Goal: Task Accomplishment & Management: Manage account settings

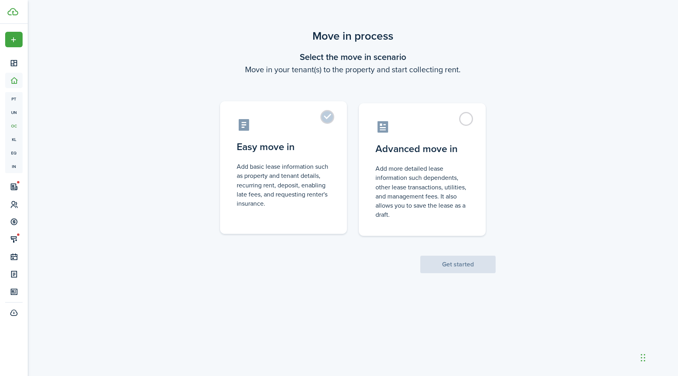
click at [324, 118] on label "Easy move in Add basic lease information such as property and tenant details, r…" at bounding box center [283, 167] width 127 height 132
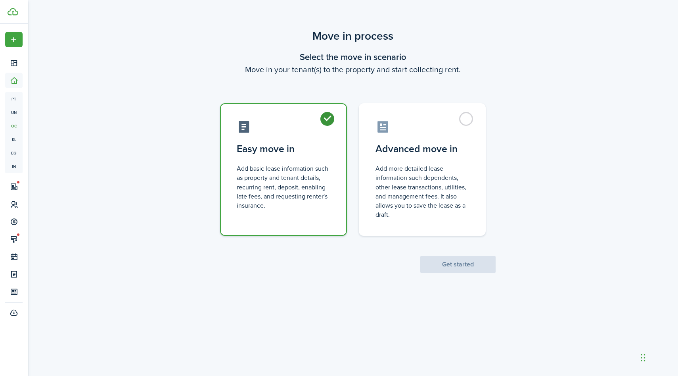
radio input "true"
click at [429, 261] on button "Get started" at bounding box center [457, 263] width 75 height 17
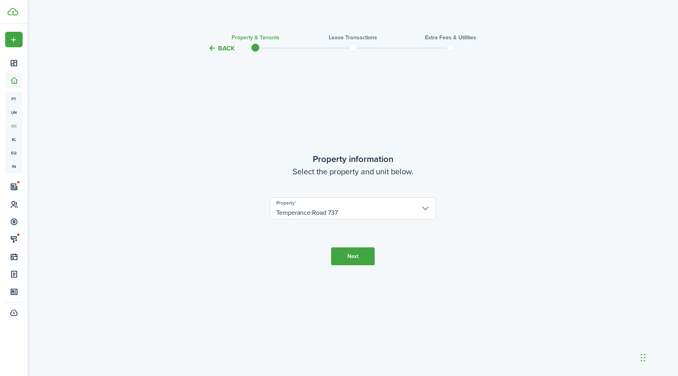
click at [370, 257] on button "Next" at bounding box center [353, 256] width 44 height 18
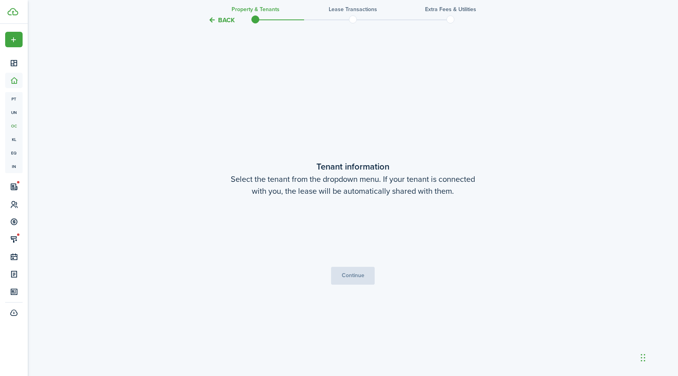
scroll to position [322, 0]
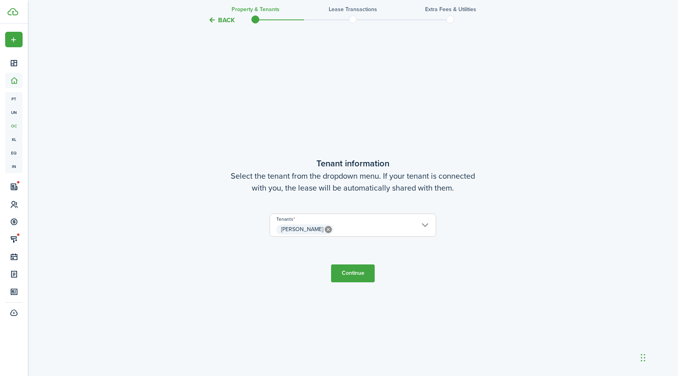
click at [361, 275] on button "Continue" at bounding box center [353, 273] width 44 height 18
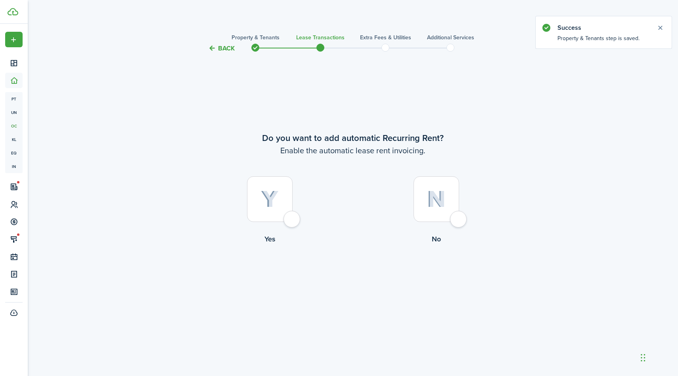
click at [291, 221] on div at bounding box center [270, 199] width 46 height 46
radio input "true"
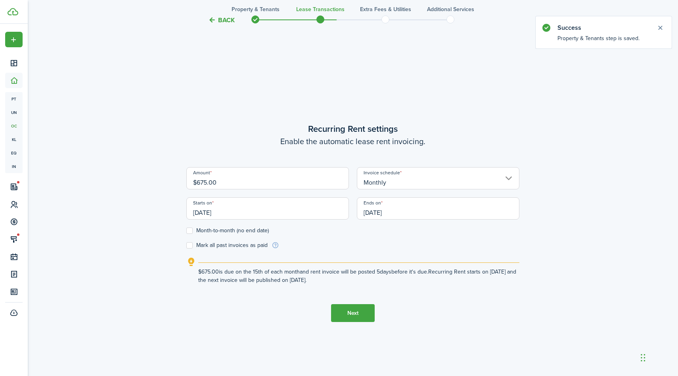
scroll to position [322, 0]
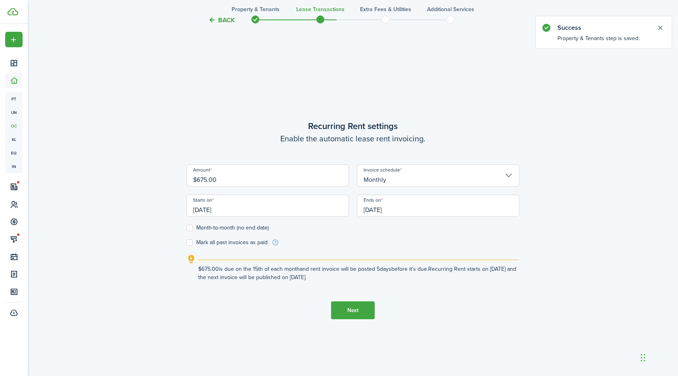
click at [219, 183] on input "$675.00" at bounding box center [267, 175] width 163 height 22
click at [226, 208] on input "[DATE]" at bounding box center [267, 205] width 163 height 22
type input "$875.00"
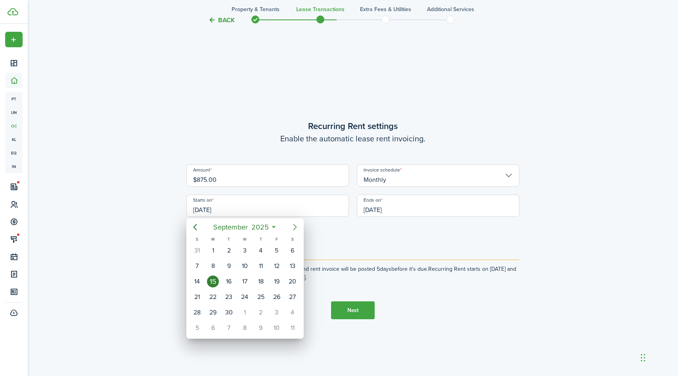
click at [298, 226] on icon "Next page" at bounding box center [295, 227] width 10 height 10
click at [246, 248] on div "1" at bounding box center [245, 250] width 12 height 12
type input "[DATE]"
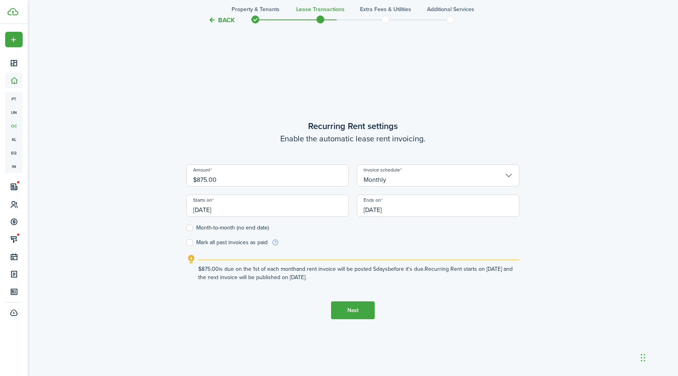
click at [393, 208] on input "[DATE]" at bounding box center [438, 205] width 163 height 22
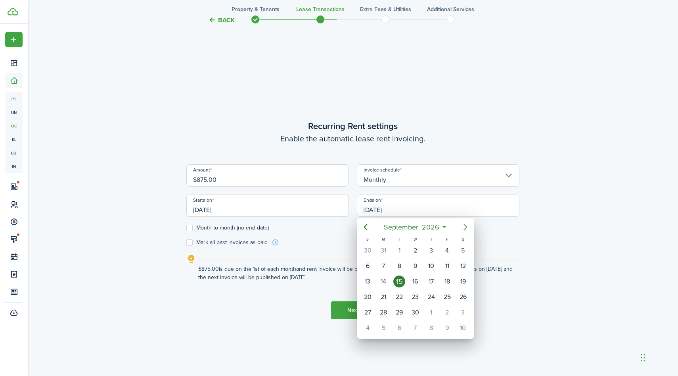
click at [463, 226] on icon "Next page" at bounding box center [466, 227] width 10 height 10
click at [432, 248] on div "1" at bounding box center [432, 250] width 12 height 12
type input "[DATE]"
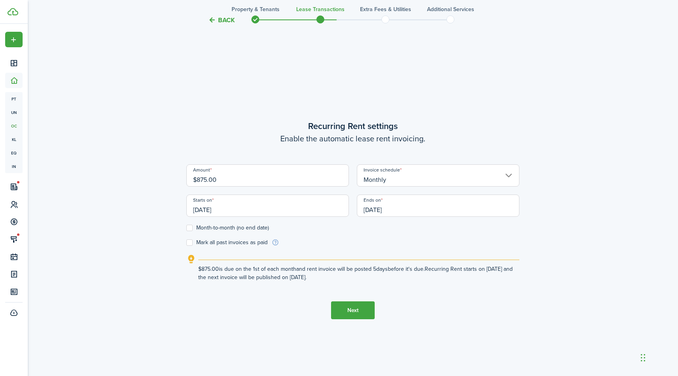
click at [188, 229] on label "Month-to-month (no end date)" at bounding box center [227, 228] width 83 height 6
click at [186, 228] on input "Month-to-month (no end date)" at bounding box center [186, 228] width 0 height 0
checkbox input "true"
click at [349, 308] on button "Next" at bounding box center [353, 310] width 44 height 18
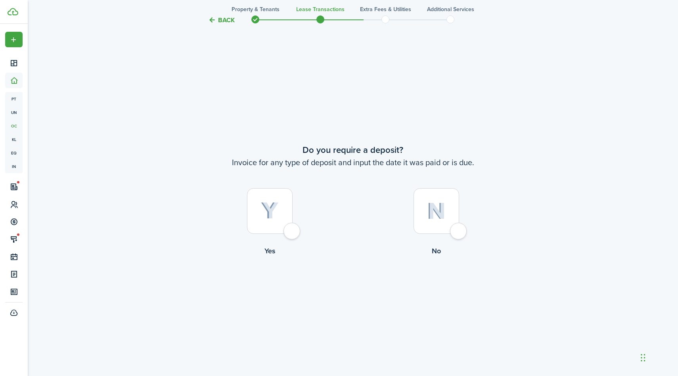
scroll to position [698, 0]
click at [290, 228] on div at bounding box center [270, 210] width 46 height 46
radio input "true"
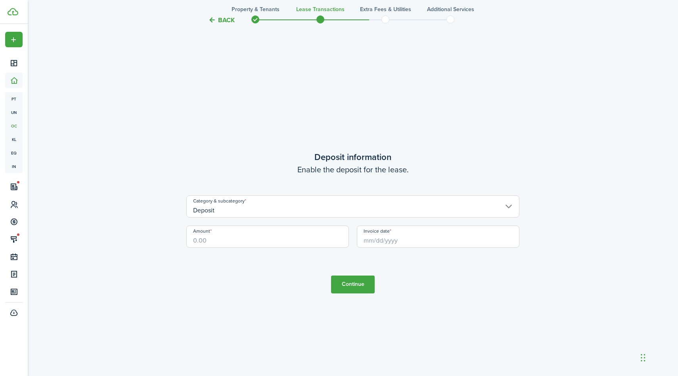
scroll to position [1074, 0]
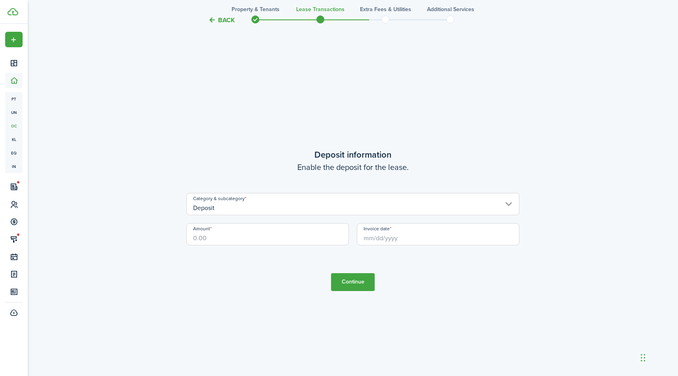
click at [217, 240] on input "Amount" at bounding box center [267, 234] width 163 height 22
click at [379, 237] on input "Invoice date" at bounding box center [438, 234] width 163 height 22
type input "$875.00"
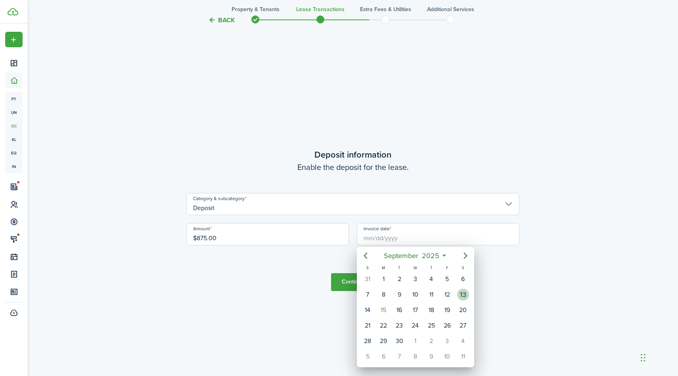
click at [463, 297] on div "13" at bounding box center [463, 294] width 12 height 12
type input "[DATE]"
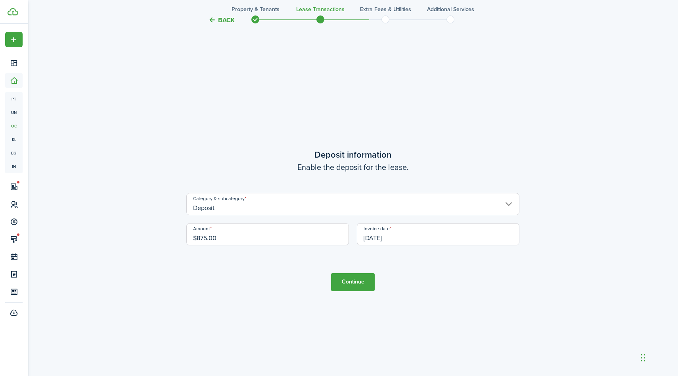
click at [363, 282] on button "Continue" at bounding box center [353, 282] width 44 height 18
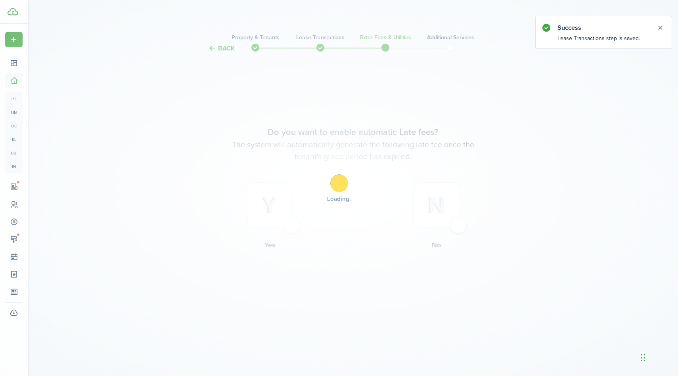
scroll to position [0, 0]
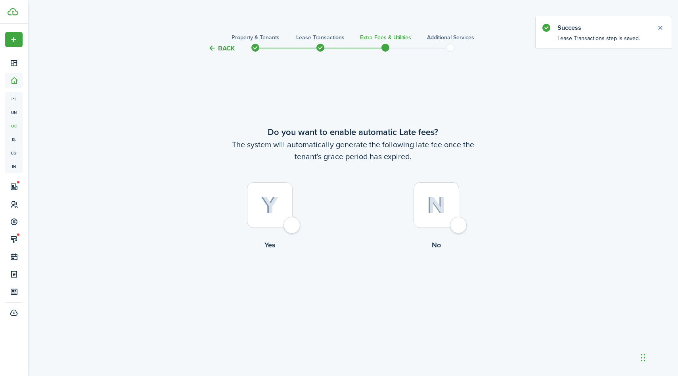
click at [290, 219] on div at bounding box center [270, 205] width 46 height 46
radio input "true"
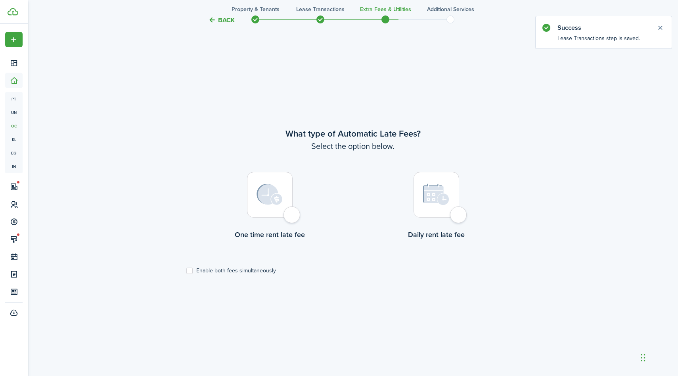
click at [290, 217] on div at bounding box center [270, 195] width 46 height 46
radio input "true"
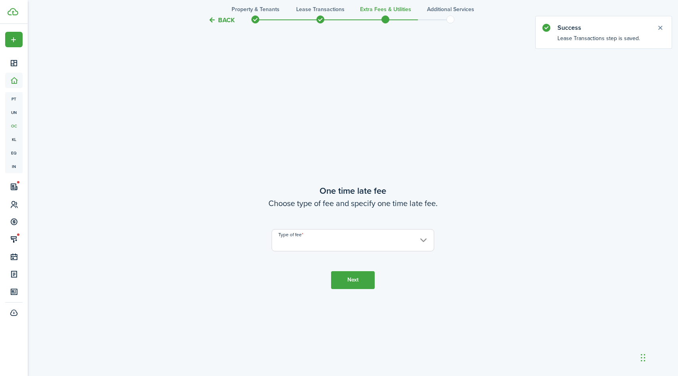
scroll to position [698, 0]
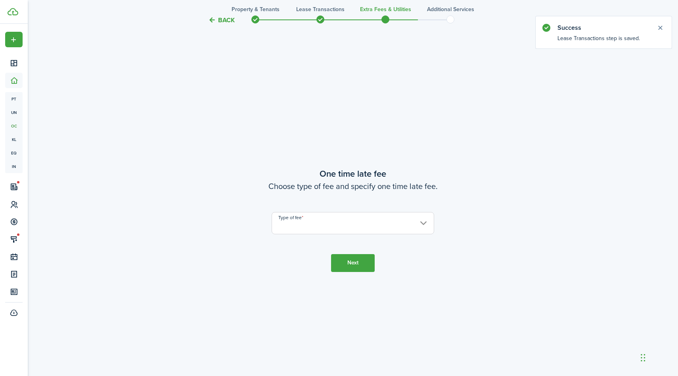
click at [311, 226] on input "Type of fee" at bounding box center [353, 223] width 163 height 22
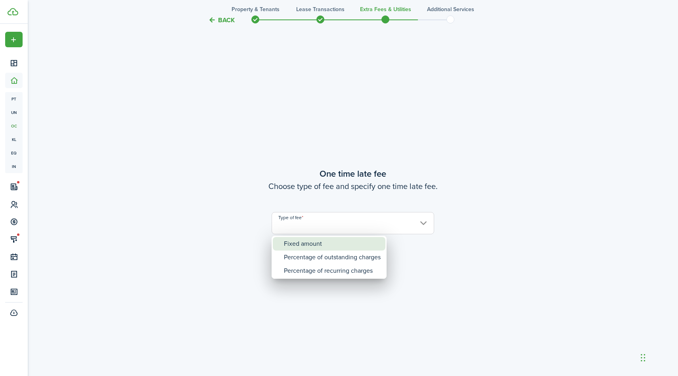
click at [308, 245] on div "Fixed amount" at bounding box center [332, 243] width 97 height 13
type input "Fixed amount"
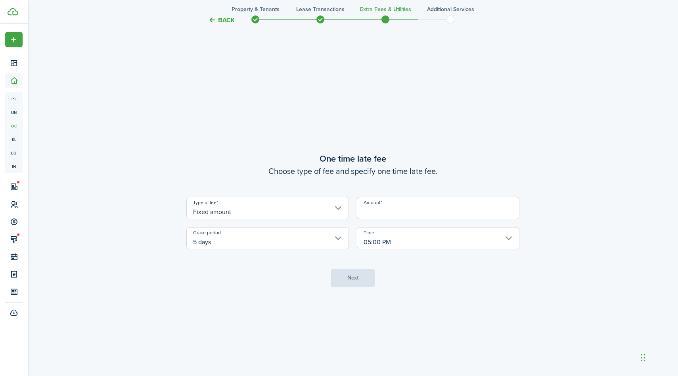
click at [373, 211] on input "Amount" at bounding box center [438, 208] width 163 height 22
type input "$25.00"
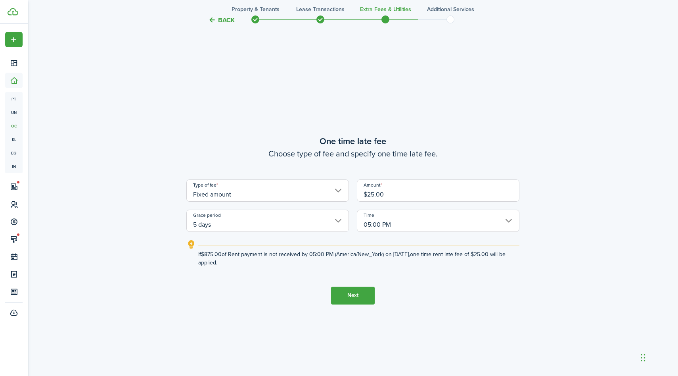
click at [364, 299] on button "Next" at bounding box center [353, 295] width 44 height 18
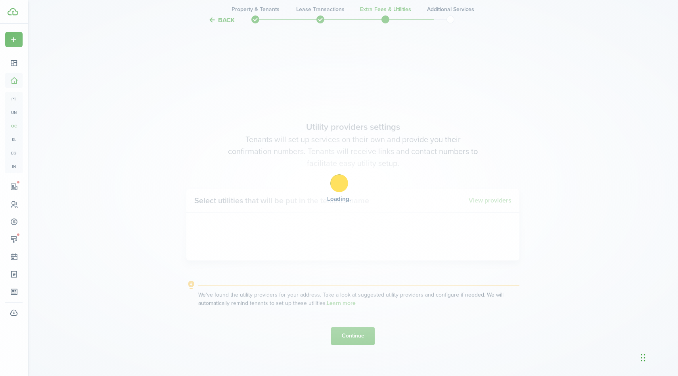
scroll to position [1074, 0]
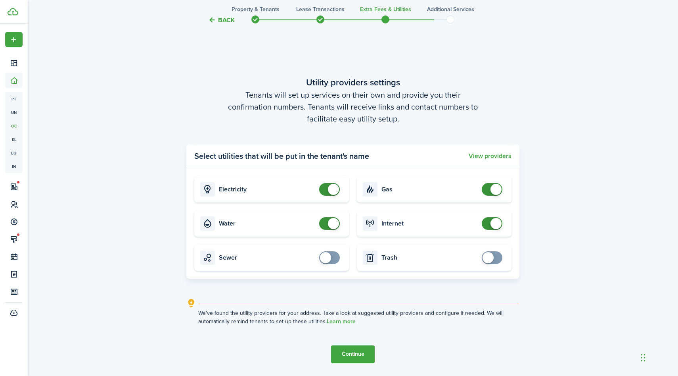
drag, startPoint x: 334, startPoint y: 226, endPoint x: 312, endPoint y: 227, distance: 21.8
click at [332, 226] on span at bounding box center [333, 223] width 11 height 11
drag, startPoint x: 332, startPoint y: 223, endPoint x: 323, endPoint y: 223, distance: 9.2
checkbox input "false"
click at [323, 223] on span at bounding box center [325, 223] width 11 height 11
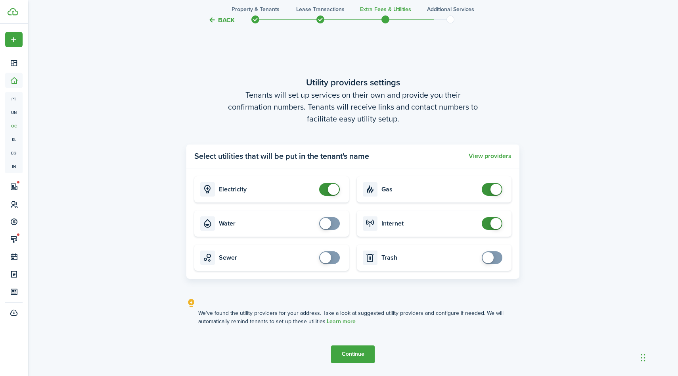
click at [366, 352] on button "Continue" at bounding box center [353, 354] width 44 height 18
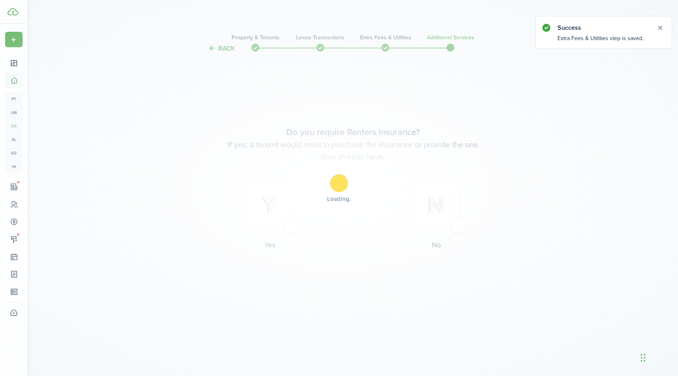
scroll to position [0, 0]
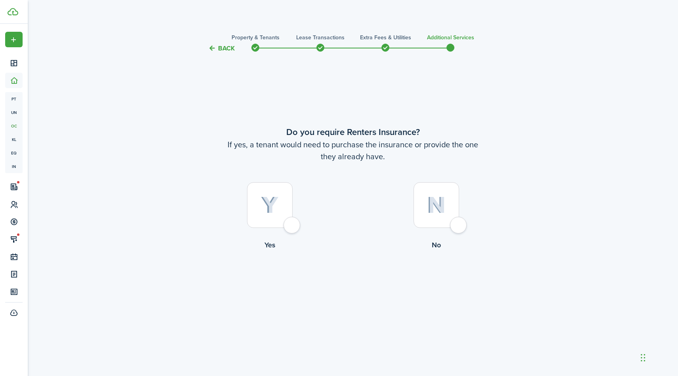
click at [457, 222] on div at bounding box center [437, 205] width 46 height 46
radio input "true"
click at [368, 286] on button "Complete move in" at bounding box center [353, 283] width 58 height 18
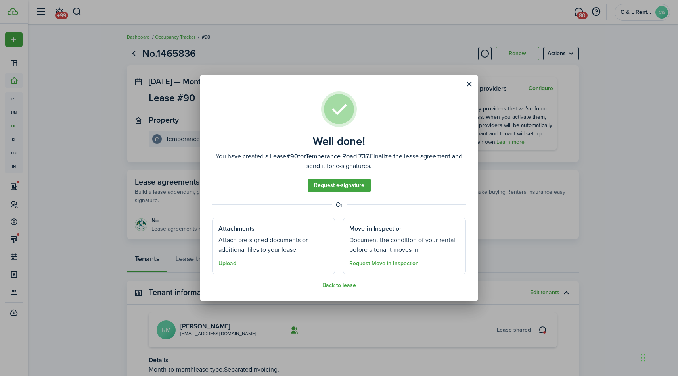
click at [299, 253] on well-done-section-description "Attach pre-signed documents or additional files to your lease." at bounding box center [274, 244] width 110 height 19
click at [223, 267] on span "Upload" at bounding box center [228, 262] width 18 height 9
click at [235, 261] on button "Upload" at bounding box center [228, 263] width 18 height 6
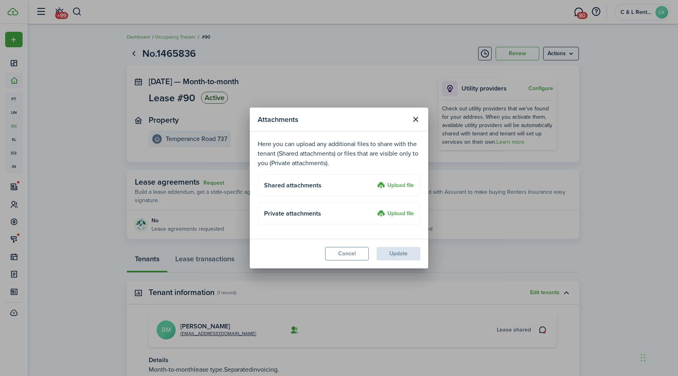
click at [401, 215] on label "Upload file" at bounding box center [395, 214] width 37 height 10
click at [374, 209] on input "Upload file" at bounding box center [374, 209] width 0 height 0
click at [384, 251] on modal-footer "Cancel Update" at bounding box center [339, 253] width 179 height 30
click at [414, 118] on button "Close modal" at bounding box center [415, 119] width 13 height 13
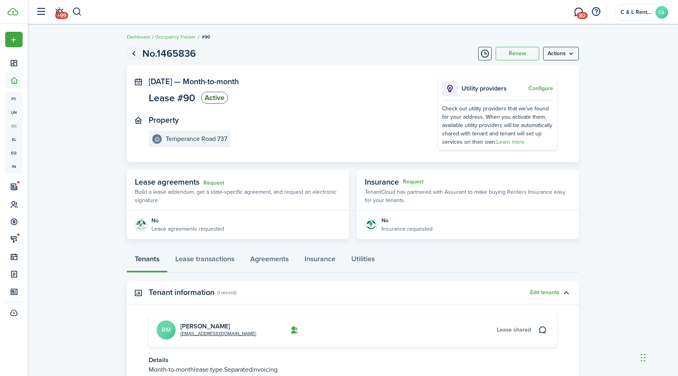
click at [136, 54] on link "Go back" at bounding box center [133, 53] width 13 height 13
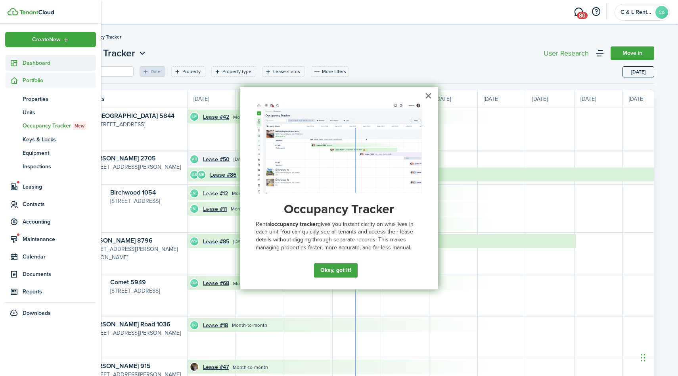
scroll to position [0, 145]
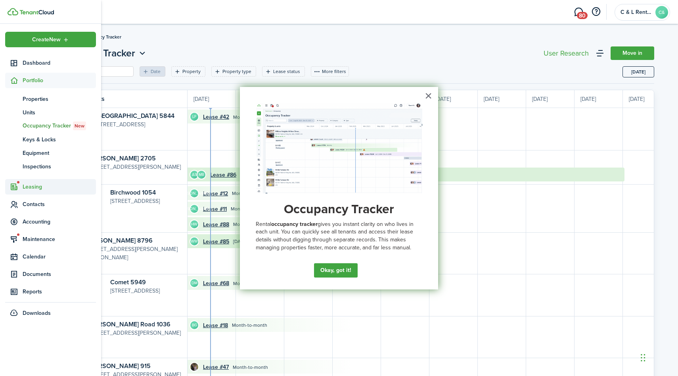
click at [28, 186] on span "Leasing" at bounding box center [59, 186] width 73 height 8
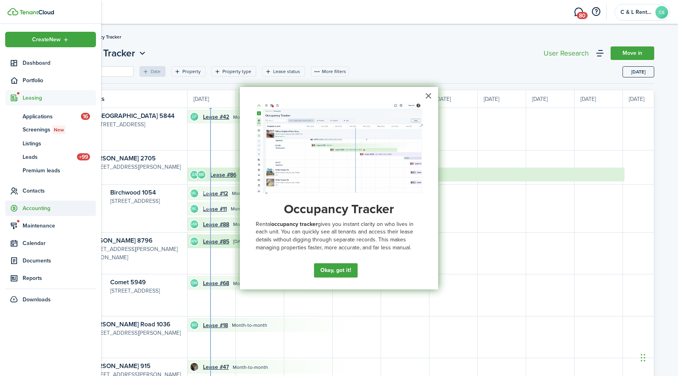
click at [29, 210] on span "Accounting" at bounding box center [59, 208] width 73 height 8
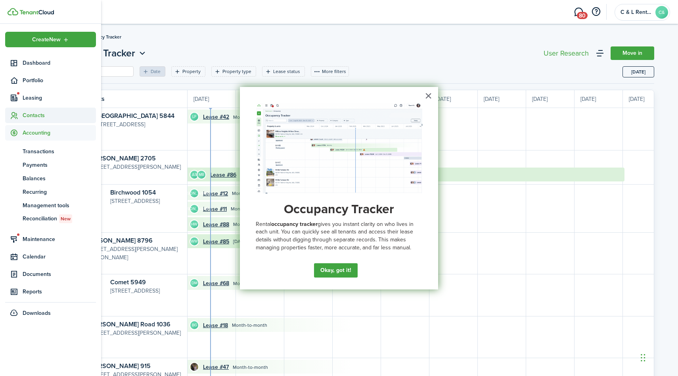
click at [30, 113] on span "Contacts" at bounding box center [59, 115] width 73 height 8
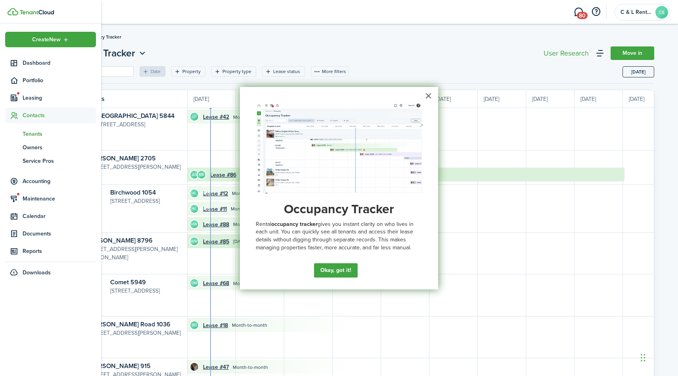
click at [30, 133] on span "Tenants" at bounding box center [59, 134] width 73 height 8
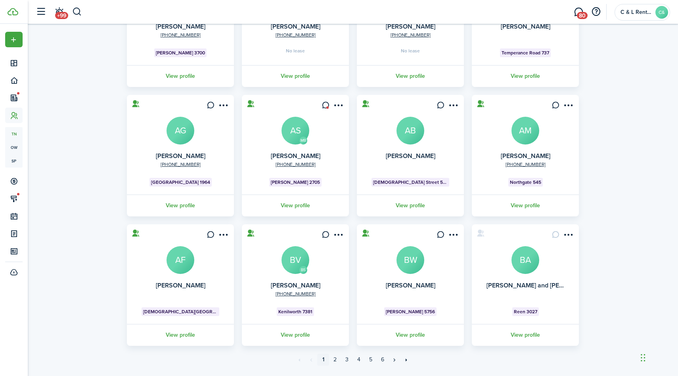
scroll to position [143, 0]
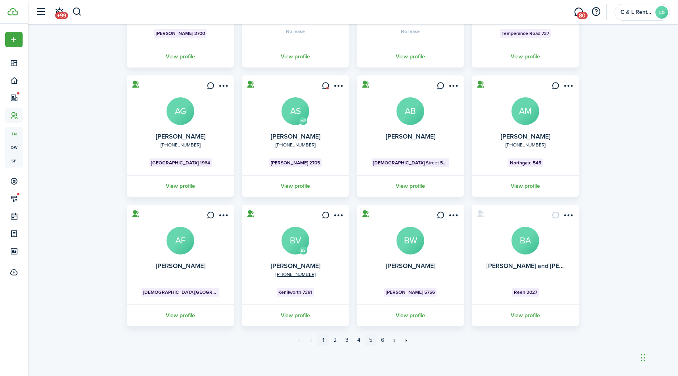
click at [371, 340] on link "5" at bounding box center [371, 340] width 12 height 12
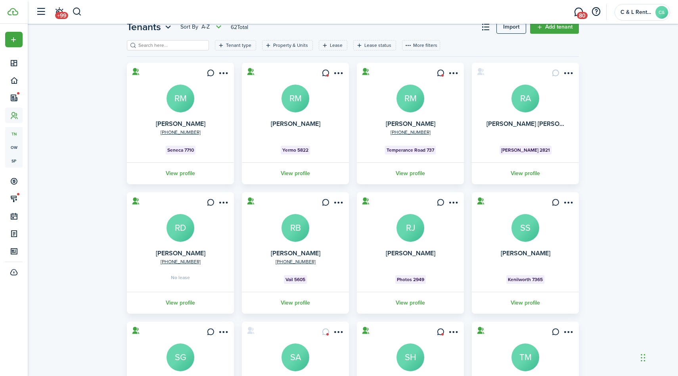
scroll to position [23, 0]
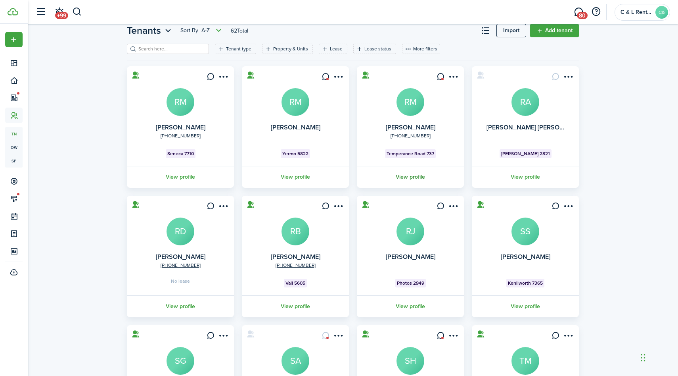
click at [419, 178] on link "View profile" at bounding box center [410, 177] width 109 height 22
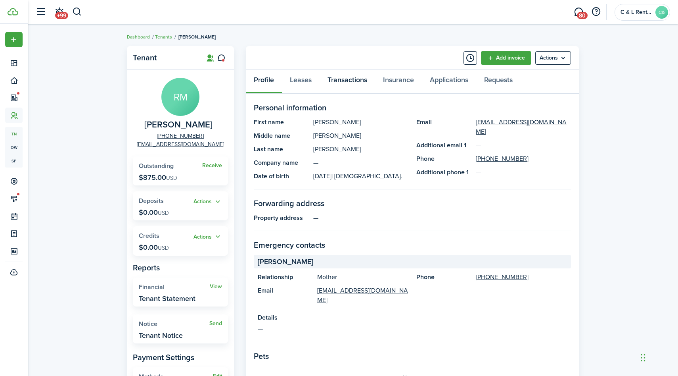
click at [358, 81] on link "Transactions" at bounding box center [348, 82] width 56 height 24
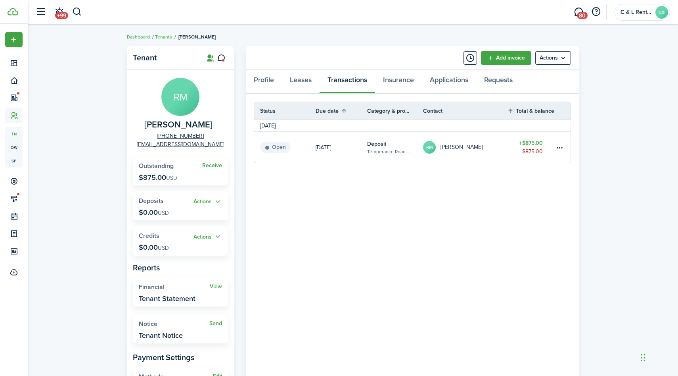
click at [536, 143] on table-amount-title "$875.00" at bounding box center [531, 143] width 24 height 8
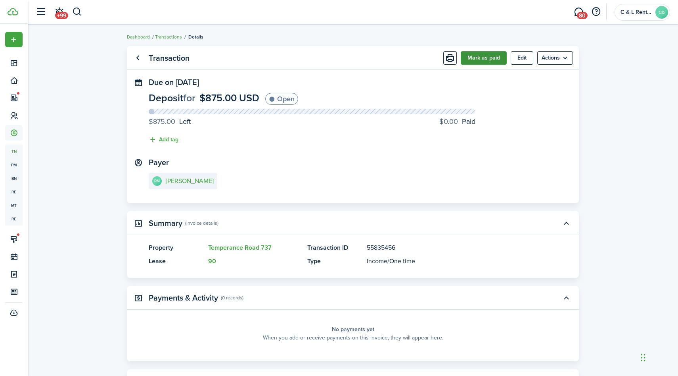
click at [472, 58] on button "Mark as paid" at bounding box center [484, 57] width 46 height 13
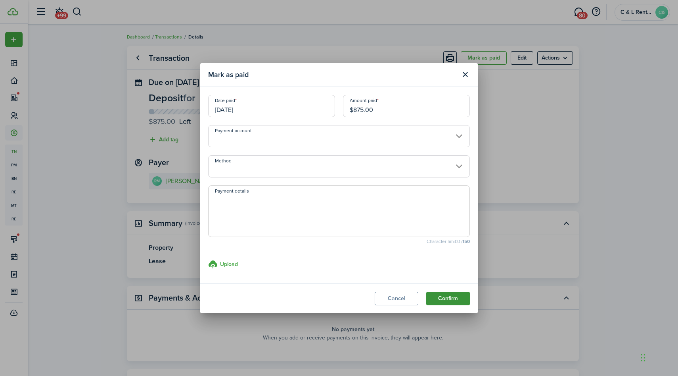
click at [448, 298] on button "Confirm" at bounding box center [448, 298] width 44 height 13
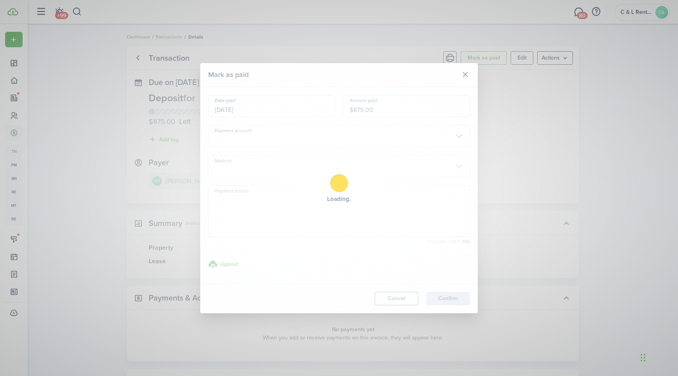
click at [448, 298] on body "Create New Dashboard Portfolio Leasing Contacts Accounting tn Transactions pm P…" at bounding box center [339, 188] width 678 height 376
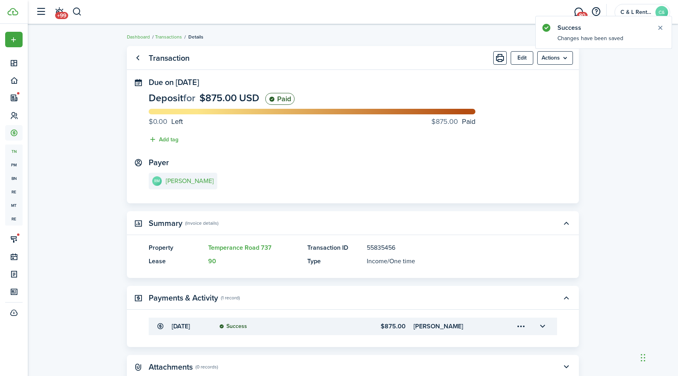
click at [151, 56] on panel-main-title "Transaction" at bounding box center [169, 58] width 41 height 9
click at [139, 58] on link "Go back" at bounding box center [137, 57] width 13 height 13
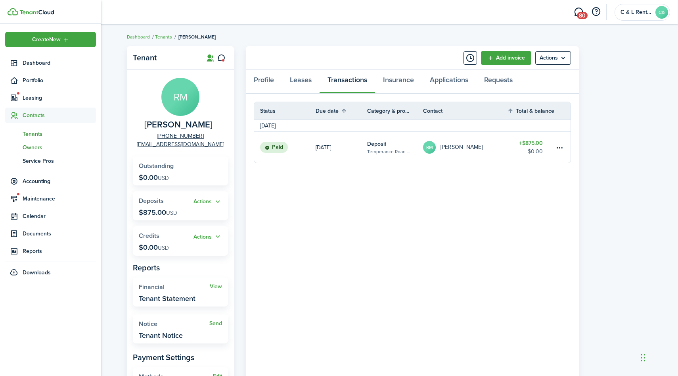
click at [35, 146] on span "Owners" at bounding box center [59, 147] width 73 height 8
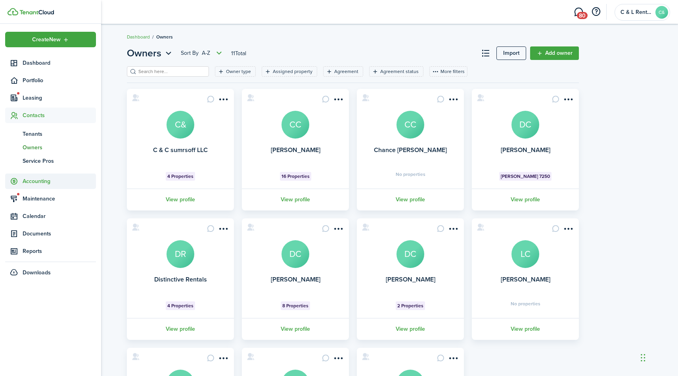
click at [29, 182] on span "Accounting" at bounding box center [59, 181] width 73 height 8
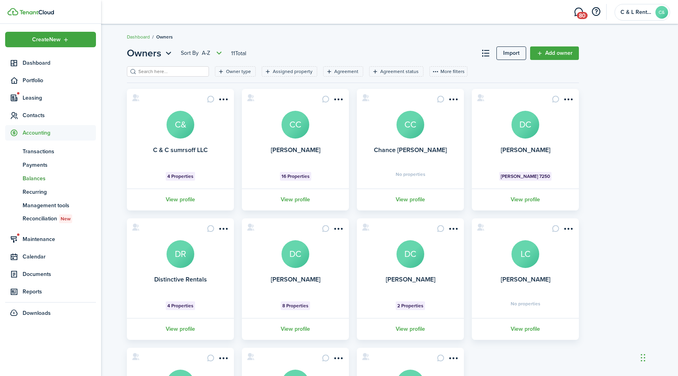
click at [35, 180] on span "Balances" at bounding box center [59, 178] width 73 height 8
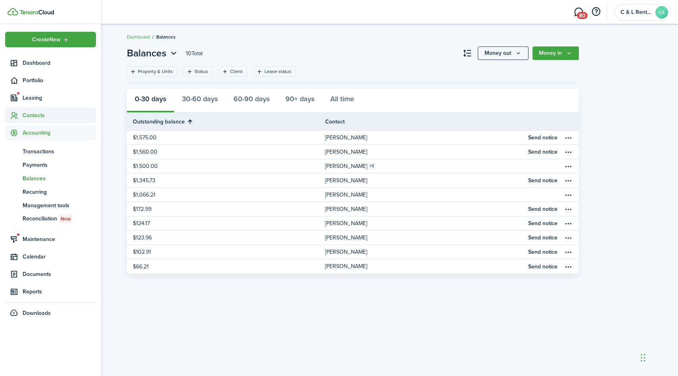
click at [26, 111] on span "Contacts" at bounding box center [59, 115] width 73 height 8
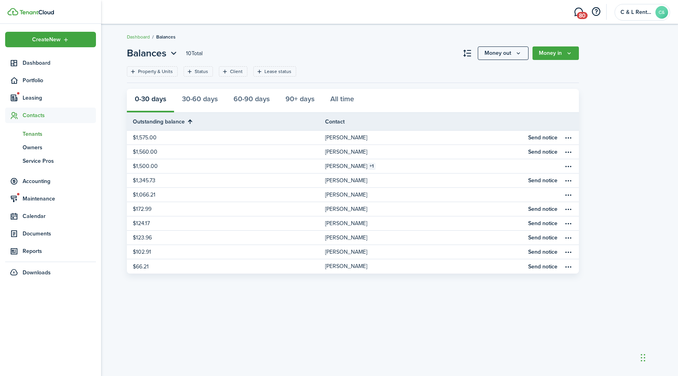
click at [29, 136] on span "Tenants" at bounding box center [59, 134] width 73 height 8
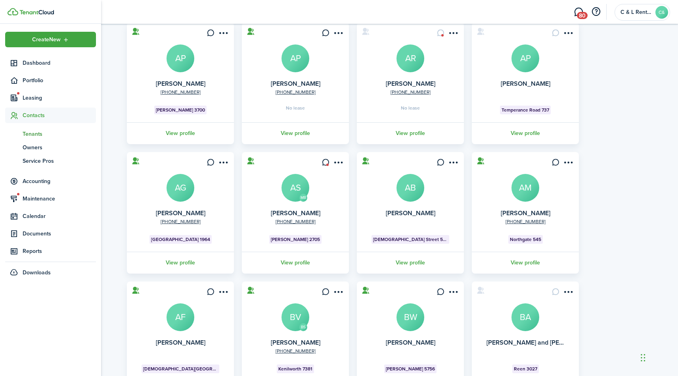
scroll to position [143, 0]
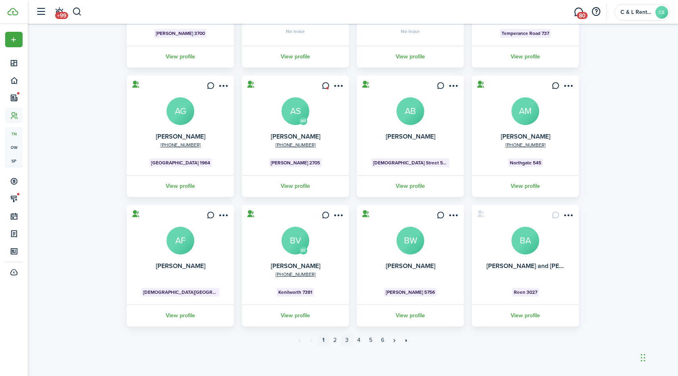
click at [346, 340] on link "3" at bounding box center [347, 340] width 12 height 12
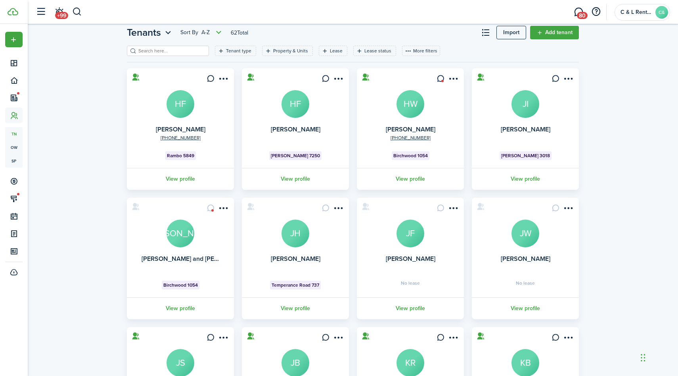
scroll to position [143, 0]
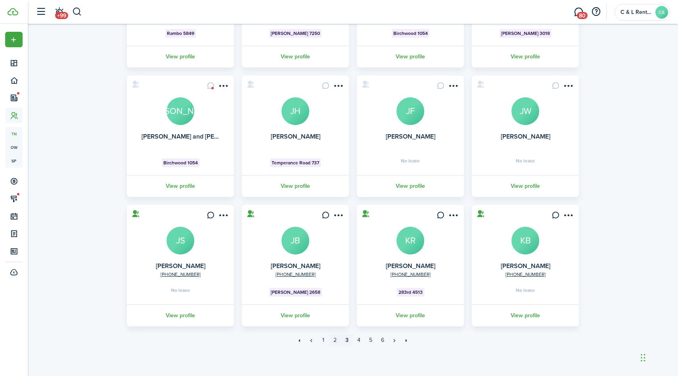
click at [332, 342] on link "2" at bounding box center [335, 340] width 12 height 12
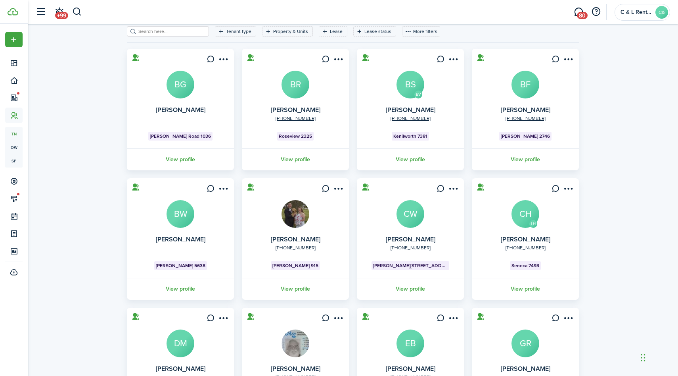
scroll to position [143, 0]
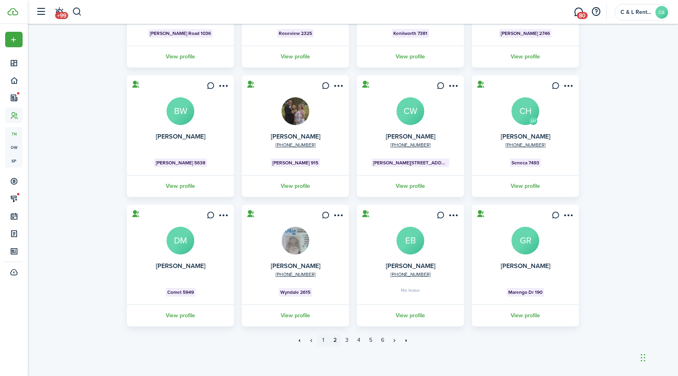
click at [325, 340] on link "1" at bounding box center [323, 340] width 12 height 12
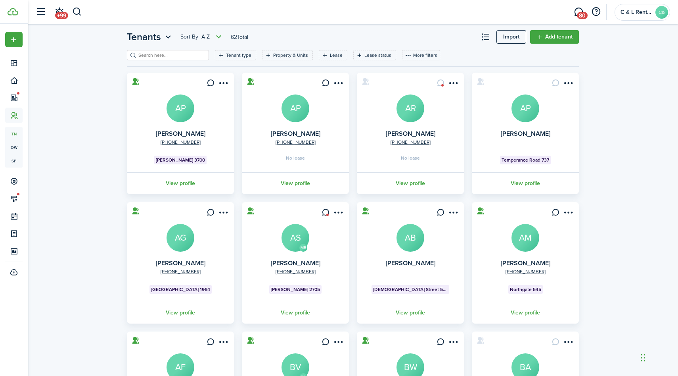
scroll to position [143, 0]
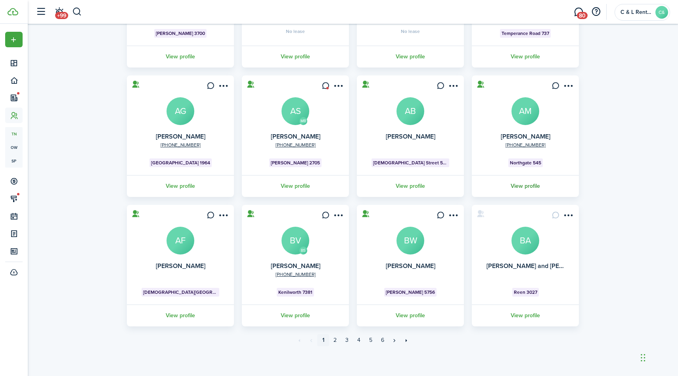
click at [527, 318] on link "View profile" at bounding box center [525, 315] width 109 height 22
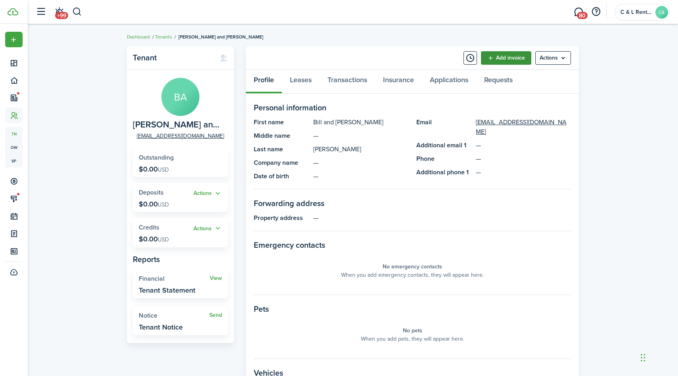
click at [507, 58] on link "Add invoice" at bounding box center [506, 57] width 50 height 13
click at [349, 79] on link "Transactions" at bounding box center [348, 82] width 56 height 24
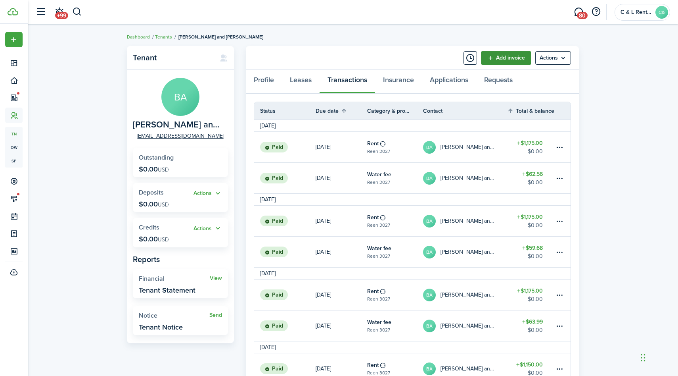
click at [512, 56] on link "Add invoice" at bounding box center [506, 57] width 50 height 13
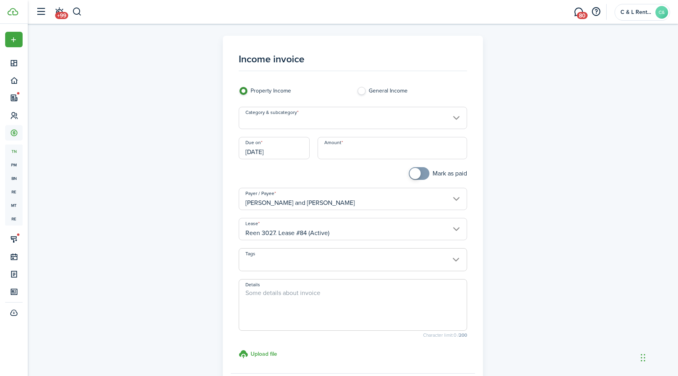
click at [340, 148] on input "Amount" at bounding box center [393, 148] width 150 height 22
click at [358, 117] on input "Category & subcategory" at bounding box center [353, 118] width 229 height 22
type input "$63.07"
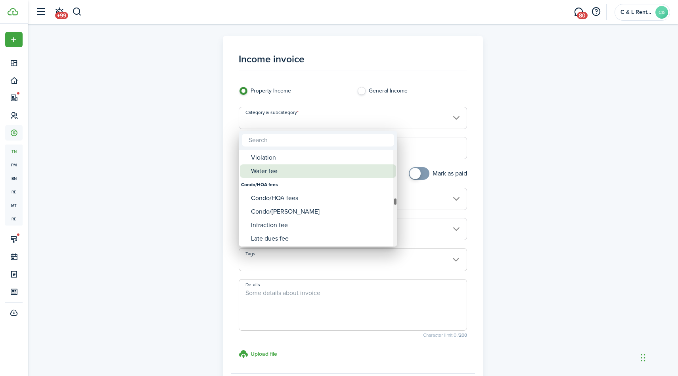
click at [274, 169] on div "Water fee" at bounding box center [321, 170] width 140 height 13
type input "Tenant charges & fees / Water fee"
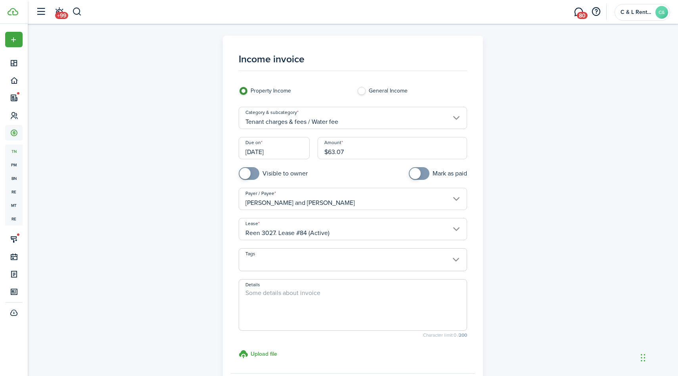
click at [274, 298] on textarea "Details" at bounding box center [353, 307] width 228 height 38
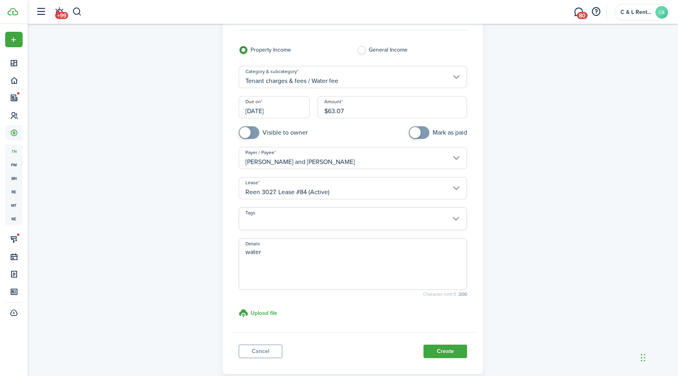
scroll to position [84, 0]
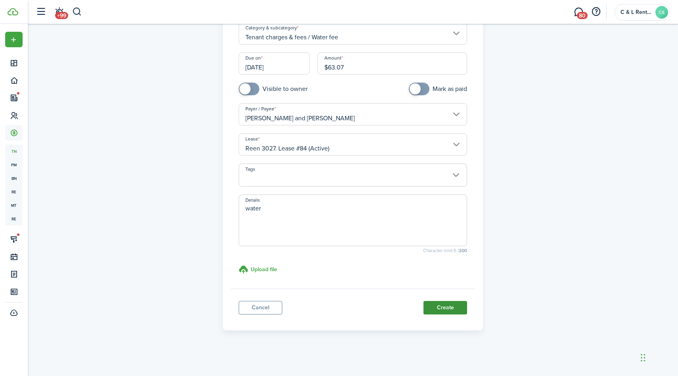
type textarea "water"
click at [456, 306] on button "Create" at bounding box center [446, 307] width 44 height 13
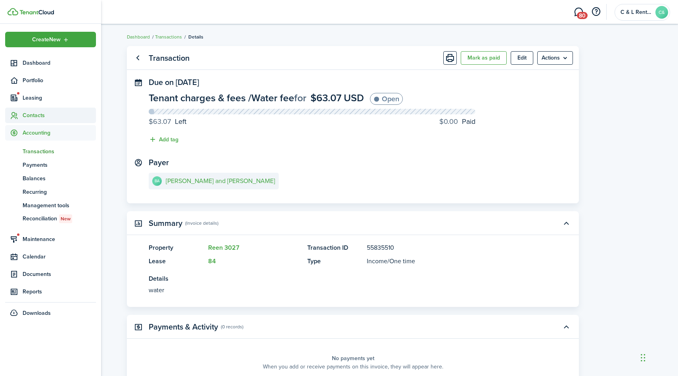
click at [32, 119] on span "Contacts" at bounding box center [59, 115] width 73 height 8
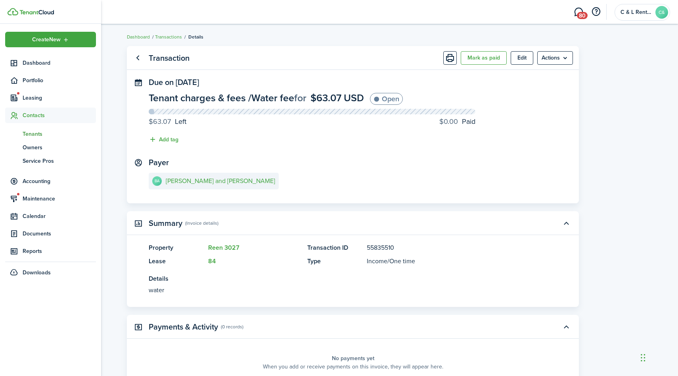
click at [32, 133] on span "Tenants" at bounding box center [59, 134] width 73 height 8
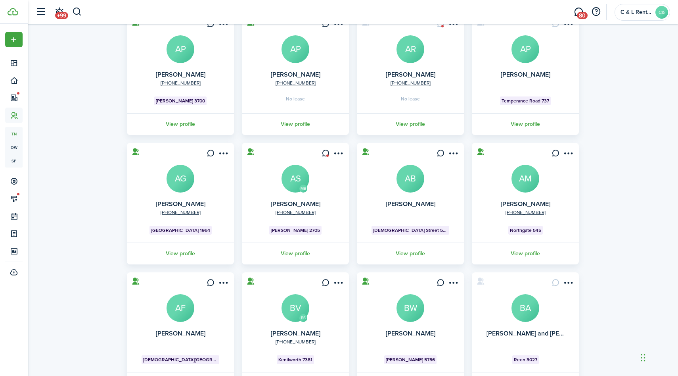
scroll to position [143, 0]
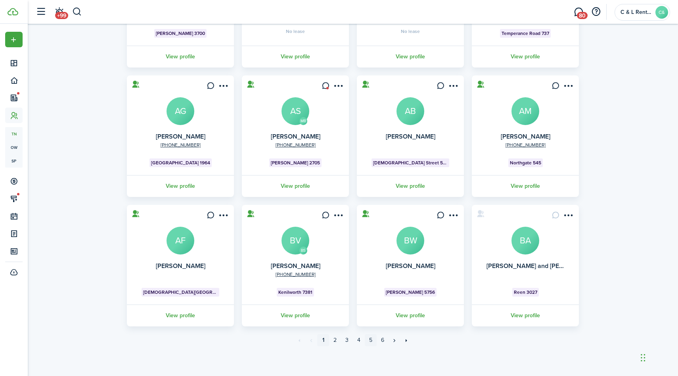
click at [371, 340] on link "5" at bounding box center [371, 340] width 12 height 12
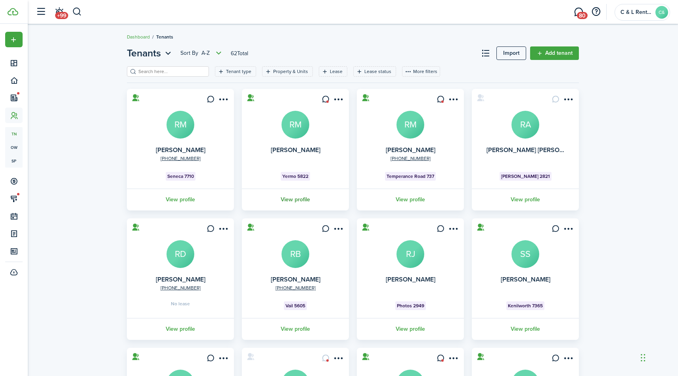
click at [303, 203] on link "View profile" at bounding box center [295, 199] width 109 height 22
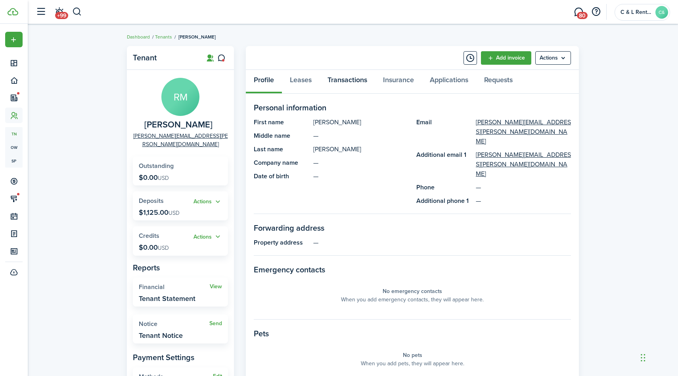
click at [353, 82] on link "Transactions" at bounding box center [348, 82] width 56 height 24
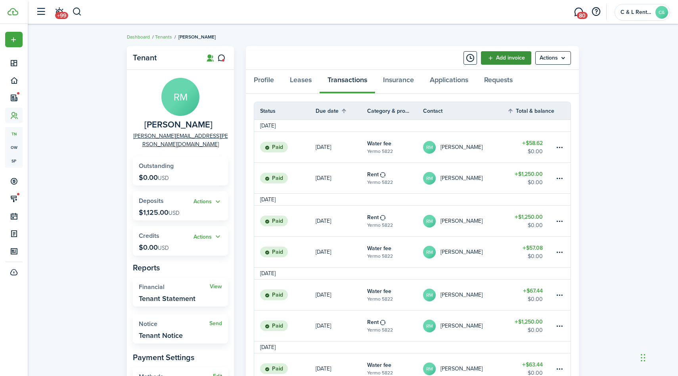
click at [499, 58] on link "Add invoice" at bounding box center [506, 57] width 50 height 13
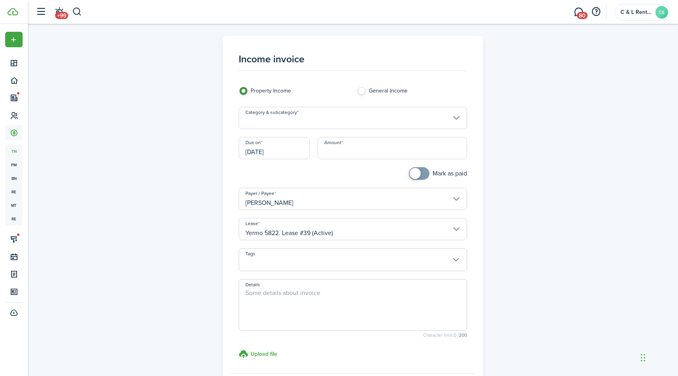
click at [426, 119] on input "Category & subcategory" at bounding box center [353, 118] width 229 height 22
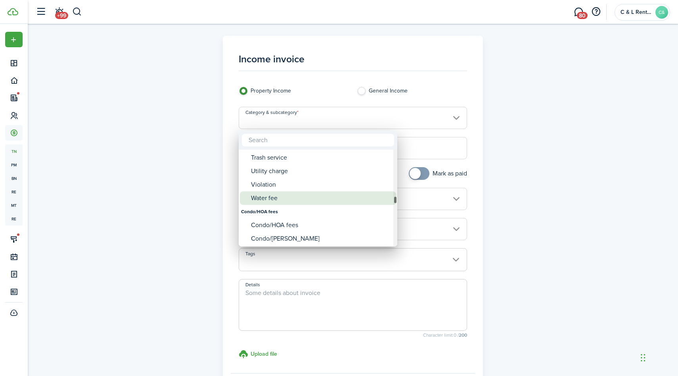
click at [273, 200] on div "Water fee" at bounding box center [321, 197] width 140 height 13
type input "Tenant charges & fees / Water fee"
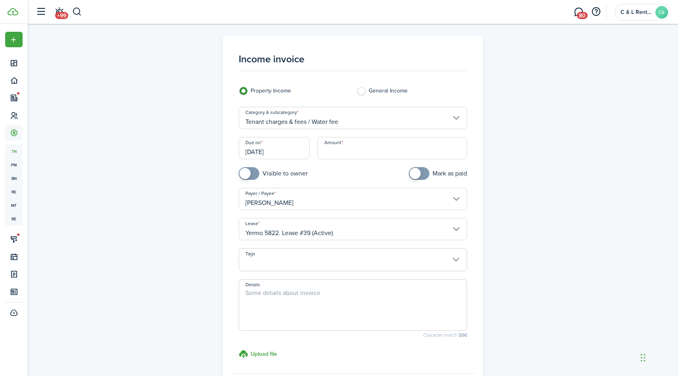
click at [296, 151] on input "[DATE]" at bounding box center [274, 148] width 71 height 22
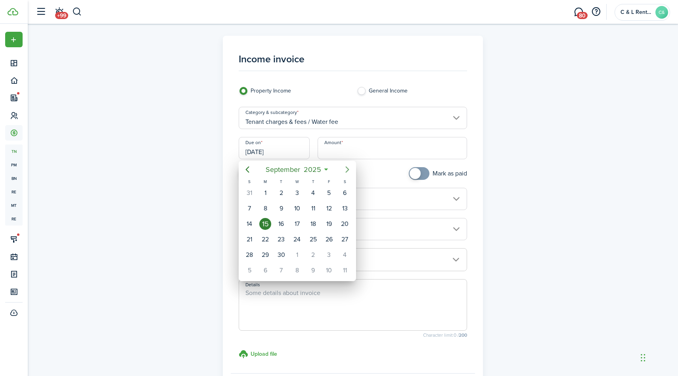
click at [347, 169] on icon "Next page" at bounding box center [348, 170] width 10 height 10
click at [330, 191] on div "3" at bounding box center [329, 193] width 12 height 12
type input "[DATE]"
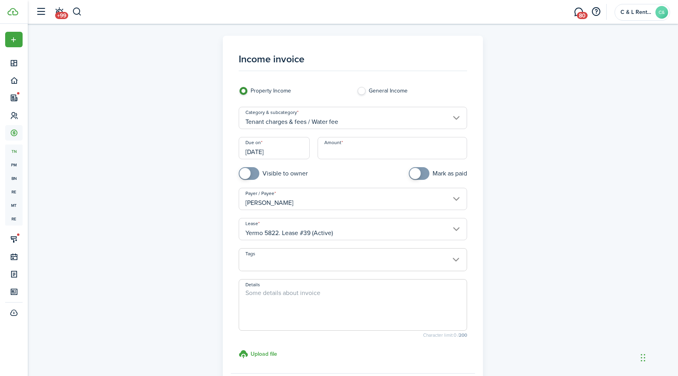
click at [346, 152] on input "Amount" at bounding box center [393, 148] width 150 height 22
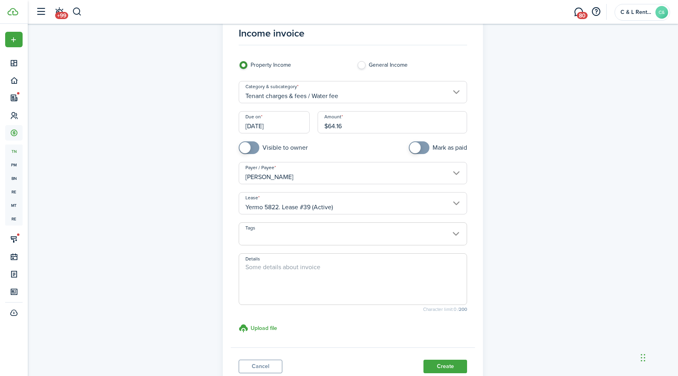
scroll to position [84, 0]
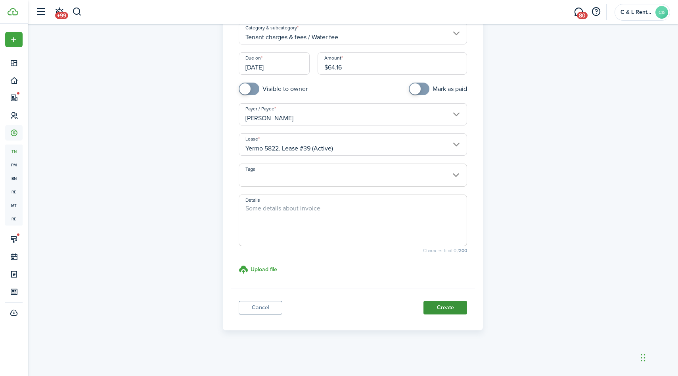
type input "$64.16"
click at [449, 308] on button "Create" at bounding box center [446, 307] width 44 height 13
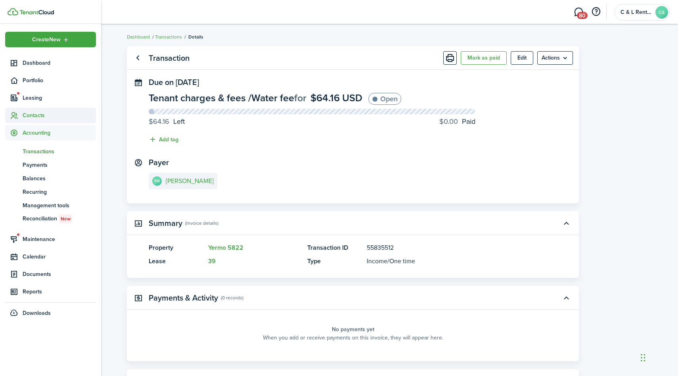
click at [38, 116] on span "Contacts" at bounding box center [59, 115] width 73 height 8
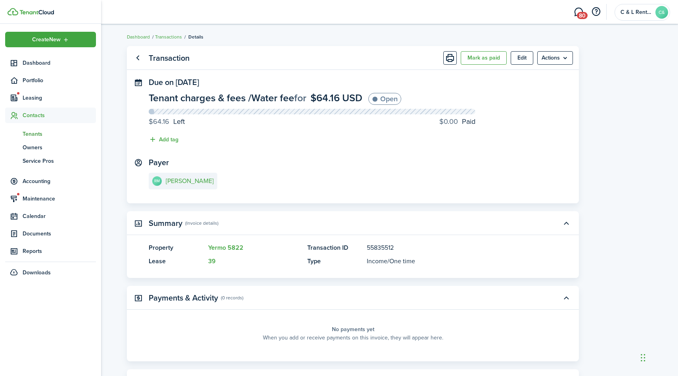
click at [34, 135] on span "Tenants" at bounding box center [59, 134] width 73 height 8
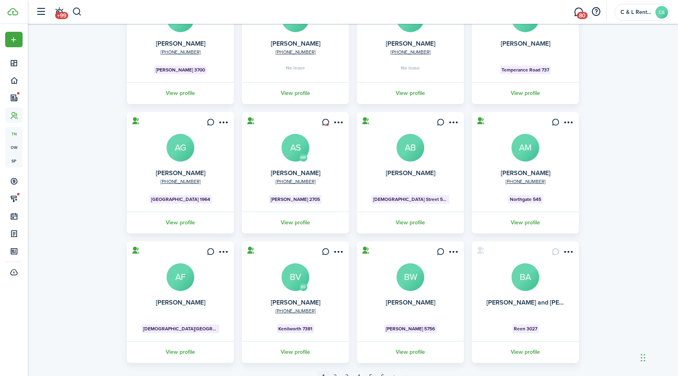
scroll to position [143, 0]
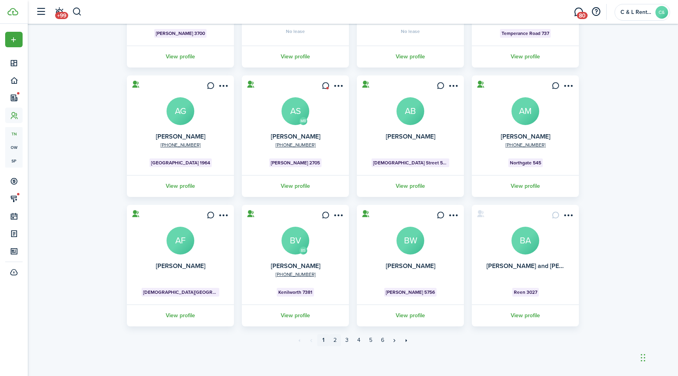
click at [336, 340] on link "2" at bounding box center [335, 340] width 12 height 12
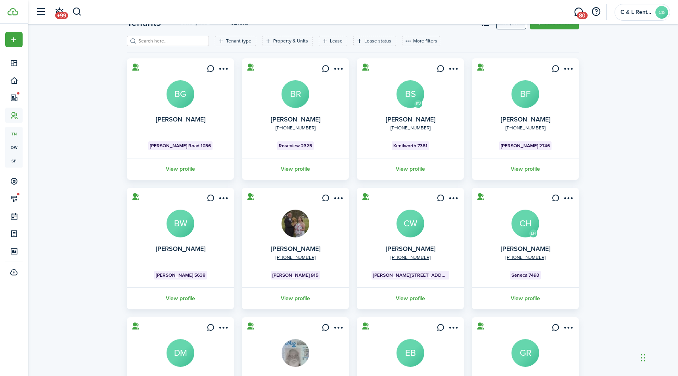
scroll to position [143, 0]
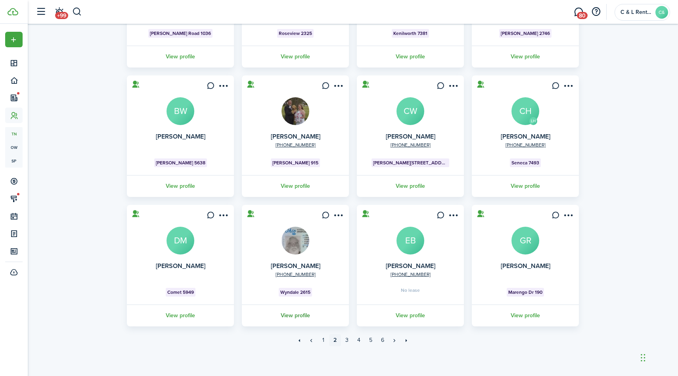
click at [306, 312] on link "View profile" at bounding box center [295, 315] width 109 height 22
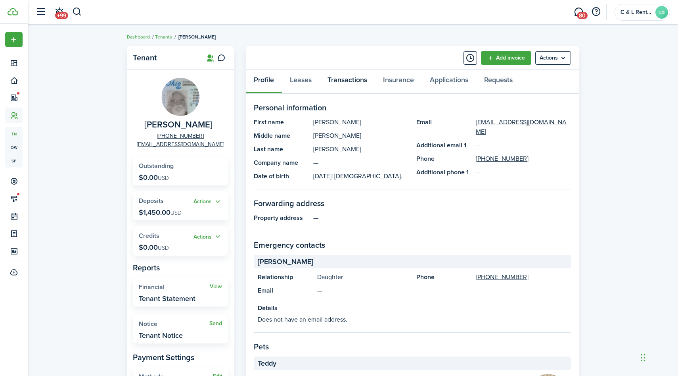
click at [356, 80] on link "Transactions" at bounding box center [348, 82] width 56 height 24
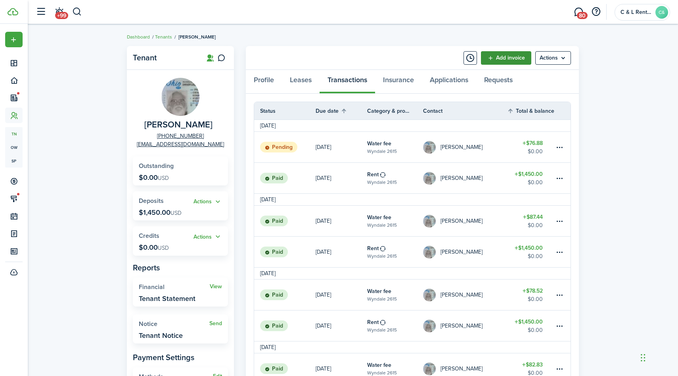
click at [501, 59] on link "Add invoice" at bounding box center [506, 57] width 50 height 13
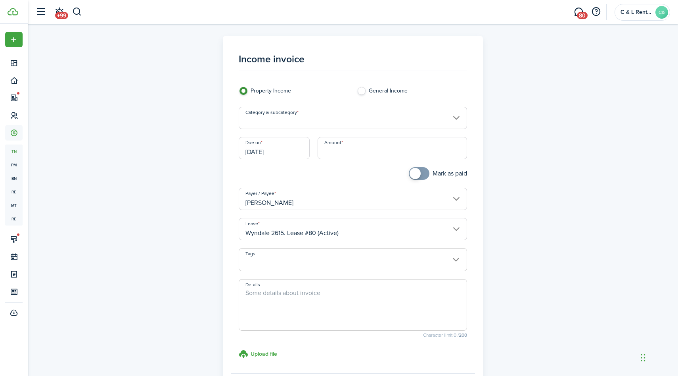
click at [351, 115] on input "Category & subcategory" at bounding box center [353, 118] width 229 height 22
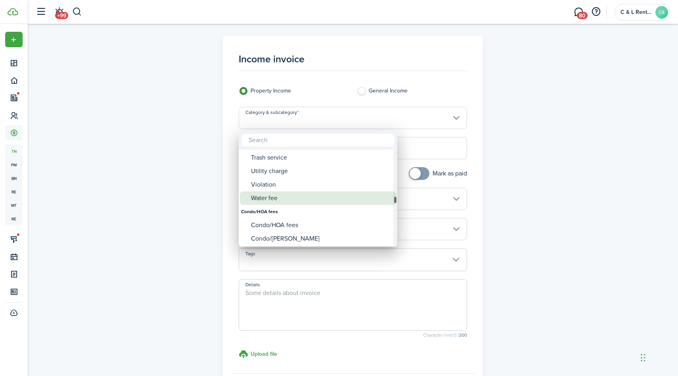
click at [254, 191] on div "Water fee" at bounding box center [321, 197] width 140 height 13
type input "Tenant charges & fees / Water fee"
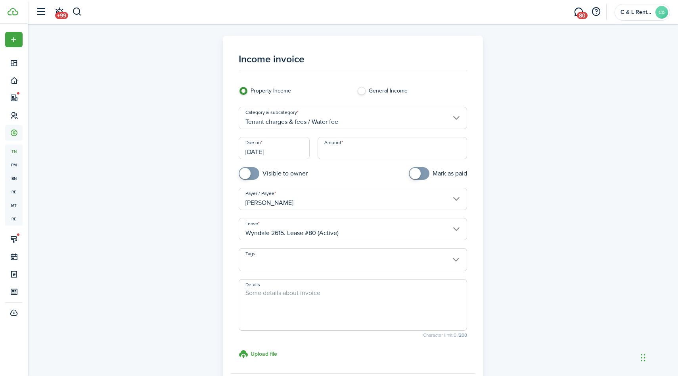
click at [288, 150] on input "[DATE]" at bounding box center [274, 148] width 71 height 22
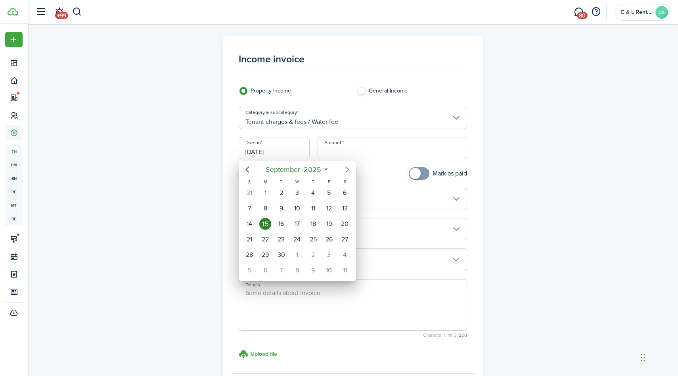
click at [347, 167] on icon "Next page" at bounding box center [348, 170] width 10 height 10
click at [332, 194] on div "3" at bounding box center [329, 193] width 12 height 12
type input "[DATE]"
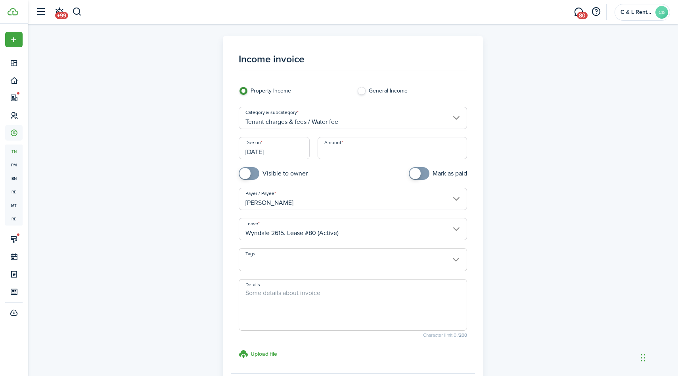
click at [348, 148] on input "Amount" at bounding box center [393, 148] width 150 height 22
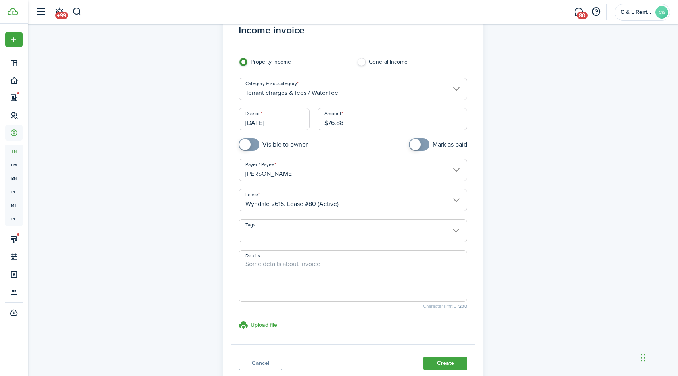
scroll to position [84, 0]
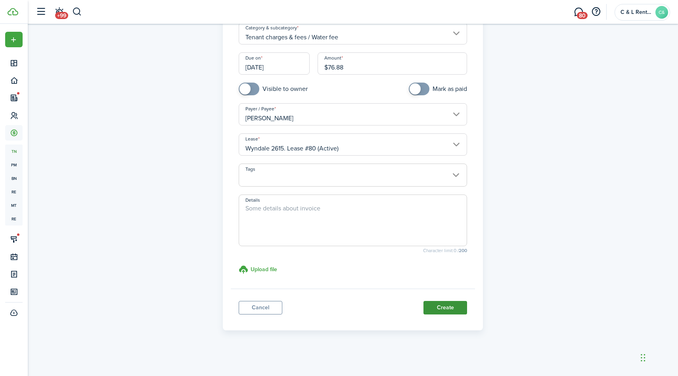
type input "$76.88"
click at [437, 307] on button "Create" at bounding box center [446, 307] width 44 height 13
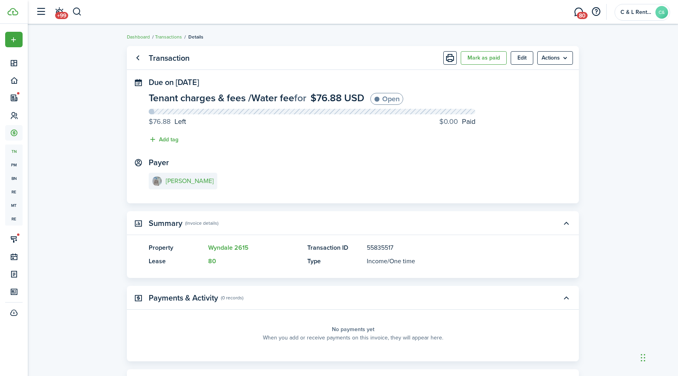
scroll to position [0, 0]
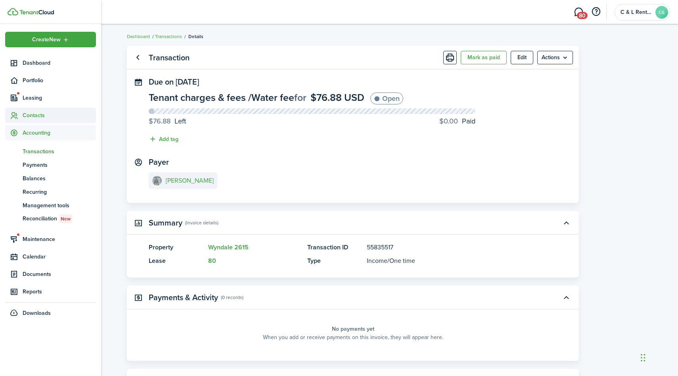
click at [33, 115] on span "Contacts" at bounding box center [59, 115] width 73 height 8
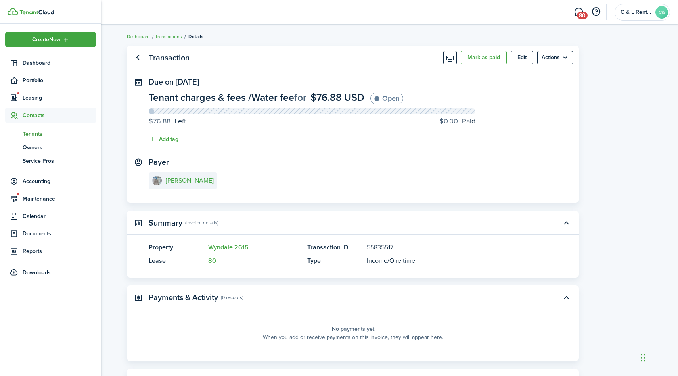
click at [36, 134] on span "Tenants" at bounding box center [59, 134] width 73 height 8
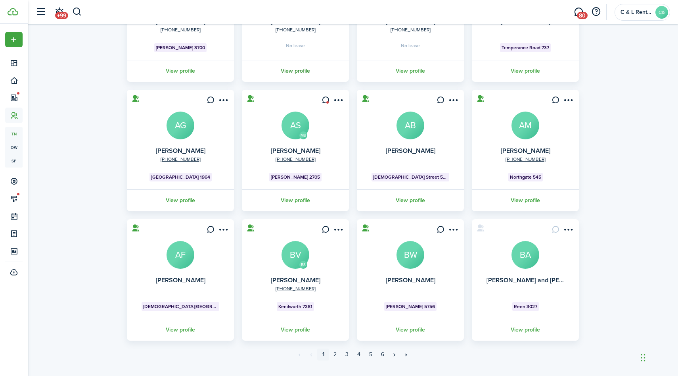
scroll to position [143, 0]
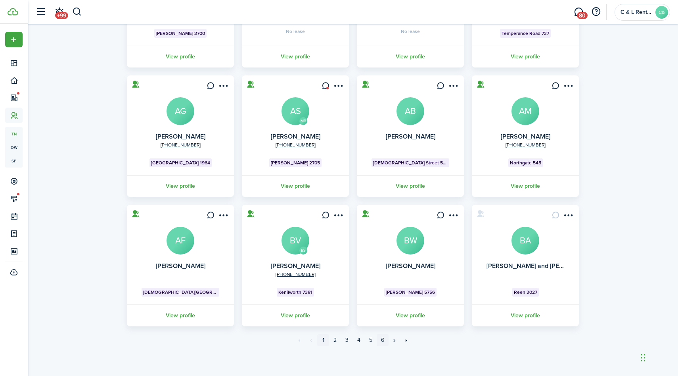
click at [382, 340] on link "6" at bounding box center [383, 340] width 12 height 12
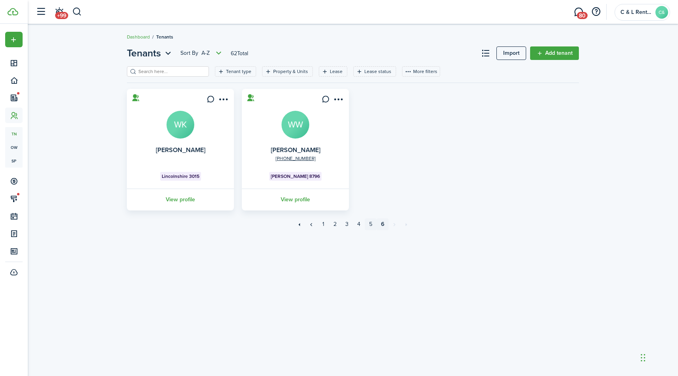
click at [371, 226] on link "5" at bounding box center [371, 224] width 12 height 12
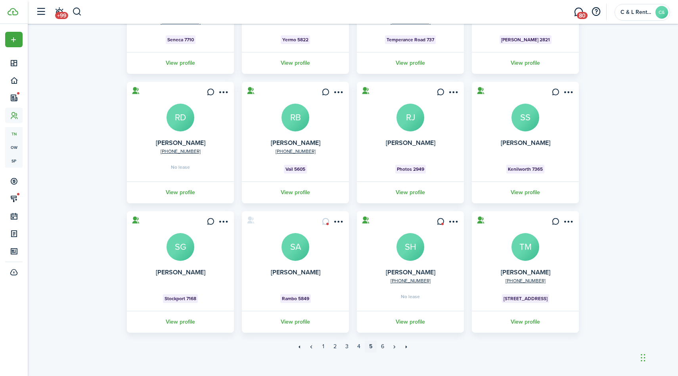
scroll to position [143, 0]
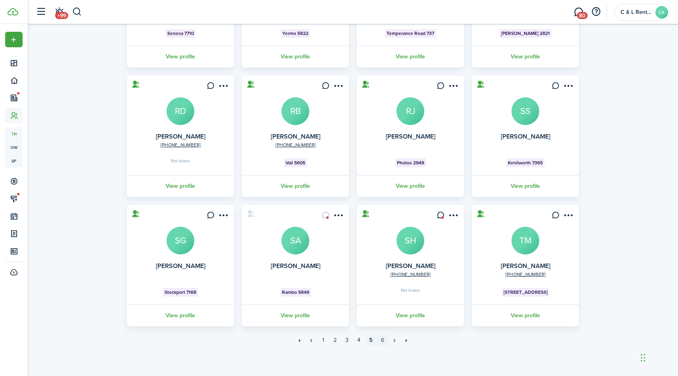
click at [383, 338] on link "6" at bounding box center [383, 340] width 12 height 12
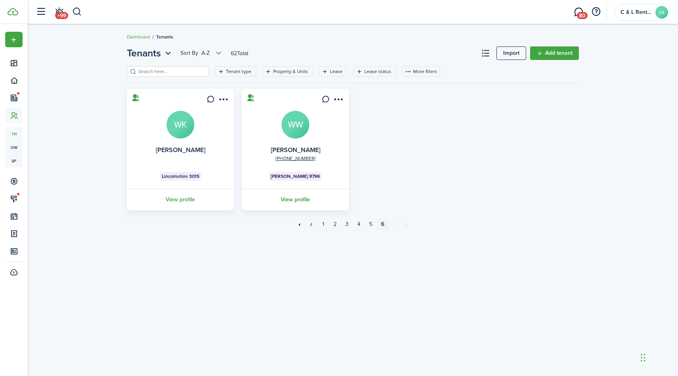
click at [296, 203] on link "View profile" at bounding box center [295, 199] width 109 height 22
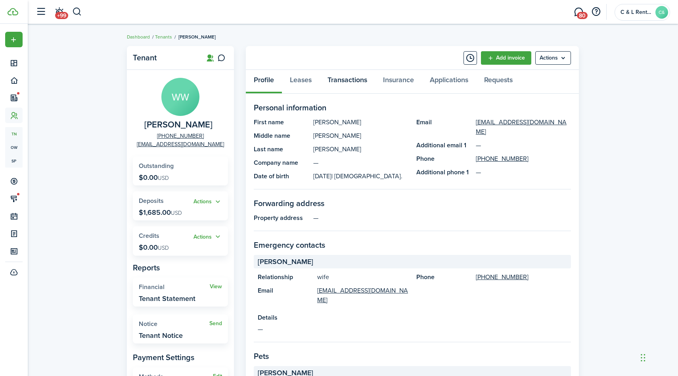
click at [343, 80] on link "Transactions" at bounding box center [348, 82] width 56 height 24
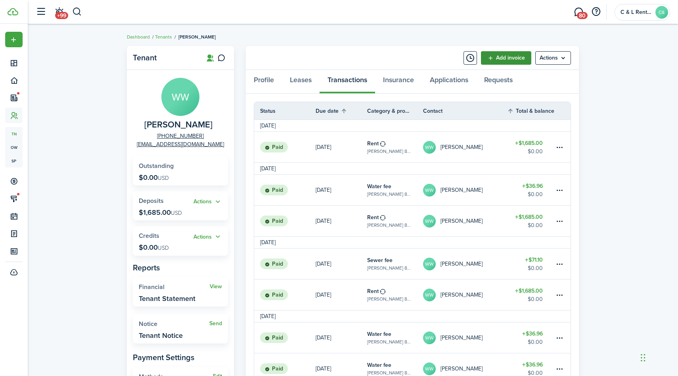
click at [499, 60] on link "Add invoice" at bounding box center [506, 57] width 50 height 13
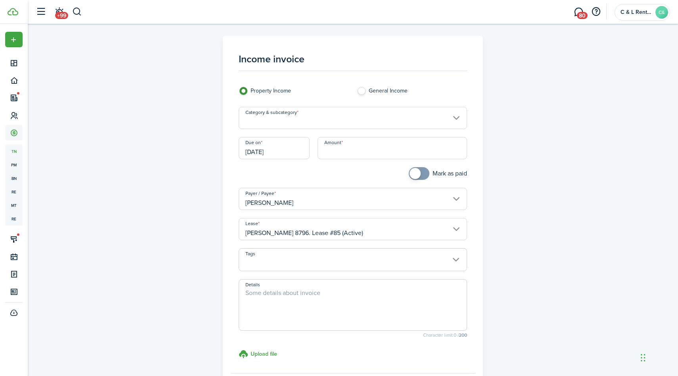
click at [439, 120] on input "Category & subcategory" at bounding box center [353, 118] width 229 height 22
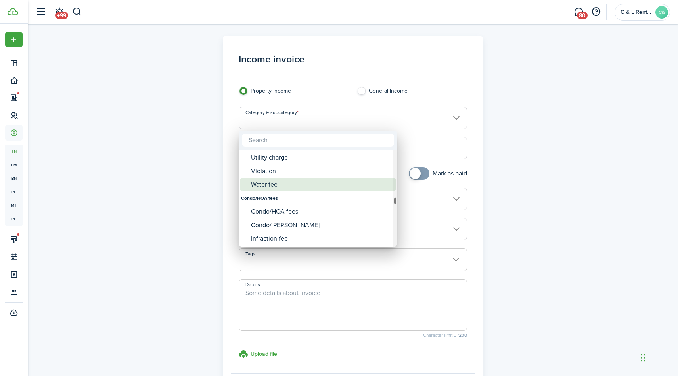
click at [270, 187] on div "Water fee" at bounding box center [321, 184] width 140 height 13
type input "Tenant charges & fees / Water fee"
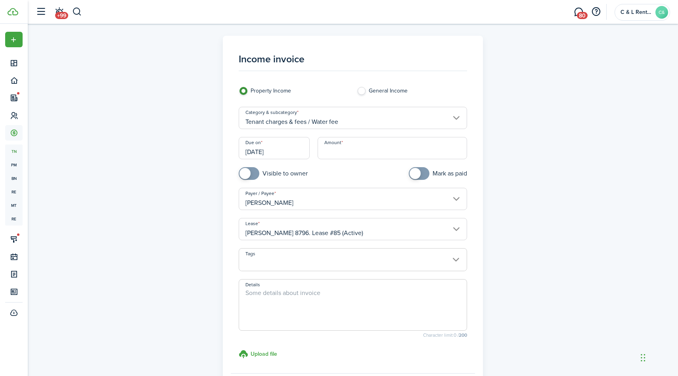
click at [294, 154] on input "[DATE]" at bounding box center [274, 148] width 71 height 22
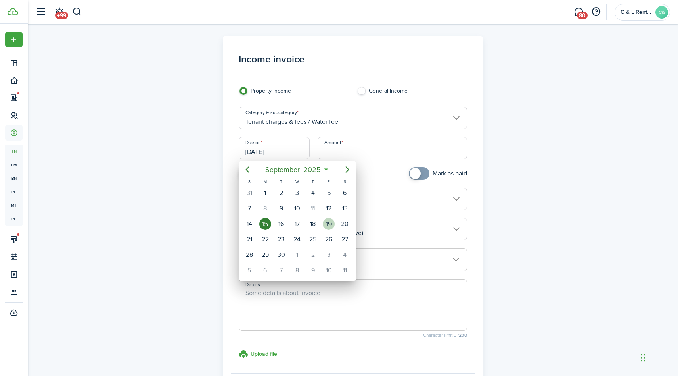
click at [330, 225] on div "19" at bounding box center [329, 224] width 12 height 12
type input "[DATE]"
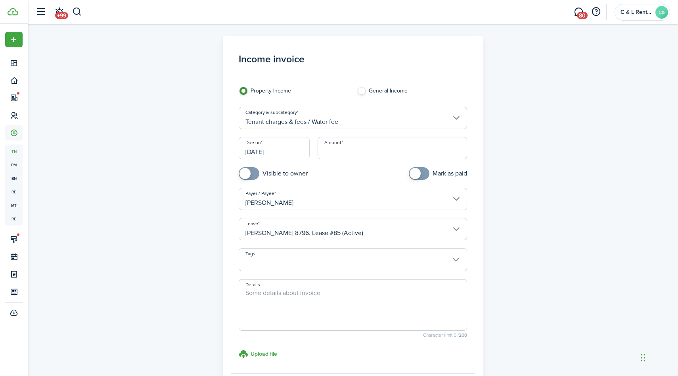
click at [345, 152] on input "Amount" at bounding box center [393, 148] width 150 height 22
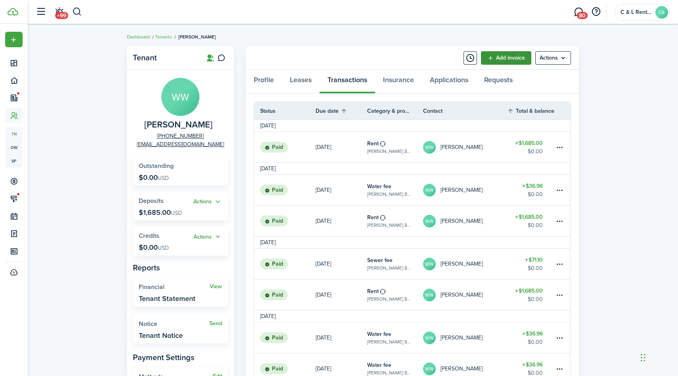
click at [501, 55] on link "Add invoice" at bounding box center [506, 57] width 50 height 13
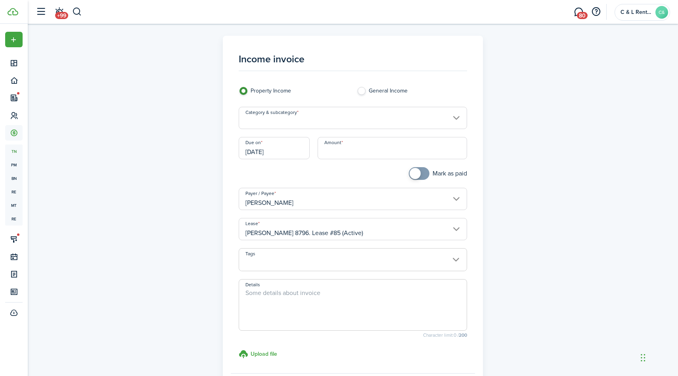
click at [344, 119] on input "Category & subcategory" at bounding box center [353, 118] width 229 height 22
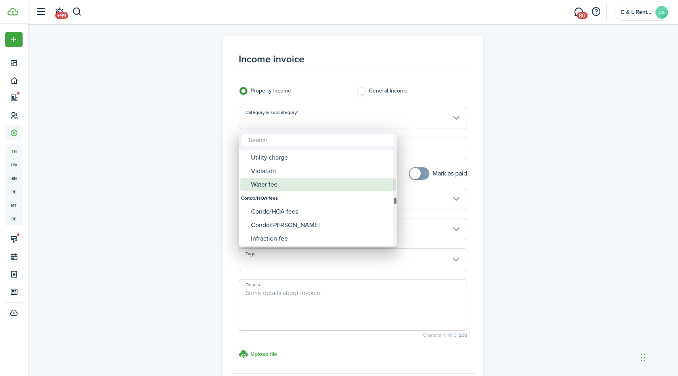
click at [258, 182] on div "Water fee" at bounding box center [321, 184] width 140 height 13
type input "Tenant charges & fees / Water fee"
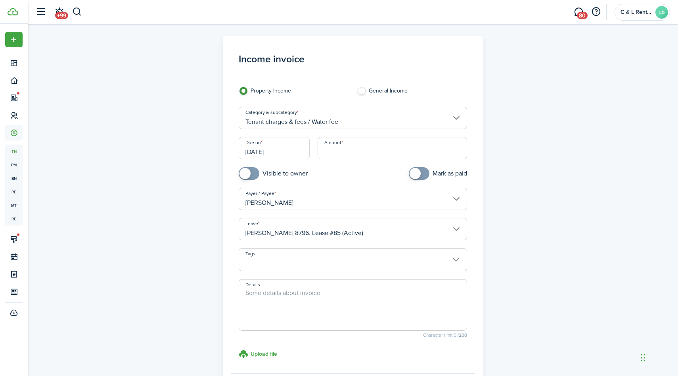
click at [351, 153] on input "Amount" at bounding box center [393, 148] width 150 height 22
type input "$36.96"
click at [292, 150] on input "[DATE]" at bounding box center [274, 148] width 71 height 22
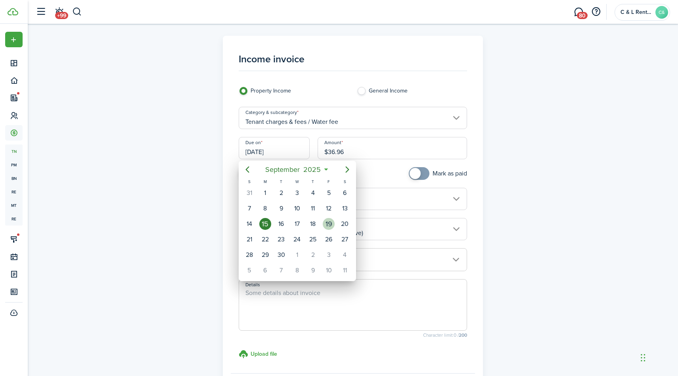
click at [332, 223] on div "19" at bounding box center [329, 224] width 12 height 12
type input "[DATE]"
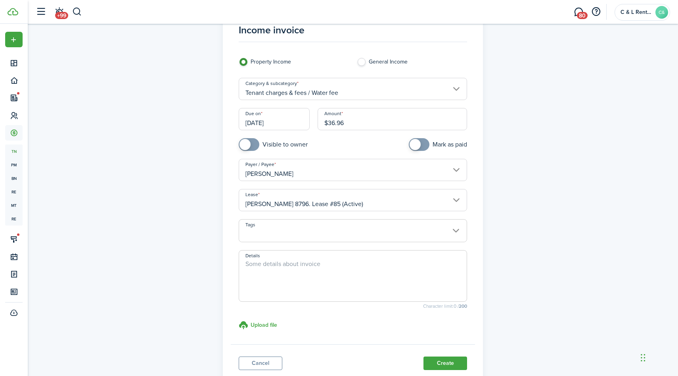
scroll to position [84, 0]
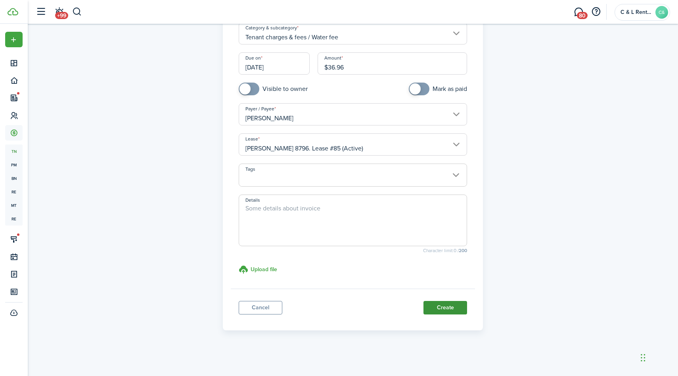
click at [437, 308] on button "Create" at bounding box center [446, 307] width 44 height 13
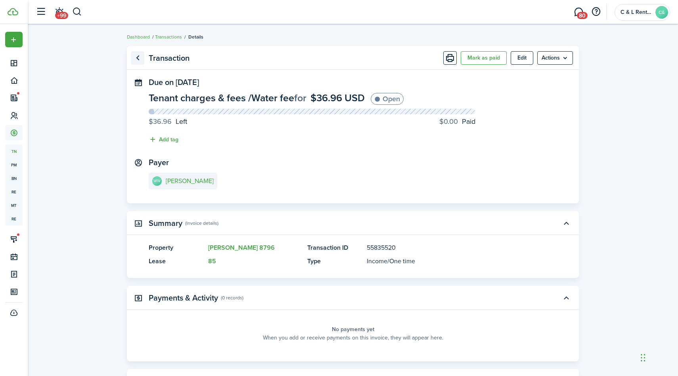
click at [139, 59] on link "Go back" at bounding box center [137, 57] width 13 height 13
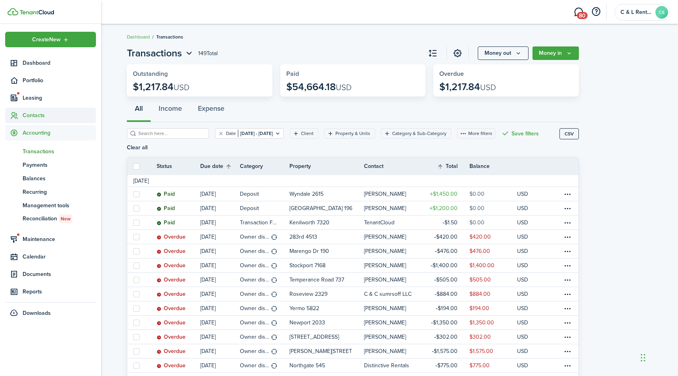
click at [32, 114] on span "Contacts" at bounding box center [59, 115] width 73 height 8
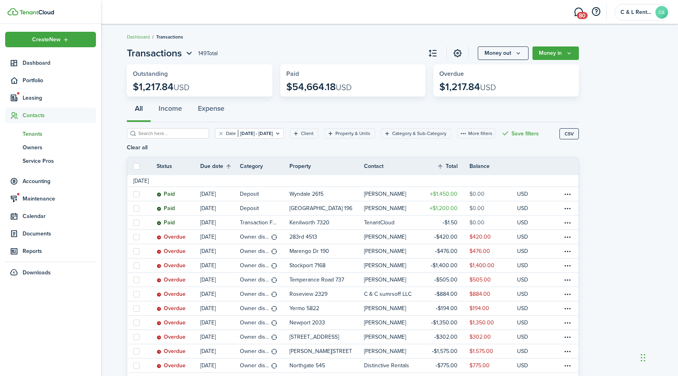
click at [30, 131] on span "Tenants" at bounding box center [59, 134] width 73 height 8
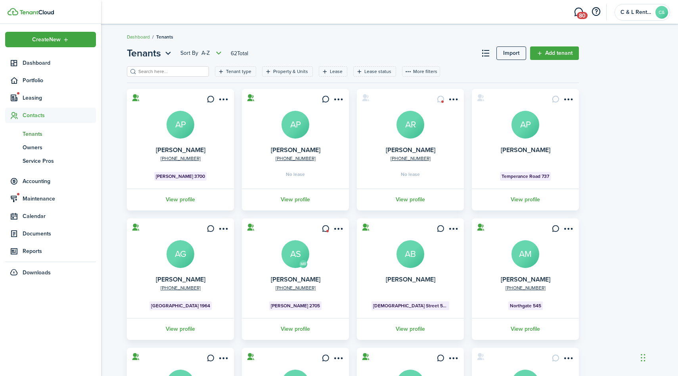
scroll to position [143, 0]
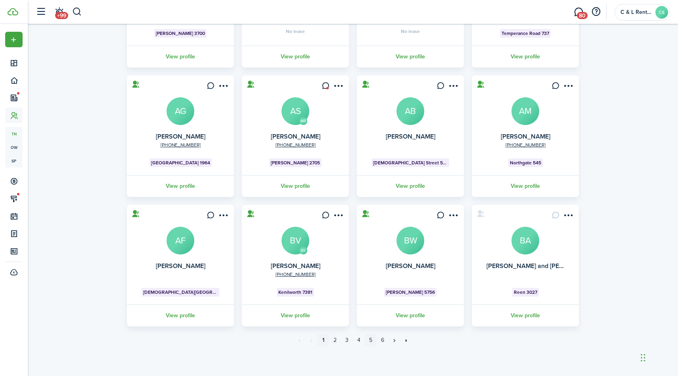
click at [371, 341] on link "5" at bounding box center [371, 340] width 12 height 12
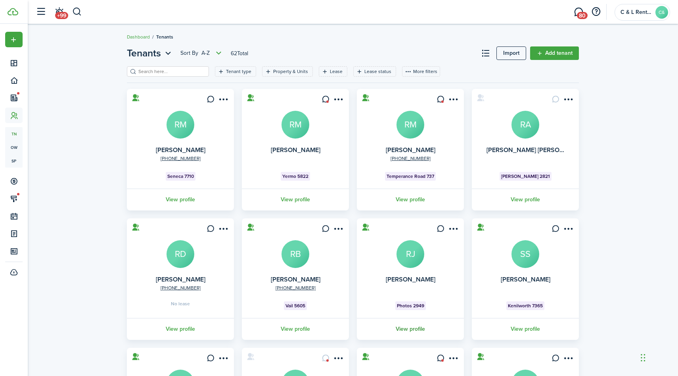
click at [414, 328] on link "View profile" at bounding box center [410, 329] width 109 height 22
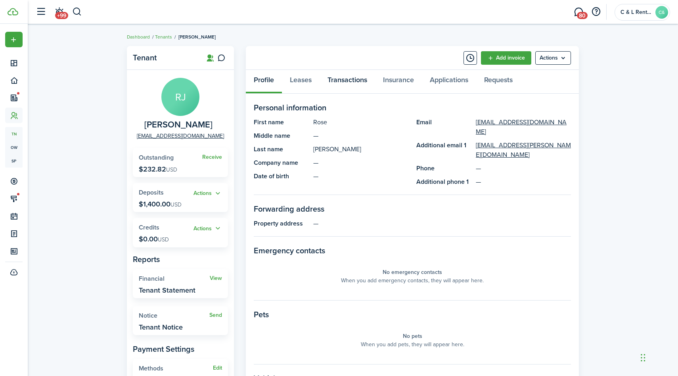
click at [352, 79] on link "Transactions" at bounding box center [348, 82] width 56 height 24
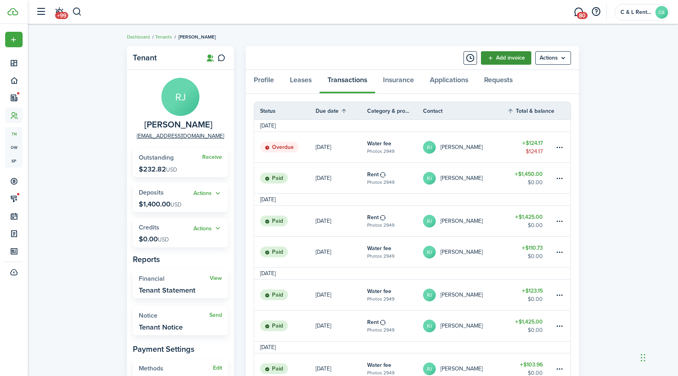
click at [517, 56] on link "Add invoice" at bounding box center [506, 57] width 50 height 13
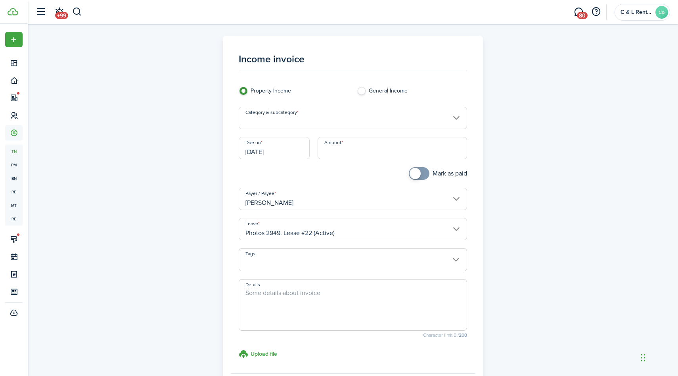
click at [424, 116] on input "Category & subcategory" at bounding box center [353, 118] width 229 height 22
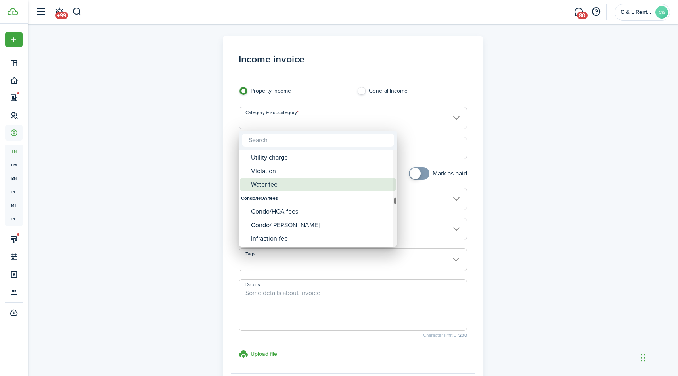
click at [279, 188] on div "Water fee" at bounding box center [321, 184] width 140 height 13
type input "Tenant charges & fees / Water fee"
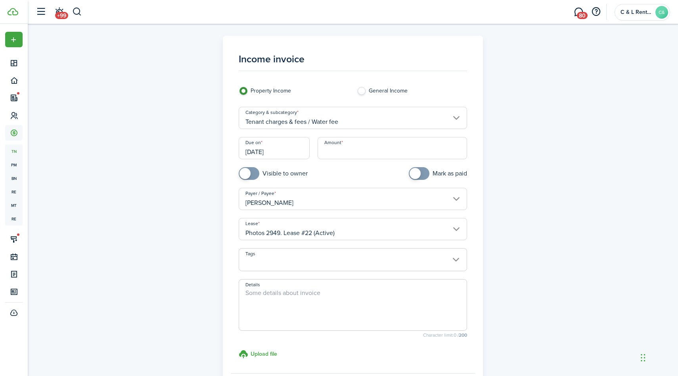
click at [346, 149] on input "Amount" at bounding box center [393, 148] width 150 height 22
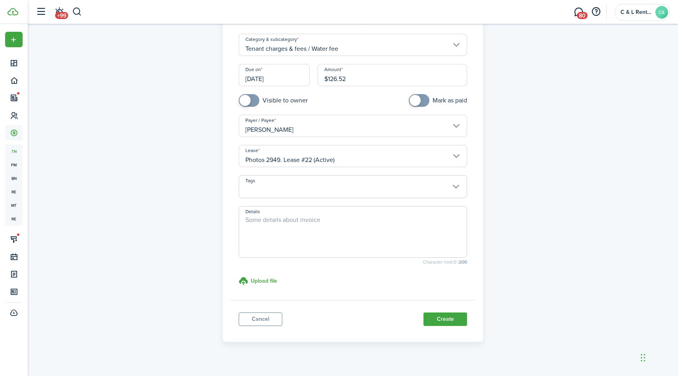
scroll to position [84, 0]
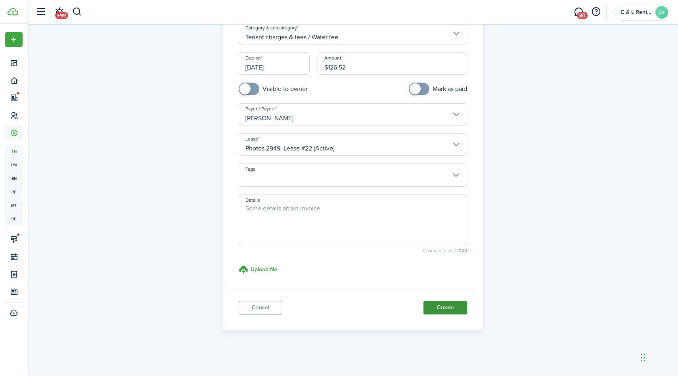
type input "$126.52"
click at [459, 307] on button "Create" at bounding box center [446, 307] width 44 height 13
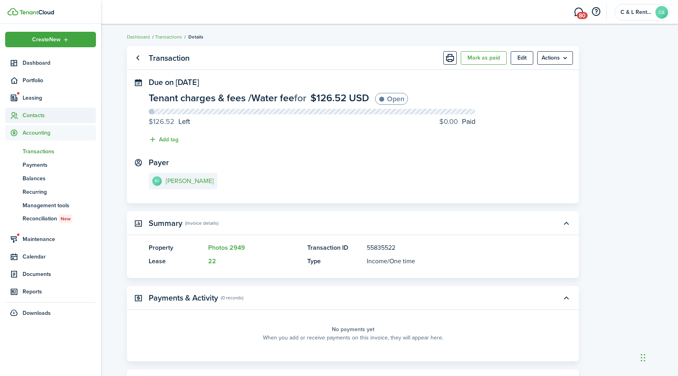
click at [32, 117] on span "Contacts" at bounding box center [59, 115] width 73 height 8
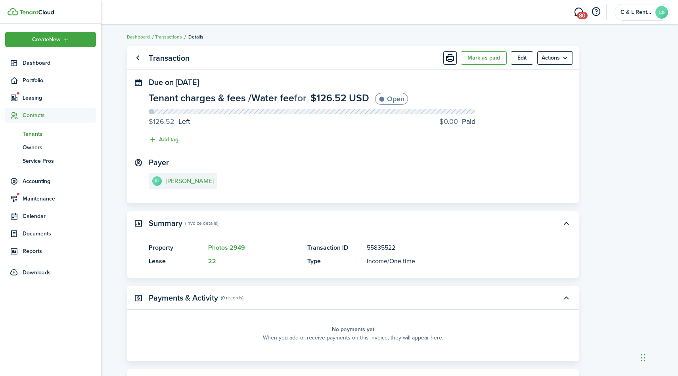
click at [33, 135] on span "Tenants" at bounding box center [59, 134] width 73 height 8
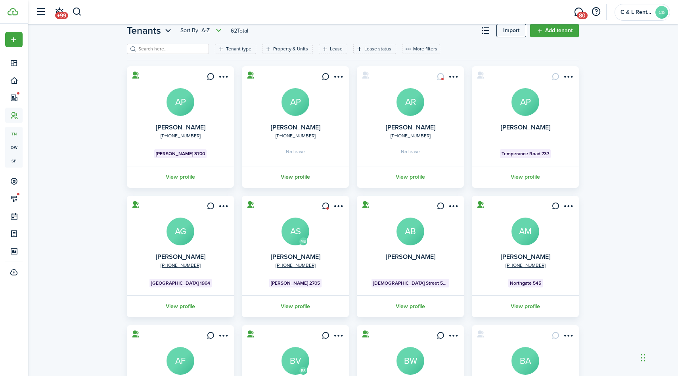
scroll to position [143, 0]
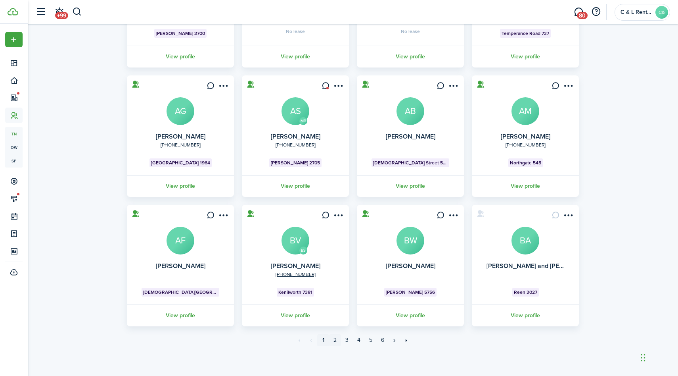
click at [336, 338] on link "2" at bounding box center [335, 340] width 12 height 12
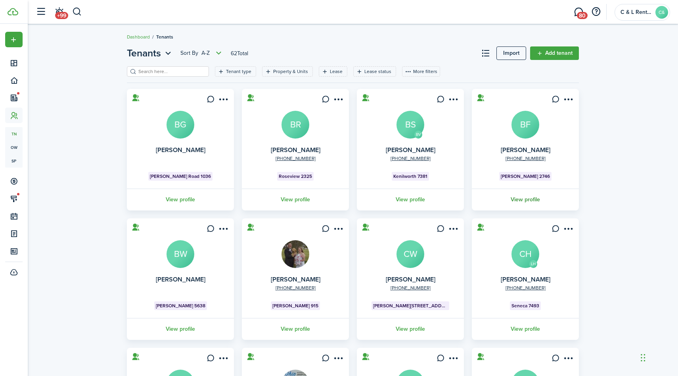
click at [522, 199] on link "View profile" at bounding box center [525, 199] width 109 height 22
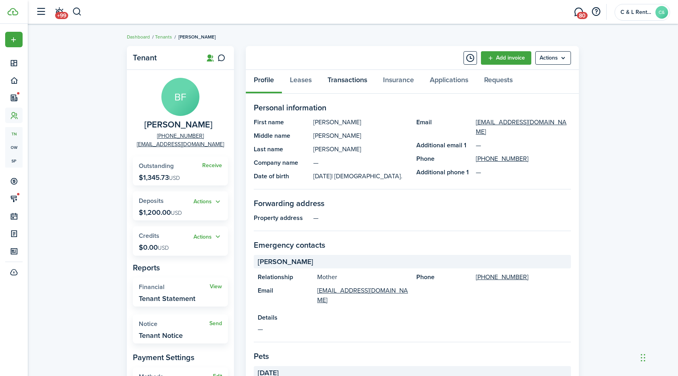
click at [342, 77] on link "Transactions" at bounding box center [348, 82] width 56 height 24
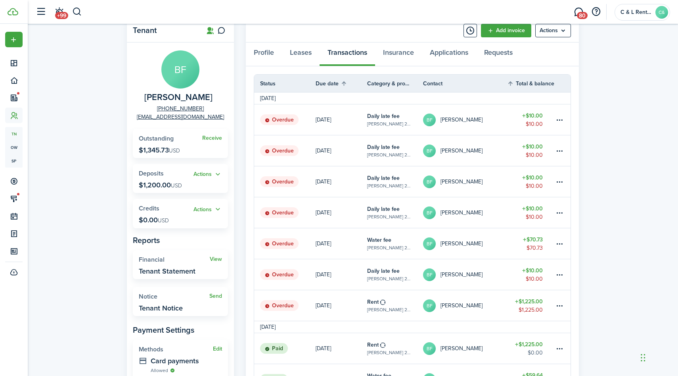
scroll to position [27, 0]
click at [545, 275] on link "$10.00 $10.00" at bounding box center [531, 275] width 48 height 31
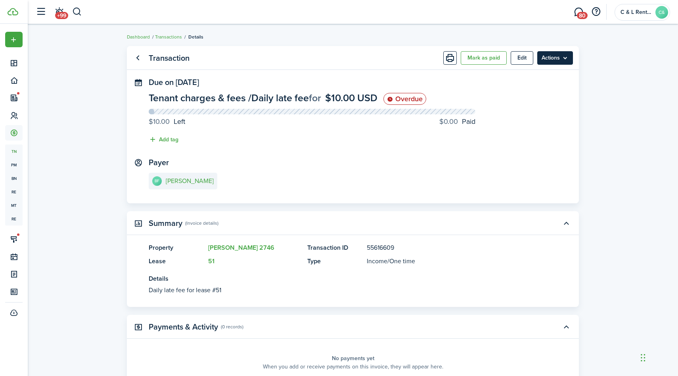
click at [553, 57] on menu-btn "Actions" at bounding box center [555, 57] width 36 height 13
click at [527, 161] on button "Delete" at bounding box center [538, 158] width 69 height 13
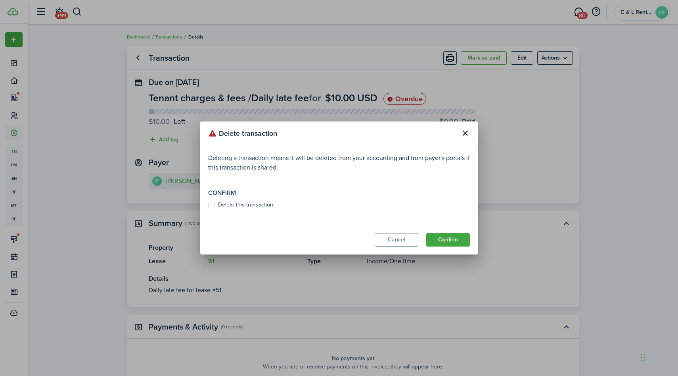
click at [213, 204] on label "Delete this transaction" at bounding box center [240, 205] width 65 height 6
click at [208, 205] on input "Delete this transaction" at bounding box center [208, 205] width 0 height 0
checkbox input "true"
click at [429, 238] on button "Confirm" at bounding box center [448, 239] width 44 height 13
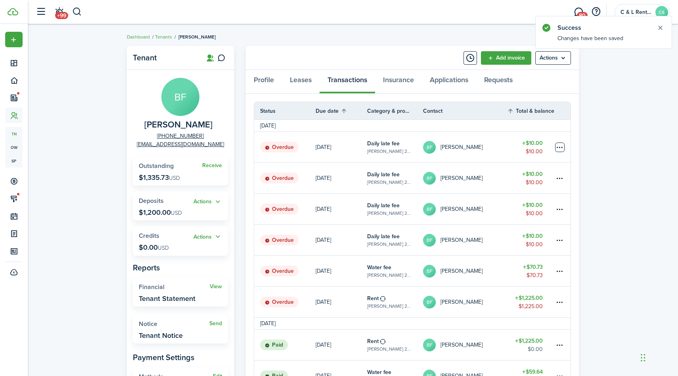
click at [560, 147] on table-menu-btn-icon at bounding box center [560, 147] width 10 height 10
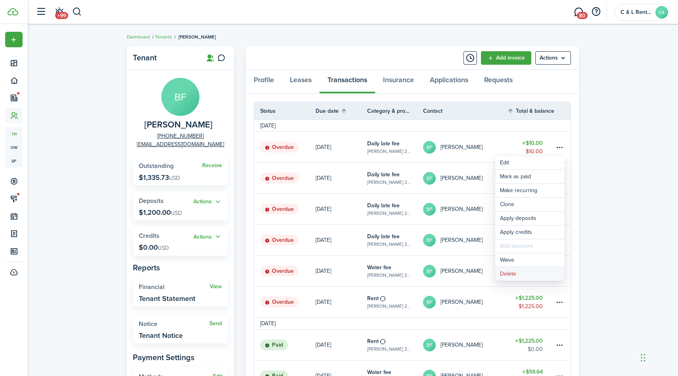
click at [508, 273] on button "Delete" at bounding box center [529, 273] width 69 height 13
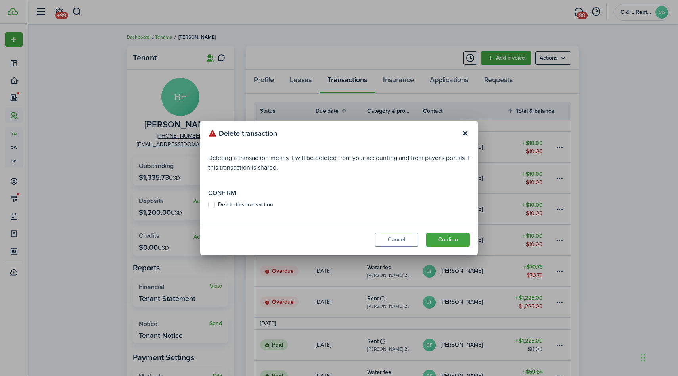
click at [211, 204] on label "Delete this transaction" at bounding box center [240, 205] width 65 height 6
click at [208, 205] on input "Delete this transaction" at bounding box center [208, 205] width 0 height 0
checkbox input "true"
click at [445, 237] on button "Confirm" at bounding box center [448, 239] width 44 height 13
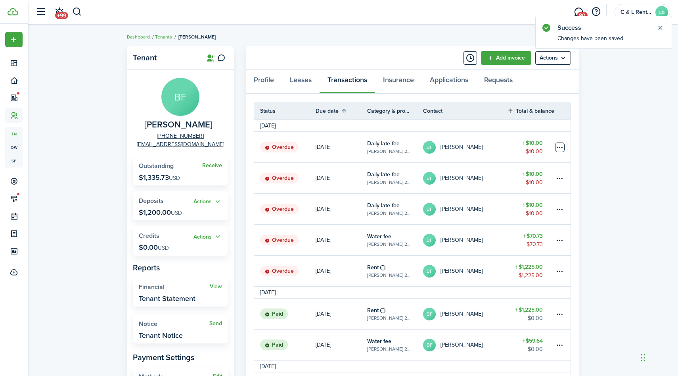
click at [562, 145] on table-menu-btn-icon at bounding box center [560, 147] width 10 height 10
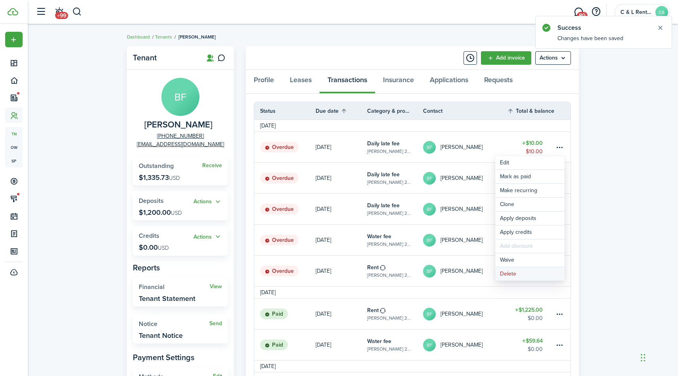
click at [512, 270] on button "Delete" at bounding box center [529, 273] width 69 height 13
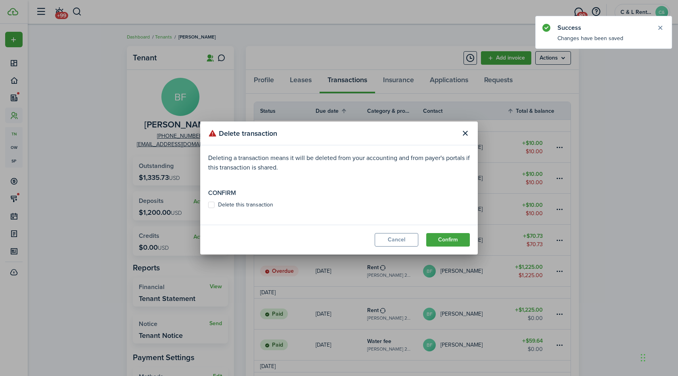
click at [213, 205] on label "Delete this transaction" at bounding box center [240, 205] width 65 height 6
click at [208, 205] on input "Delete this transaction" at bounding box center [208, 205] width 0 height 0
checkbox input "true"
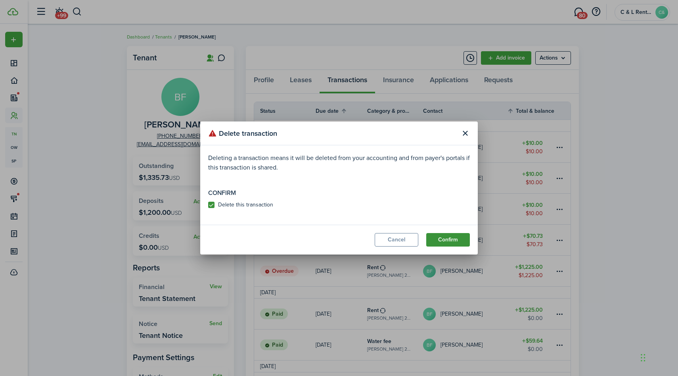
click at [451, 241] on button "Confirm" at bounding box center [448, 239] width 44 height 13
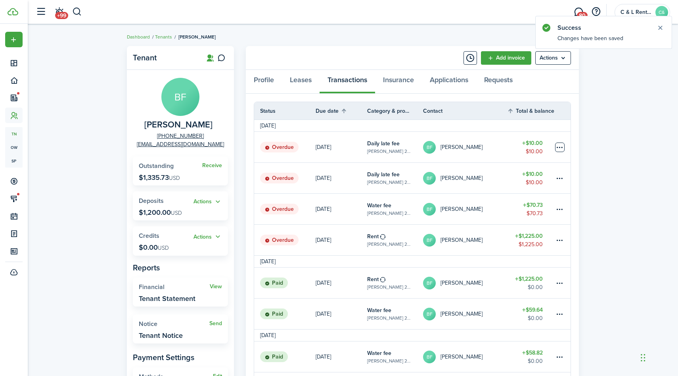
click at [558, 147] on table-menu-btn-icon at bounding box center [560, 147] width 10 height 10
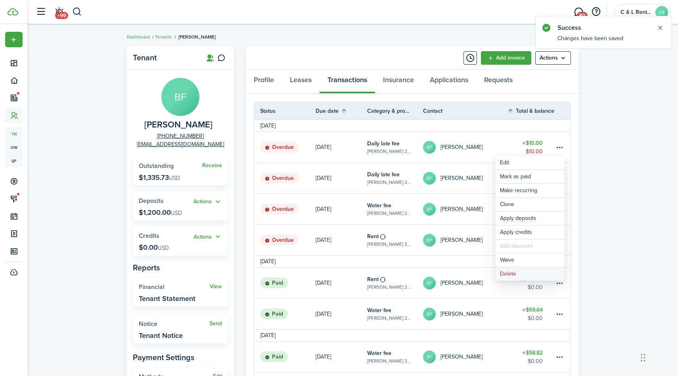
click at [507, 276] on button "Delete" at bounding box center [529, 273] width 69 height 13
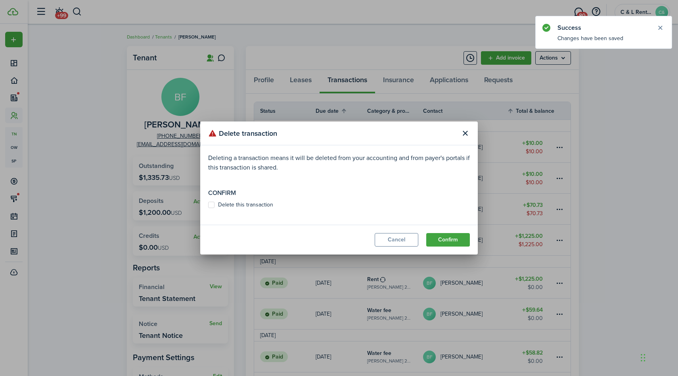
click at [211, 203] on label "Delete this transaction" at bounding box center [240, 205] width 65 height 6
click at [208, 205] on input "Delete this transaction" at bounding box center [208, 205] width 0 height 0
checkbox input "true"
click at [445, 236] on button "Confirm" at bounding box center [448, 239] width 44 height 13
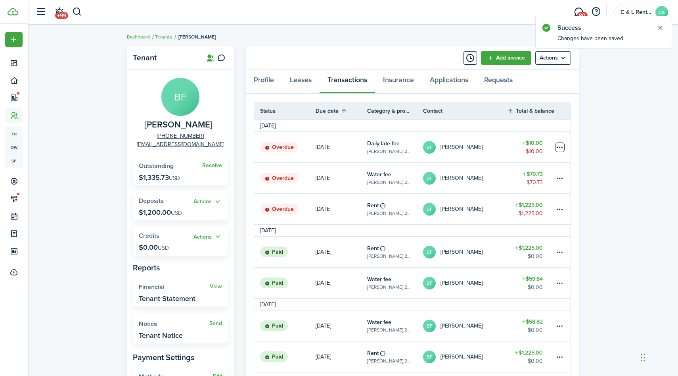
click at [558, 148] on table-menu-btn-icon at bounding box center [560, 147] width 10 height 10
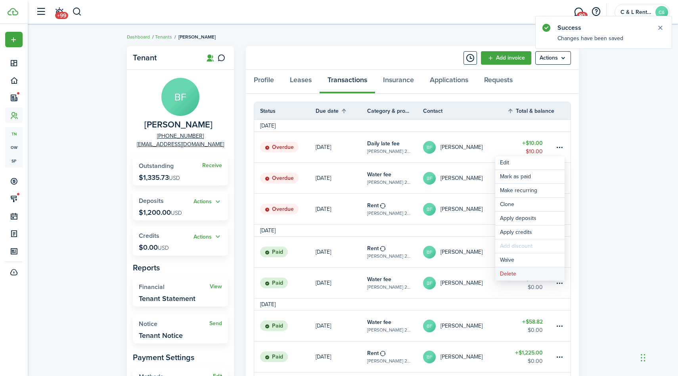
click at [518, 273] on button "Delete" at bounding box center [529, 273] width 69 height 13
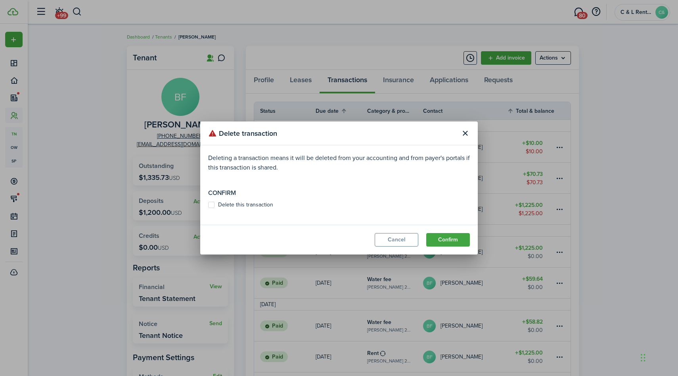
click at [209, 203] on label "Delete this transaction" at bounding box center [240, 205] width 65 height 6
click at [208, 205] on input "Delete this transaction" at bounding box center [208, 205] width 0 height 0
checkbox input "true"
click at [448, 241] on button "Confirm" at bounding box center [448, 239] width 44 height 13
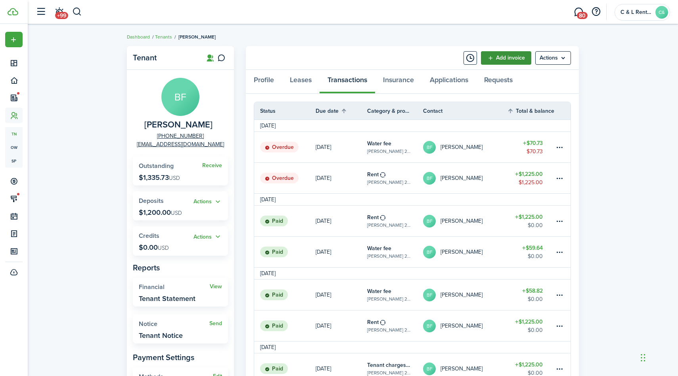
click at [503, 56] on link "Add invoice" at bounding box center [506, 57] width 50 height 13
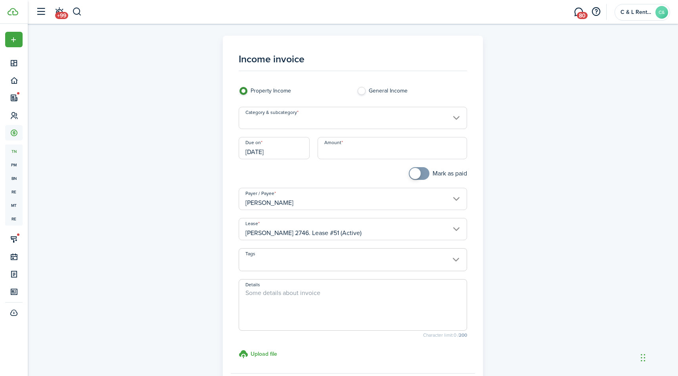
click at [409, 113] on input "Category & subcategory" at bounding box center [353, 118] width 229 height 22
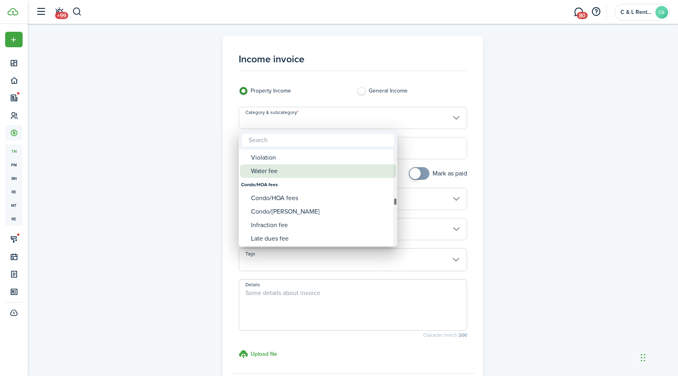
click at [279, 171] on div "Water fee" at bounding box center [321, 170] width 140 height 13
type input "Tenant charges & fees / Water fee"
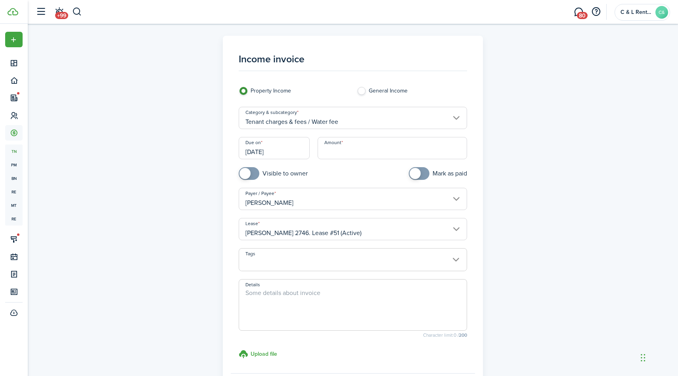
click at [277, 152] on input "[DATE]" at bounding box center [274, 148] width 71 height 22
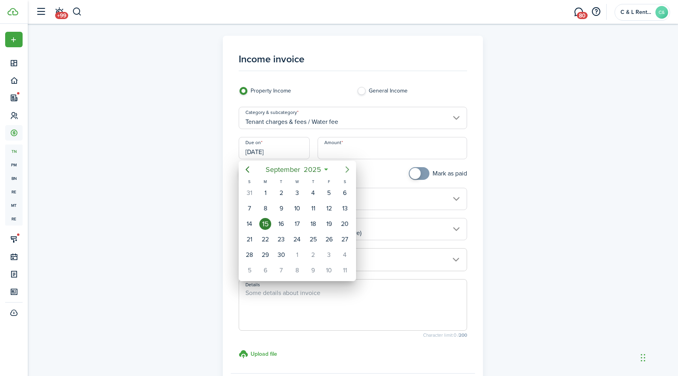
click at [347, 169] on icon "Next page" at bounding box center [348, 170] width 10 height 10
click at [328, 194] on div "3" at bounding box center [329, 193] width 12 height 12
type input "[DATE]"
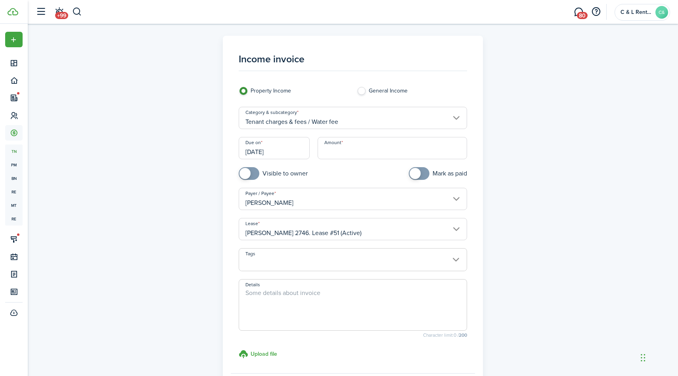
click at [353, 148] on input "Amount" at bounding box center [393, 148] width 150 height 22
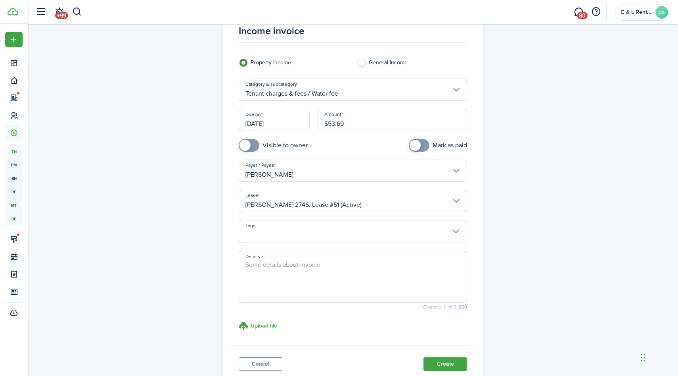
scroll to position [30, 0]
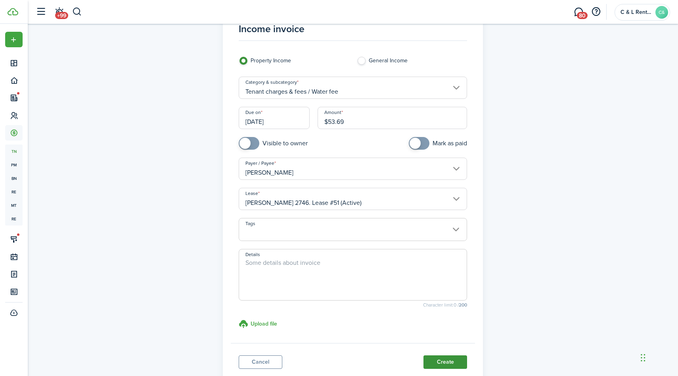
type input "$53.69"
click at [440, 361] on button "Create" at bounding box center [446, 361] width 44 height 13
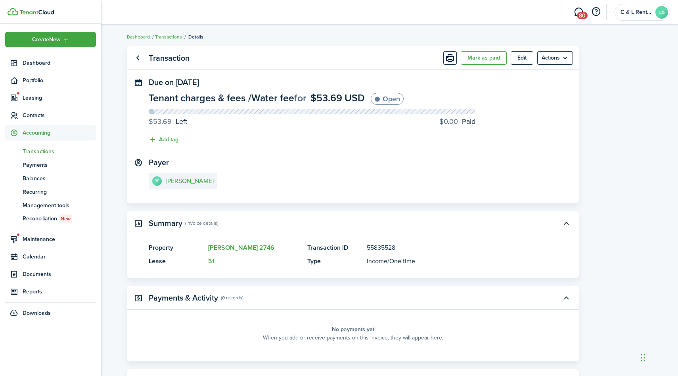
click at [39, 151] on span "Transactions" at bounding box center [59, 151] width 73 height 8
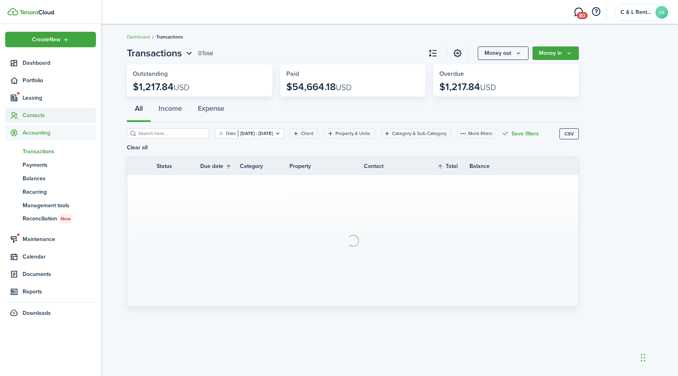
click at [37, 114] on span "Contacts" at bounding box center [59, 115] width 73 height 8
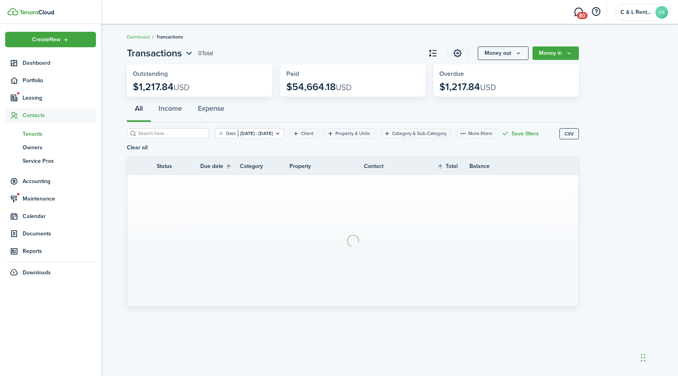
click at [38, 134] on span "Tenants" at bounding box center [59, 134] width 73 height 8
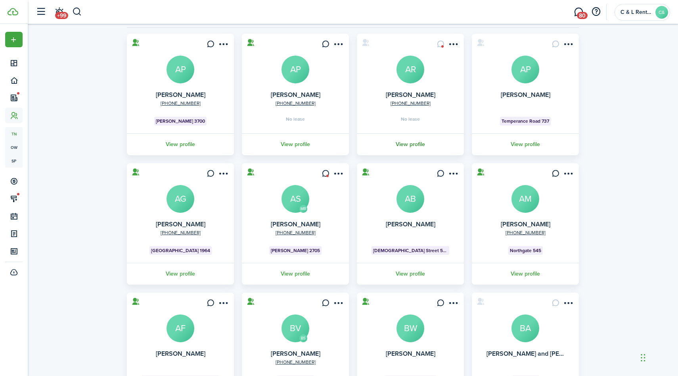
scroll to position [143, 0]
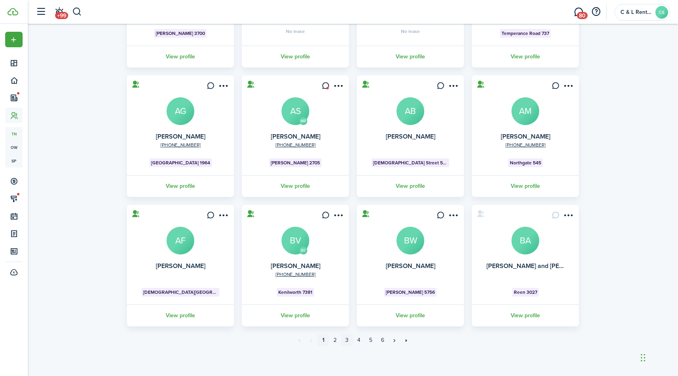
click at [348, 340] on link "3" at bounding box center [347, 340] width 12 height 12
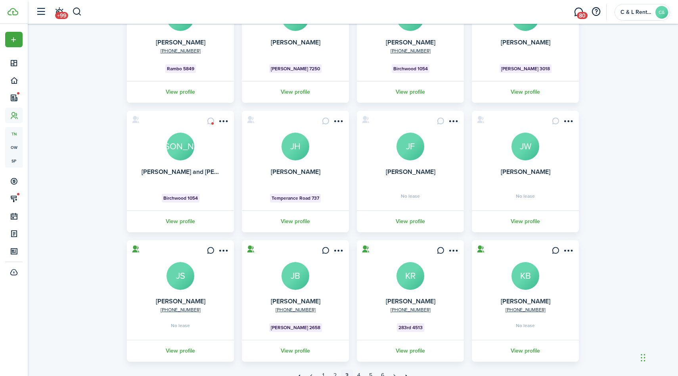
scroll to position [108, 0]
click at [292, 349] on link "View profile" at bounding box center [295, 350] width 109 height 22
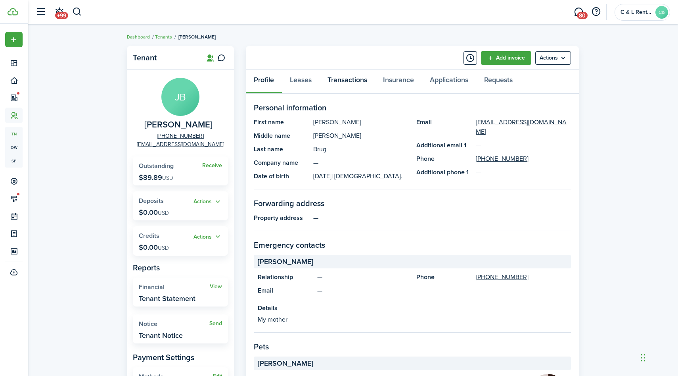
click at [357, 79] on link "Transactions" at bounding box center [348, 82] width 56 height 24
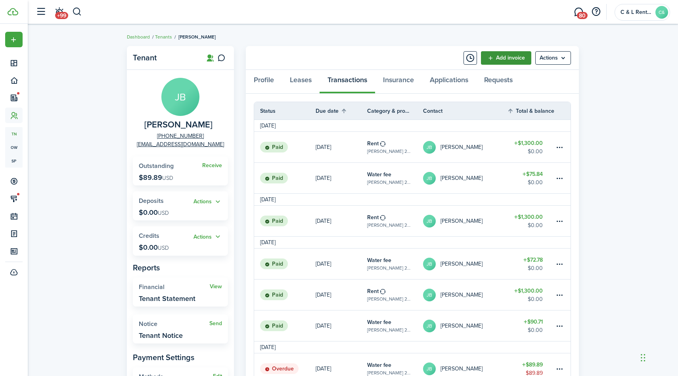
click at [503, 57] on link "Add invoice" at bounding box center [506, 57] width 50 height 13
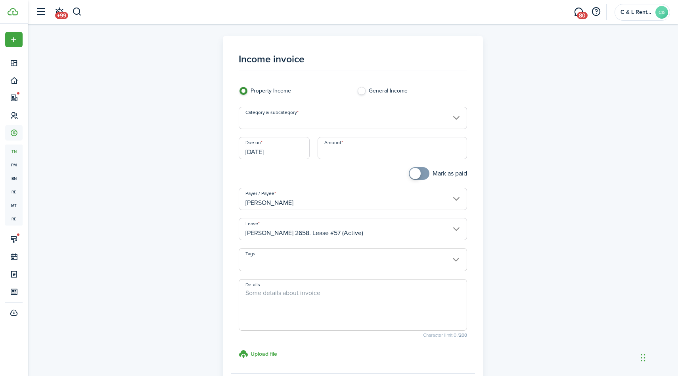
click at [445, 119] on input "Category & subcategory" at bounding box center [353, 118] width 229 height 22
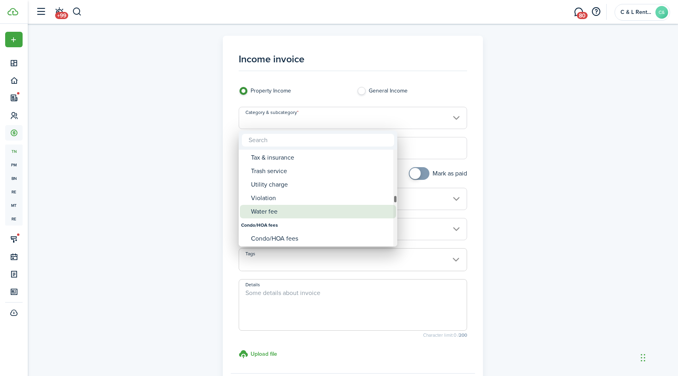
click at [276, 214] on div "Water fee" at bounding box center [321, 211] width 140 height 13
type input "Tenant charges & fees / Water fee"
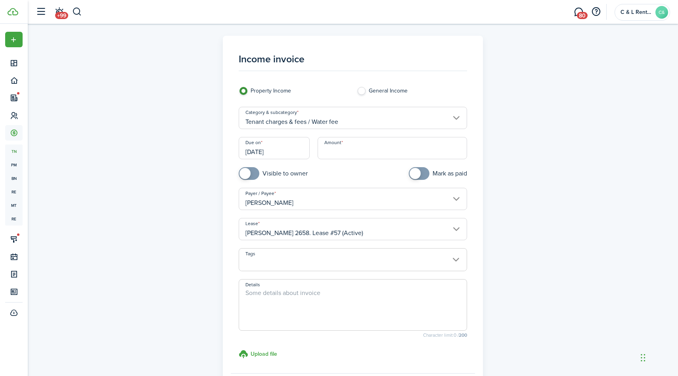
click at [284, 147] on input "[DATE]" at bounding box center [274, 148] width 71 height 22
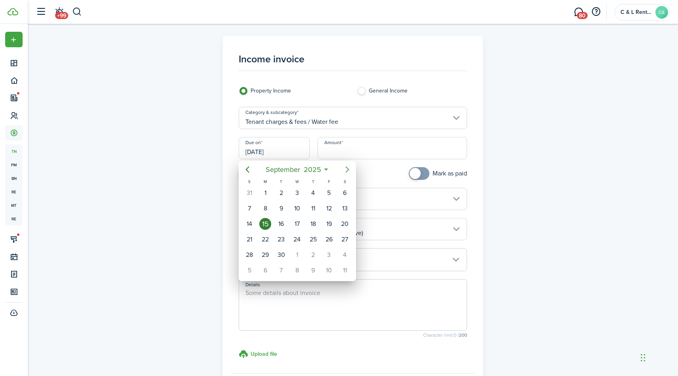
click at [346, 168] on icon "Next page" at bounding box center [348, 170] width 10 height 10
click at [329, 194] on div "3" at bounding box center [329, 193] width 12 height 12
type input "[DATE]"
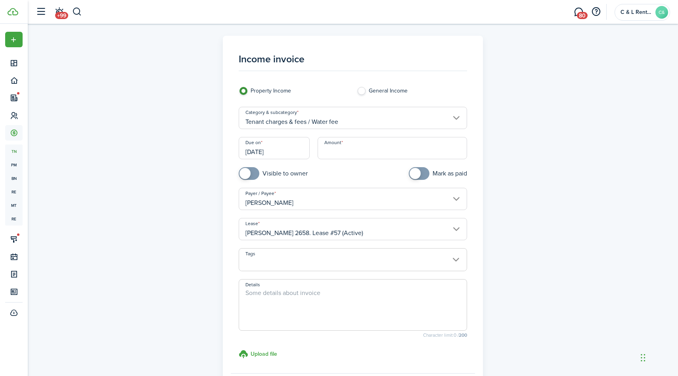
click at [350, 153] on input "Amount" at bounding box center [393, 148] width 150 height 22
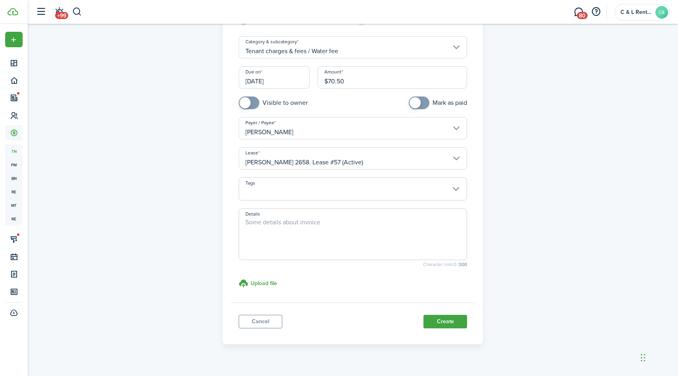
scroll to position [84, 0]
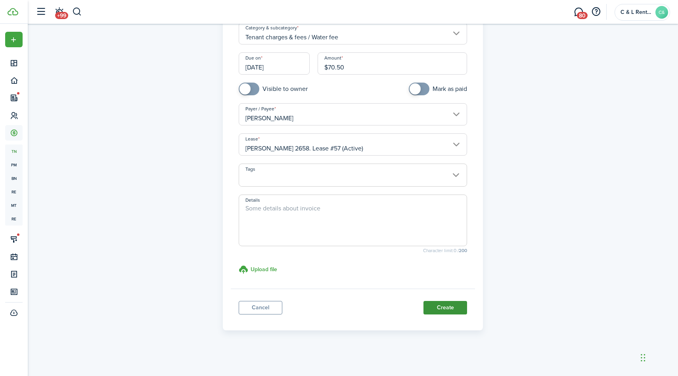
type input "$70.50"
click at [435, 309] on button "Create" at bounding box center [446, 307] width 44 height 13
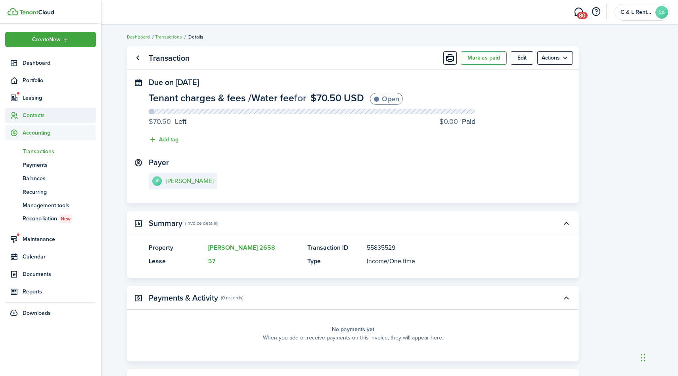
click at [30, 117] on span "Contacts" at bounding box center [59, 115] width 73 height 8
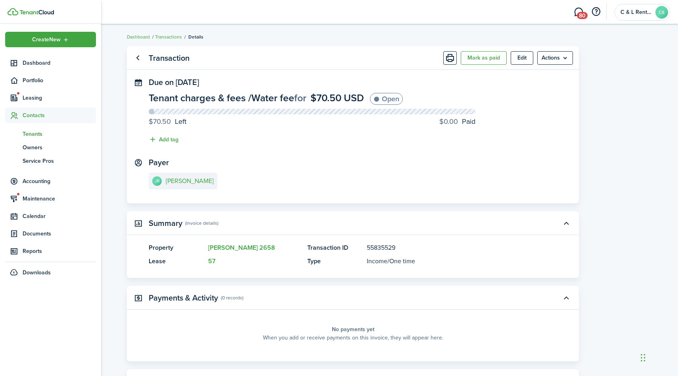
click at [35, 134] on span "Tenants" at bounding box center [59, 134] width 73 height 8
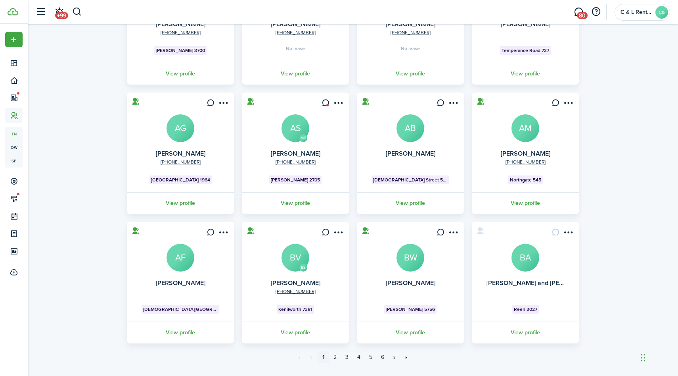
scroll to position [143, 0]
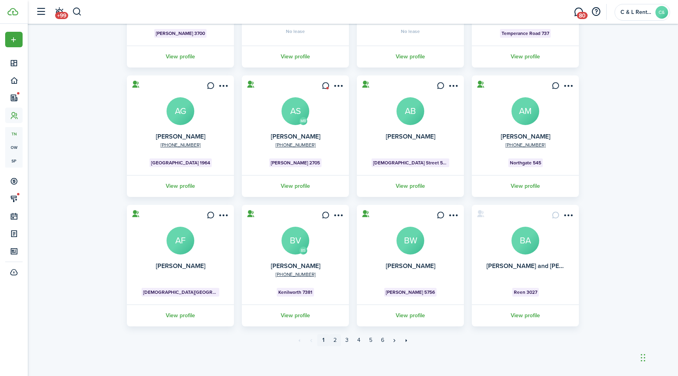
click at [336, 341] on link "2" at bounding box center [335, 340] width 12 height 12
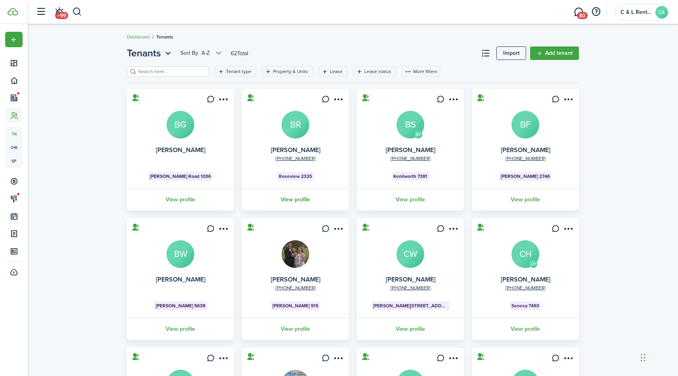
click at [292, 198] on link "View profile" at bounding box center [295, 199] width 109 height 22
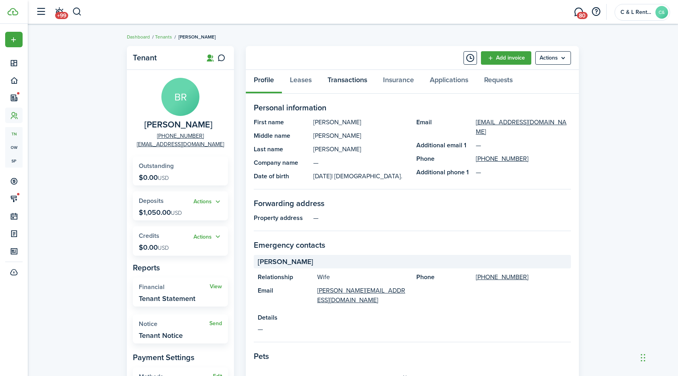
click at [343, 79] on link "Transactions" at bounding box center [348, 82] width 56 height 24
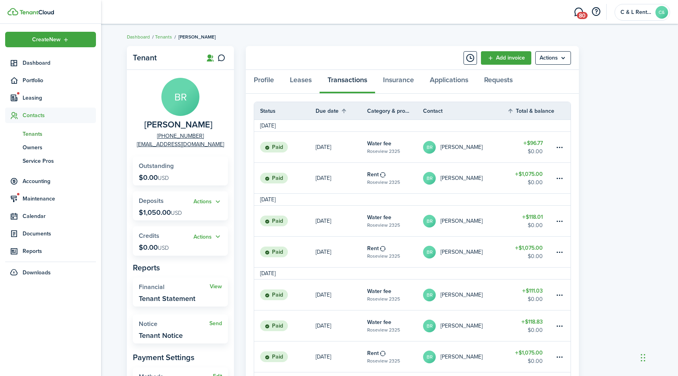
click at [36, 115] on span "Contacts" at bounding box center [59, 115] width 73 height 8
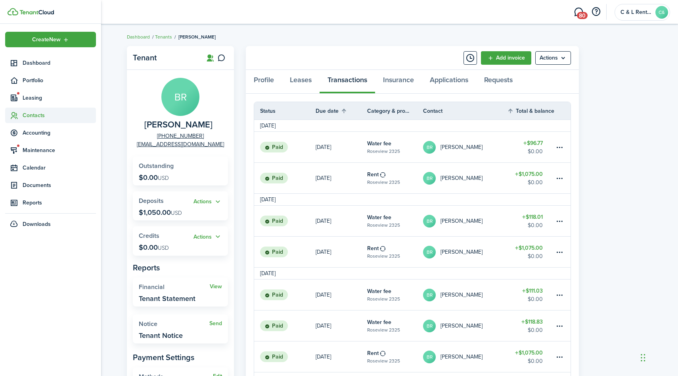
click at [34, 119] on span "Contacts" at bounding box center [59, 115] width 73 height 8
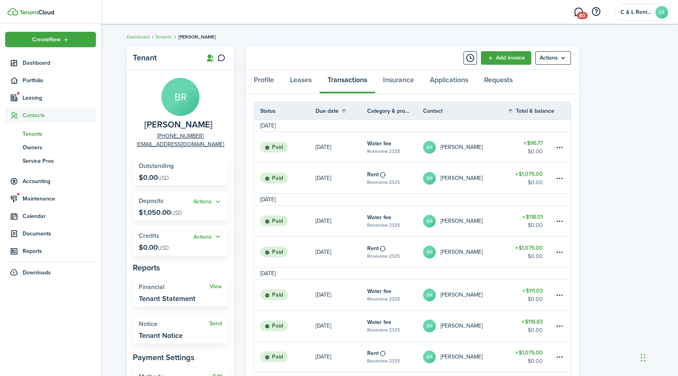
click at [34, 134] on span "Tenants" at bounding box center [59, 134] width 73 height 8
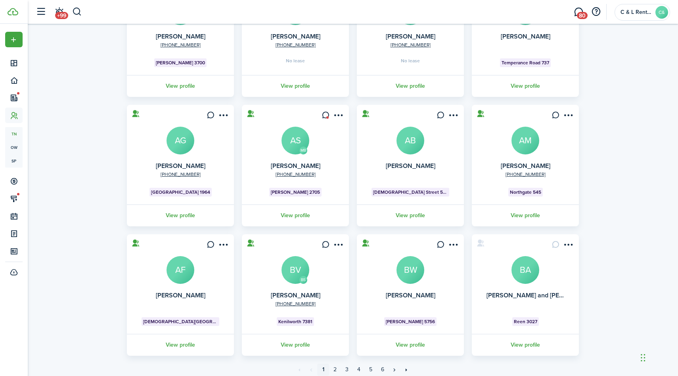
scroll to position [143, 0]
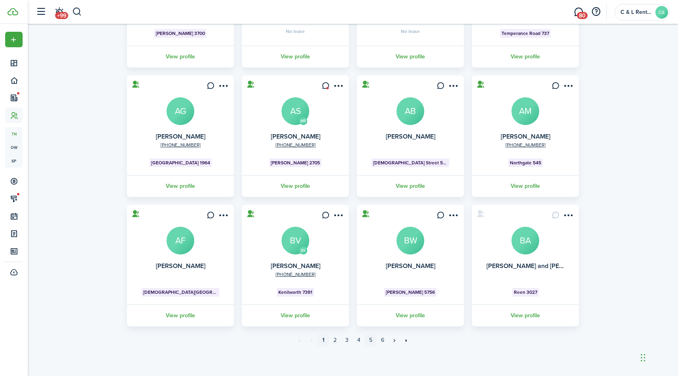
click at [375, 340] on link "5" at bounding box center [371, 340] width 12 height 12
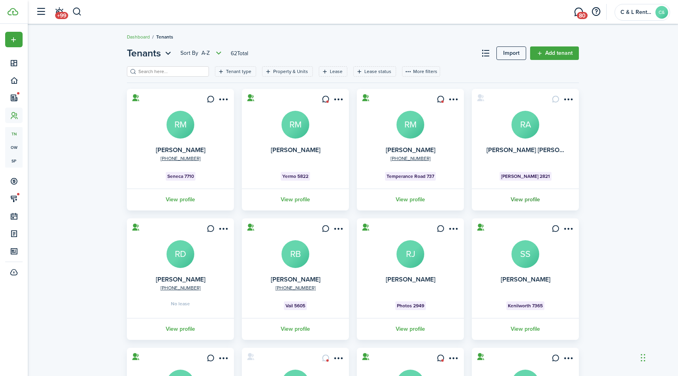
click at [524, 203] on link "View profile" at bounding box center [525, 199] width 109 height 22
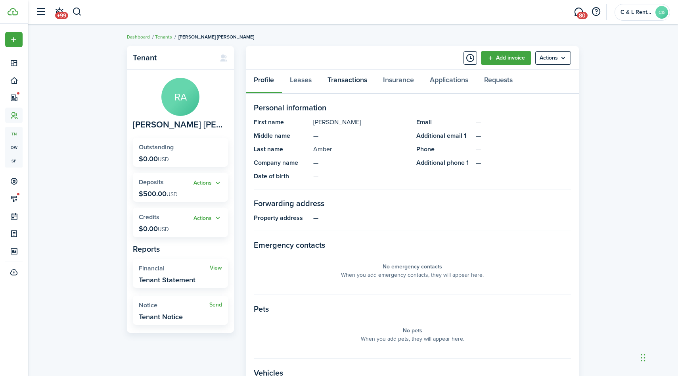
click at [353, 81] on link "Transactions" at bounding box center [348, 82] width 56 height 24
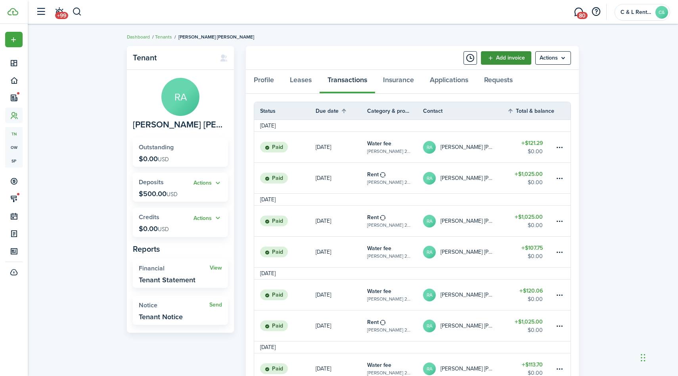
click at [527, 56] on link "Add invoice" at bounding box center [506, 57] width 50 height 13
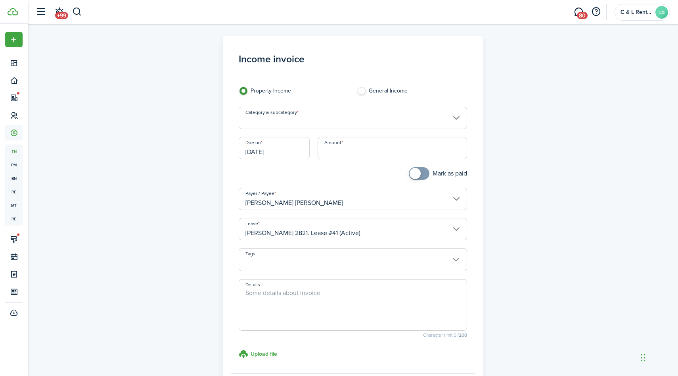
click at [418, 120] on input "Category & subcategory" at bounding box center [353, 118] width 229 height 22
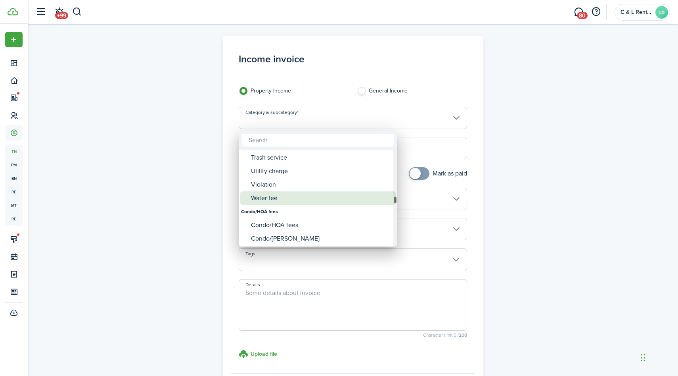
click at [274, 197] on div "Water fee" at bounding box center [321, 197] width 140 height 13
type input "Tenant charges & fees / Water fee"
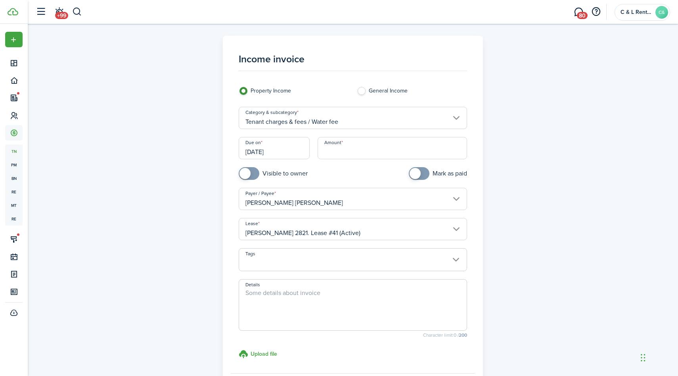
click at [289, 154] on input "[DATE]" at bounding box center [274, 148] width 71 height 22
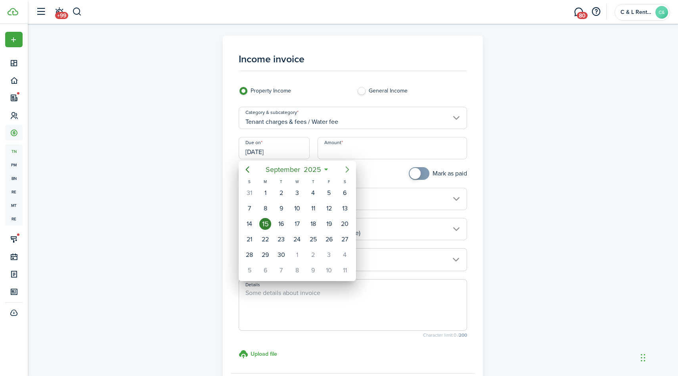
click at [349, 166] on icon "Next page" at bounding box center [348, 170] width 10 height 10
click at [328, 193] on div "3" at bounding box center [329, 193] width 12 height 12
type input "[DATE]"
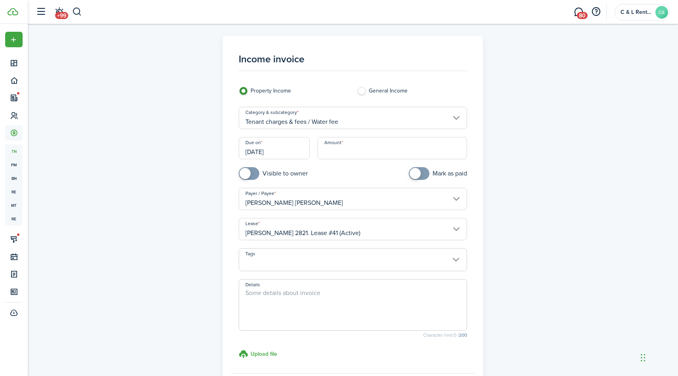
click at [353, 154] on input "Amount" at bounding box center [393, 148] width 150 height 22
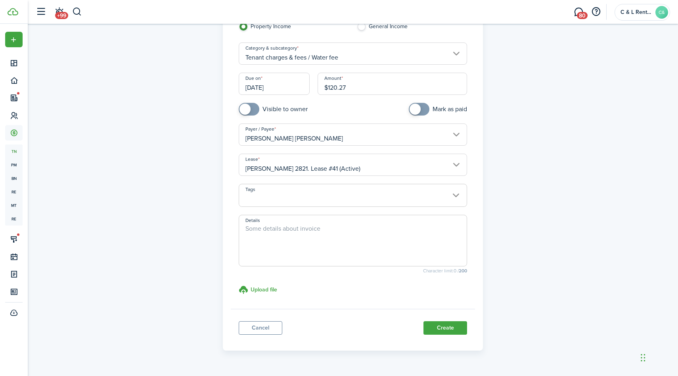
scroll to position [84, 0]
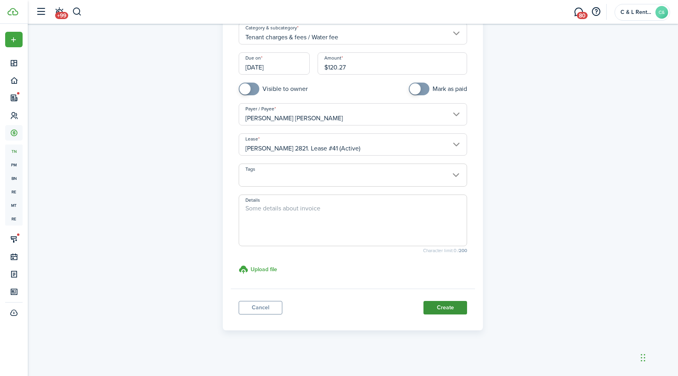
type input "$120.27"
click at [451, 309] on button "Create" at bounding box center [446, 307] width 44 height 13
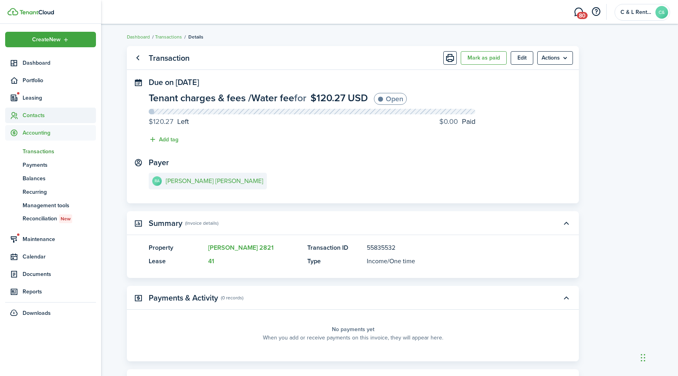
click at [28, 118] on span "Contacts" at bounding box center [59, 115] width 73 height 8
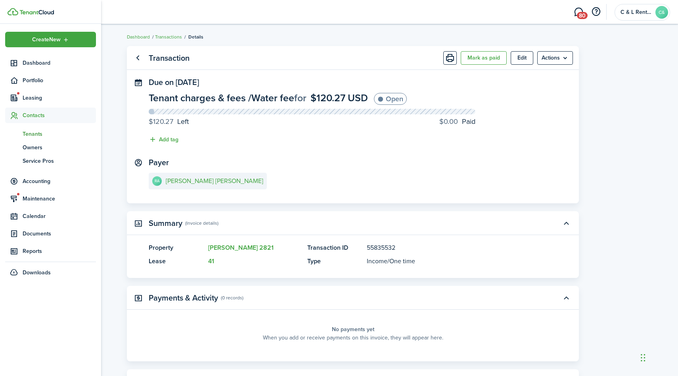
click at [27, 133] on span "Tenants" at bounding box center [59, 134] width 73 height 8
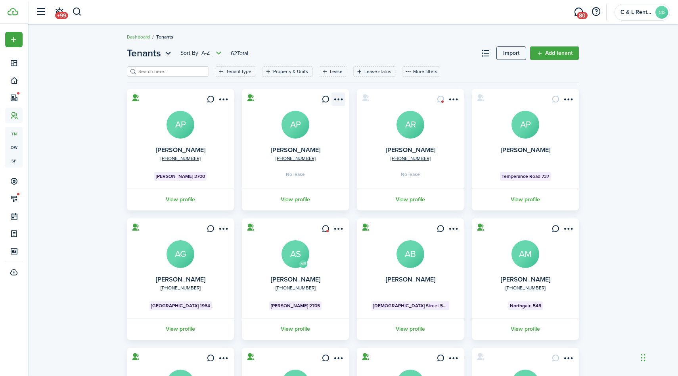
click at [338, 100] on menu-btn-icon "Open menu" at bounding box center [338, 98] width 13 height 13
click at [293, 186] on button "Archive" at bounding box center [309, 185] width 69 height 13
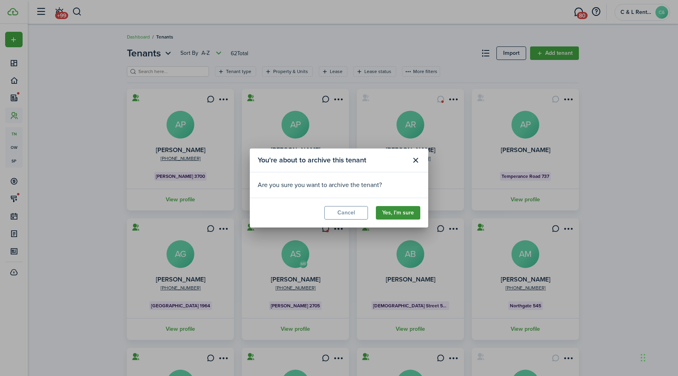
click at [393, 215] on button "Yes, I'm sure" at bounding box center [398, 212] width 44 height 13
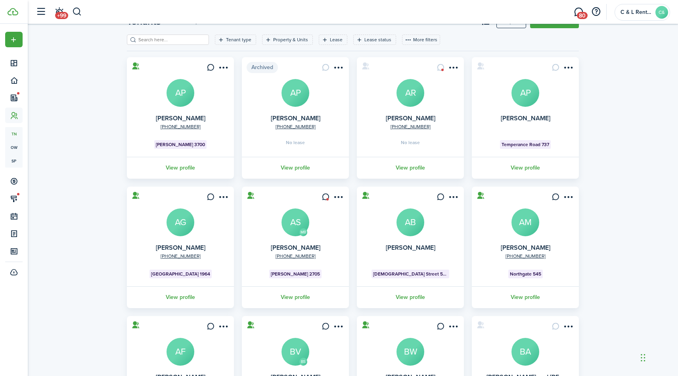
scroll to position [32, 0]
click at [294, 294] on link "View profile" at bounding box center [295, 297] width 109 height 22
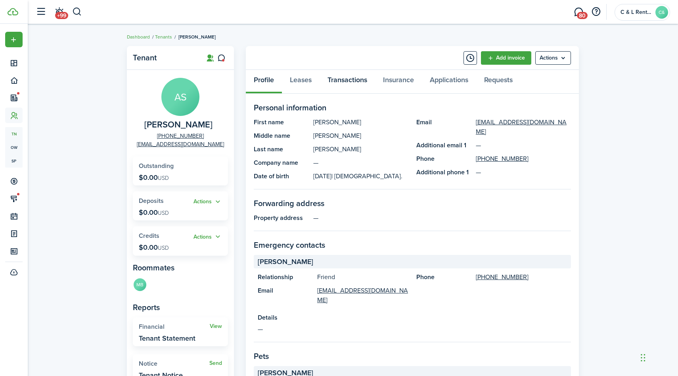
click at [361, 80] on link "Transactions" at bounding box center [348, 82] width 56 height 24
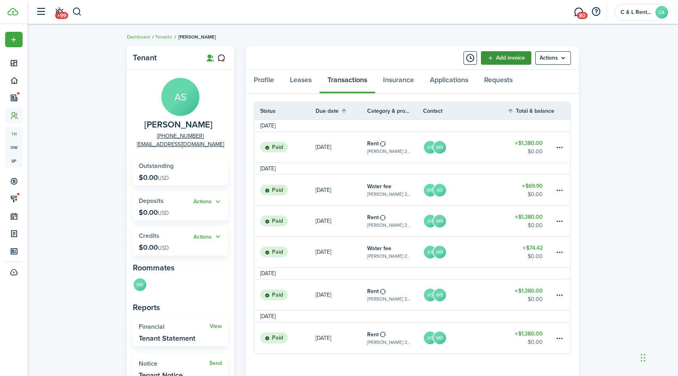
click at [503, 56] on link "Add invoice" at bounding box center [506, 57] width 50 height 13
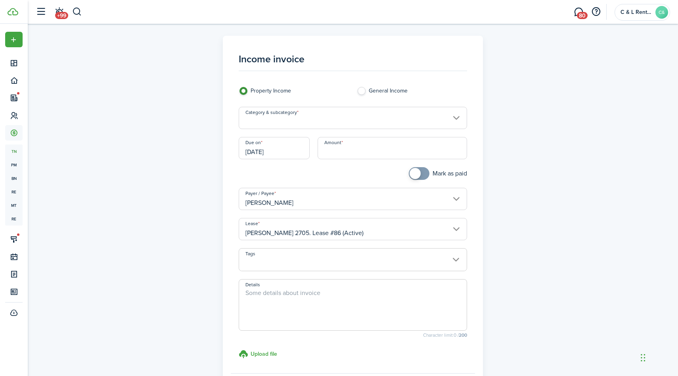
click at [433, 117] on input "Category & subcategory" at bounding box center [353, 118] width 229 height 22
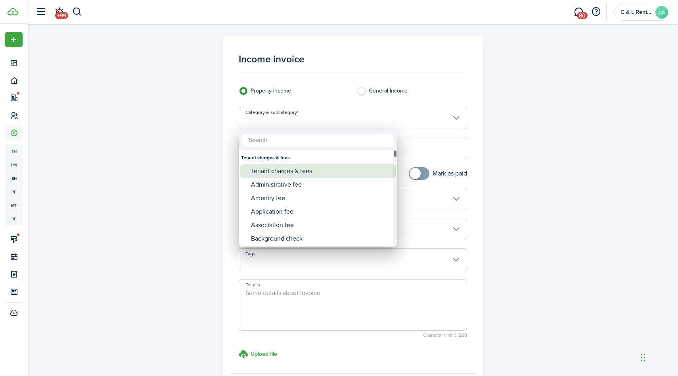
click at [283, 170] on div "Tenant charges & fees" at bounding box center [321, 170] width 140 height 13
type input "Tenant charges & fees"
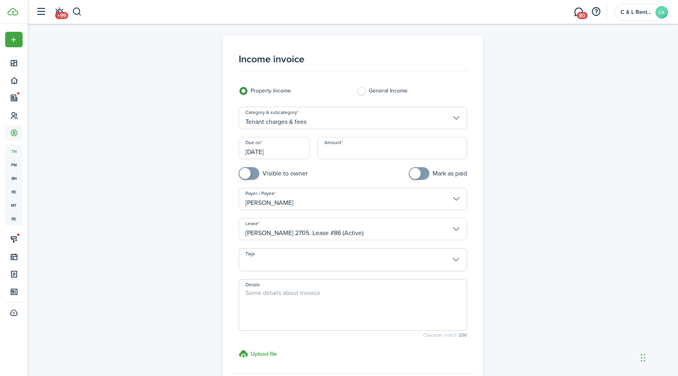
click at [286, 149] on input "[DATE]" at bounding box center [274, 148] width 71 height 22
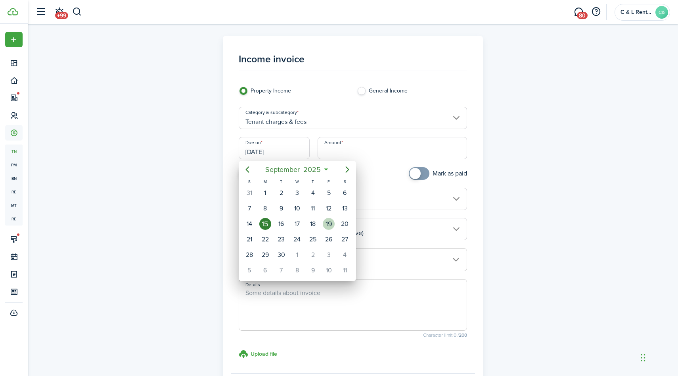
click at [330, 223] on div "19" at bounding box center [329, 224] width 12 height 12
type input "[DATE]"
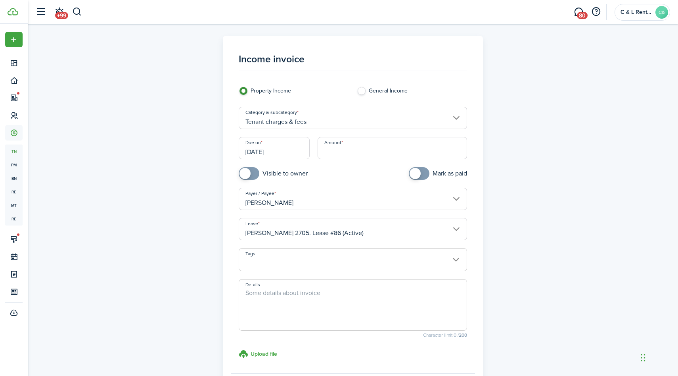
click at [359, 151] on input "Amount" at bounding box center [393, 148] width 150 height 22
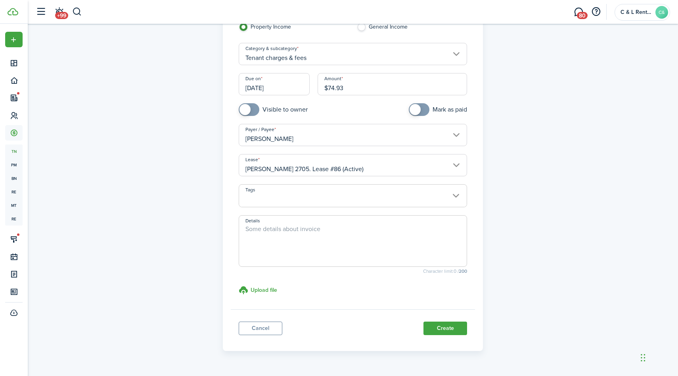
scroll to position [84, 0]
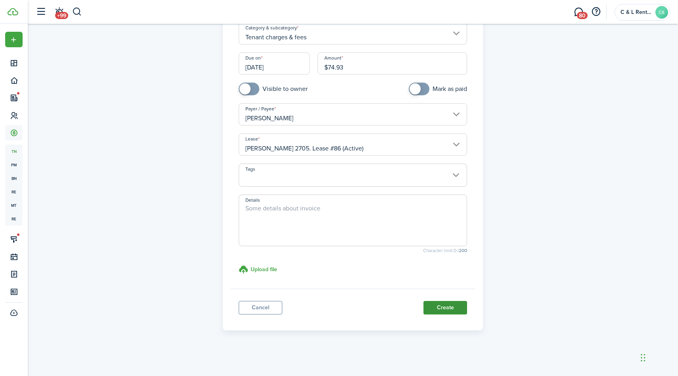
type input "$74.93"
click at [447, 306] on button "Create" at bounding box center [446, 307] width 44 height 13
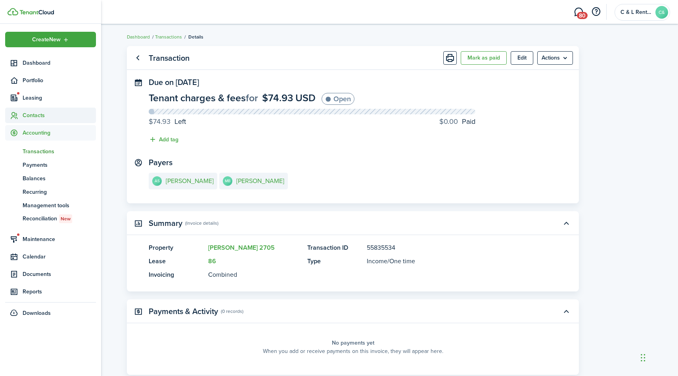
click at [38, 114] on span "Contacts" at bounding box center [59, 115] width 73 height 8
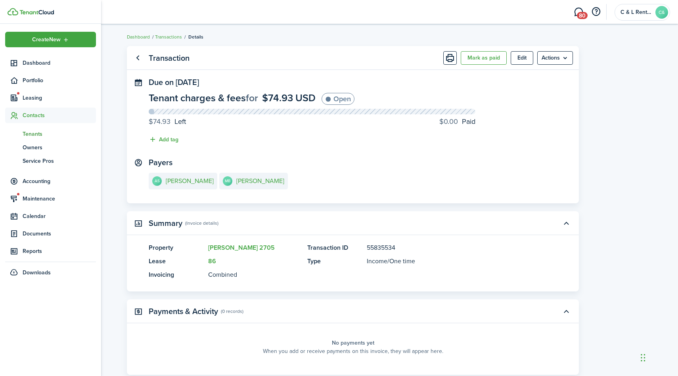
click at [39, 133] on span "Tenants" at bounding box center [59, 134] width 73 height 8
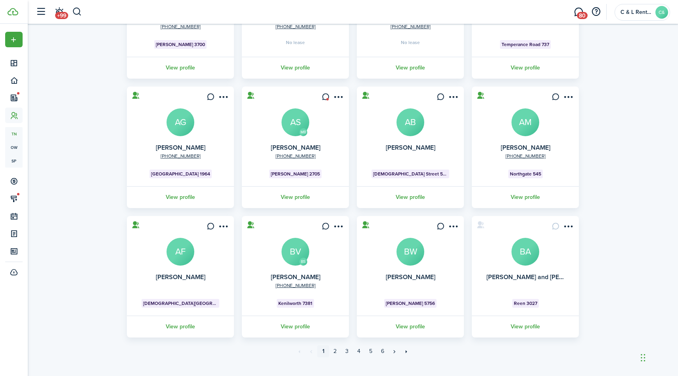
scroll to position [143, 0]
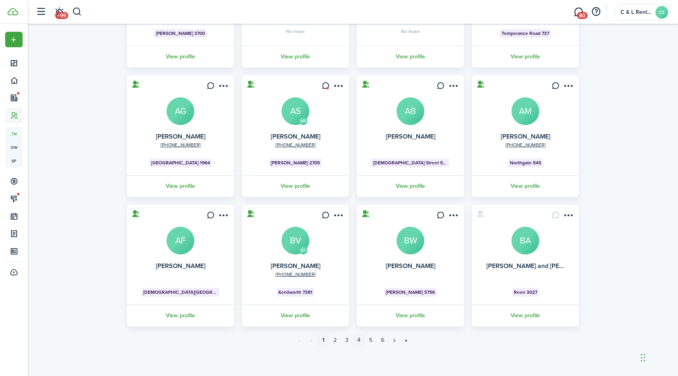
click at [356, 340] on link "4" at bounding box center [359, 340] width 12 height 12
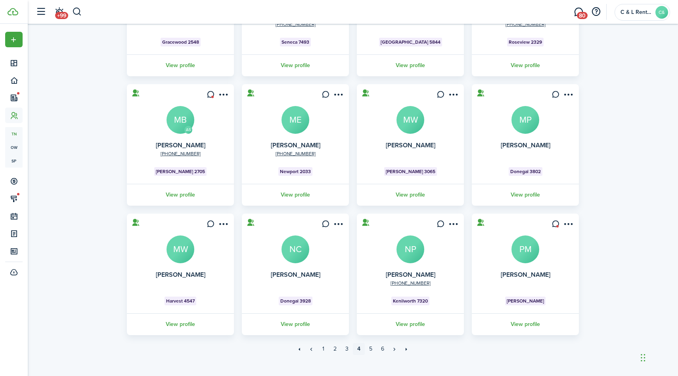
scroll to position [143, 0]
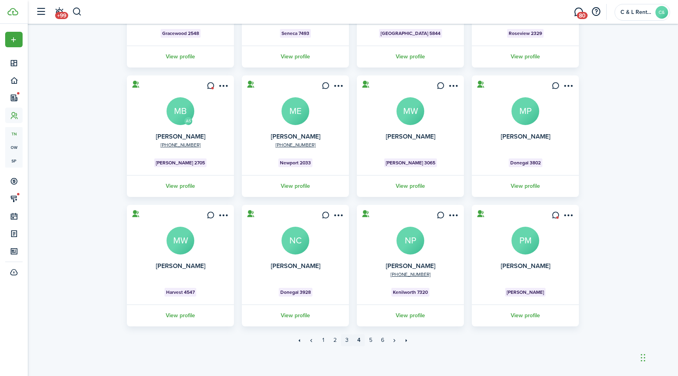
click at [345, 341] on link "3" at bounding box center [347, 340] width 12 height 12
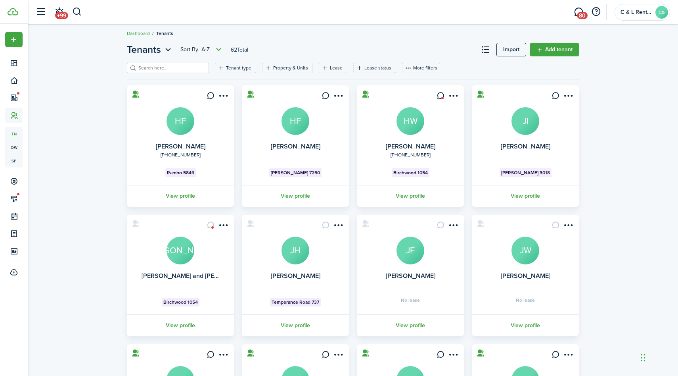
scroll to position [2, 0]
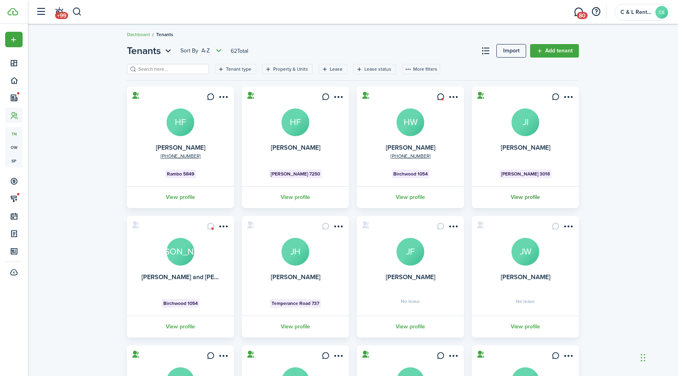
click at [522, 197] on link "View profile" at bounding box center [525, 197] width 109 height 22
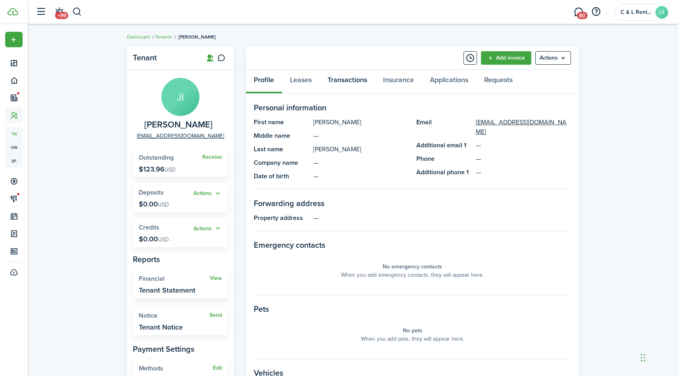
click at [359, 78] on link "Transactions" at bounding box center [348, 82] width 56 height 24
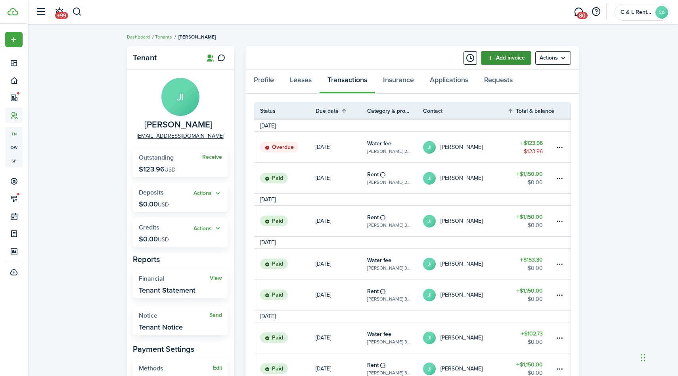
click at [499, 60] on link "Add invoice" at bounding box center [506, 57] width 50 height 13
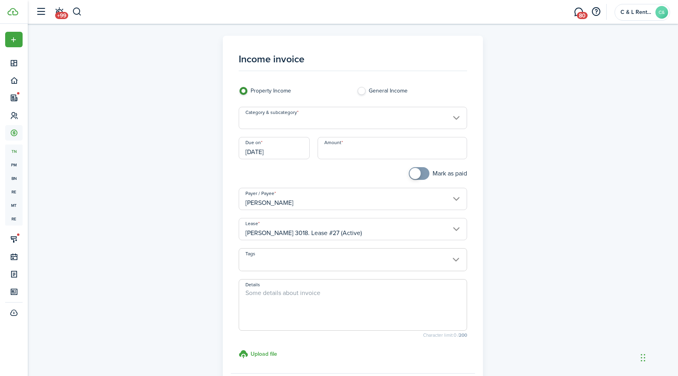
click at [422, 116] on input "Category & subcategory" at bounding box center [353, 118] width 229 height 22
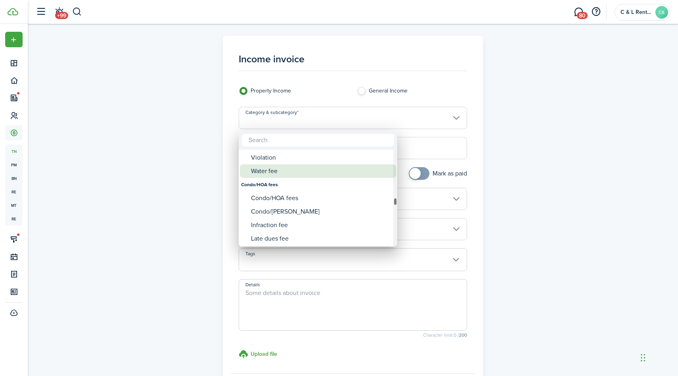
click at [269, 173] on div "Water fee" at bounding box center [321, 170] width 140 height 13
type input "Tenant charges & fees / Water fee"
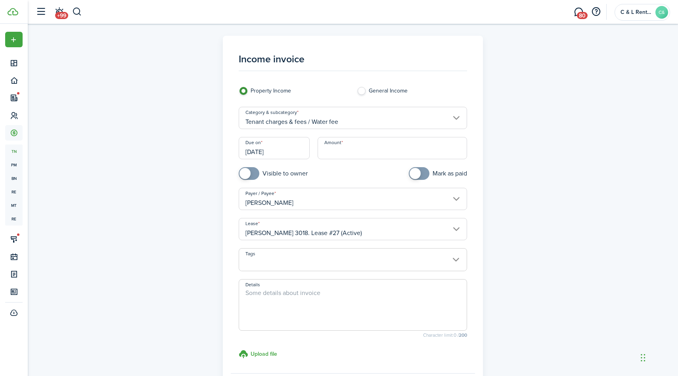
click at [274, 154] on input "[DATE]" at bounding box center [274, 148] width 71 height 22
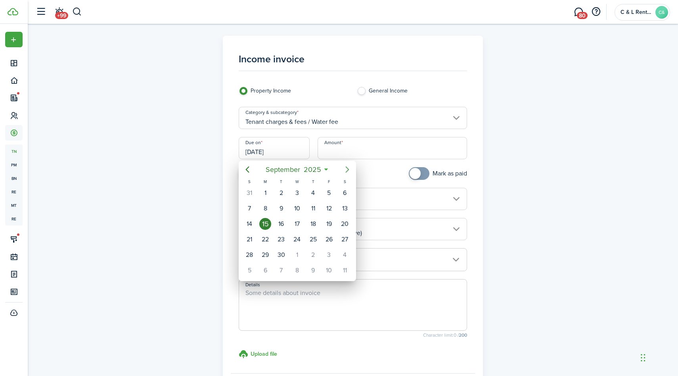
click at [348, 169] on icon "Next page" at bounding box center [348, 170] width 10 height 10
click at [327, 191] on div "3" at bounding box center [329, 193] width 12 height 12
type input "[DATE]"
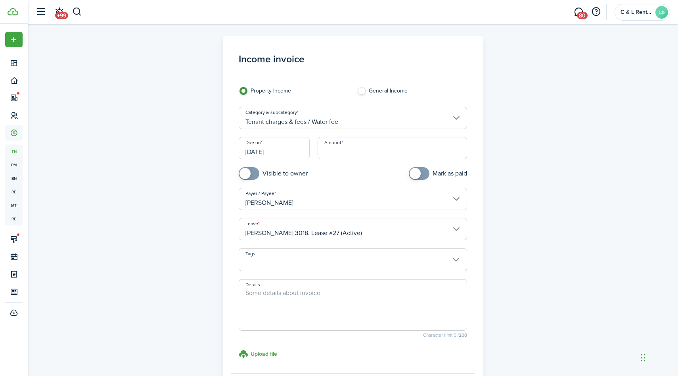
click at [353, 152] on input "Amount" at bounding box center [393, 148] width 150 height 22
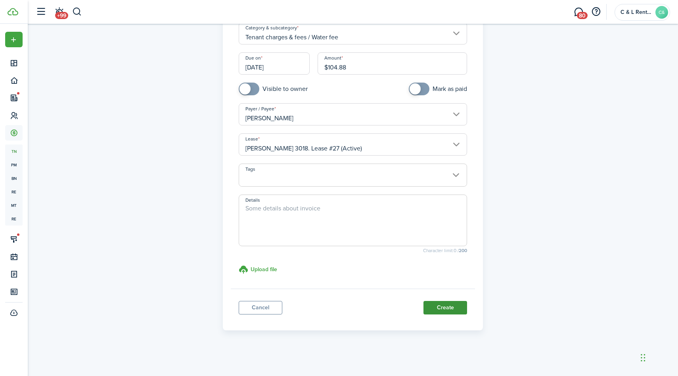
type input "$104.88"
click at [449, 311] on button "Create" at bounding box center [446, 307] width 44 height 13
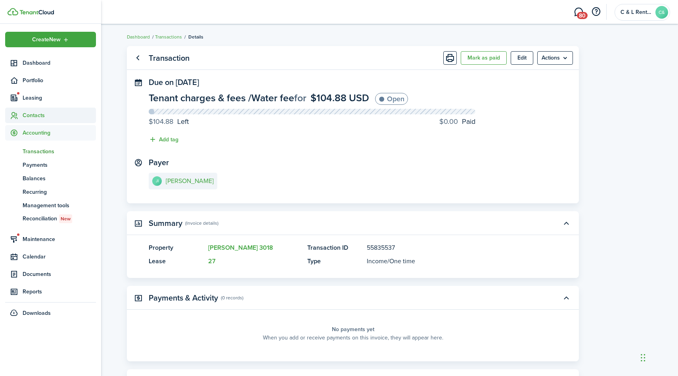
click at [30, 117] on span "Contacts" at bounding box center [59, 115] width 73 height 8
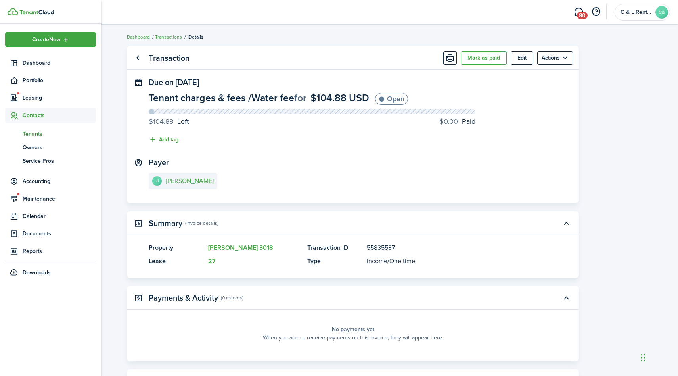
click at [33, 132] on span "Tenants" at bounding box center [59, 134] width 73 height 8
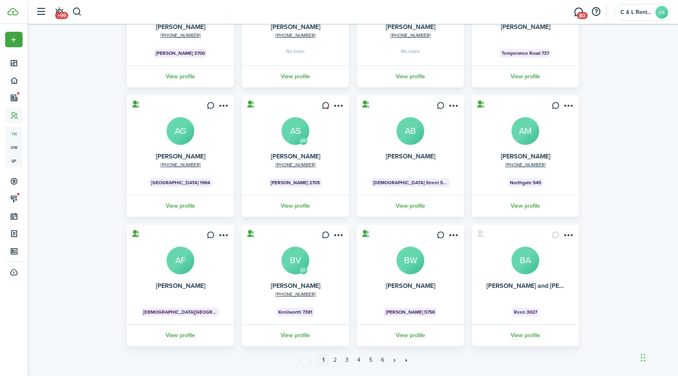
scroll to position [143, 0]
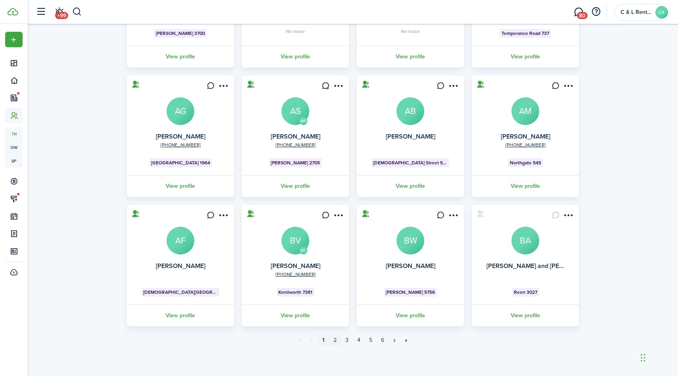
click at [335, 338] on link "2" at bounding box center [335, 340] width 12 height 12
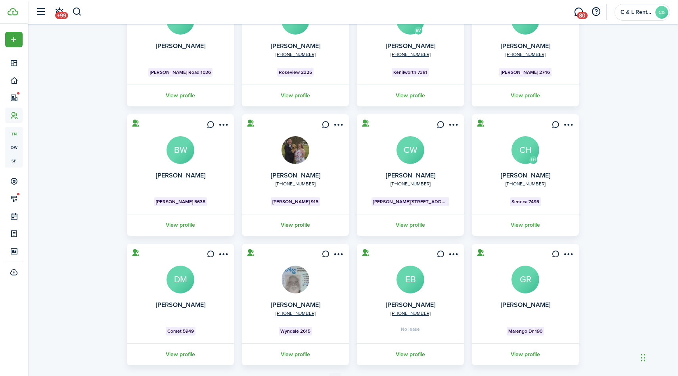
scroll to position [143, 0]
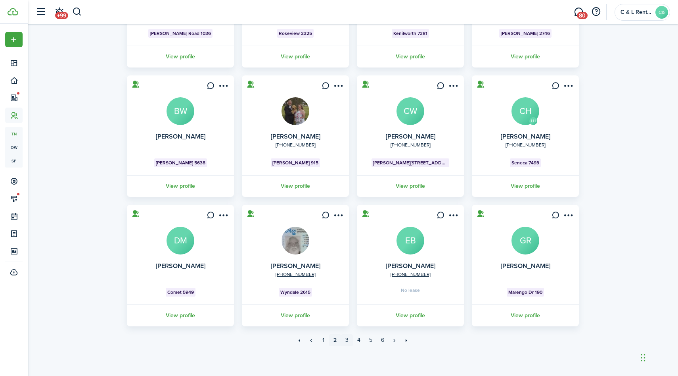
click at [345, 340] on link "3" at bounding box center [347, 340] width 12 height 12
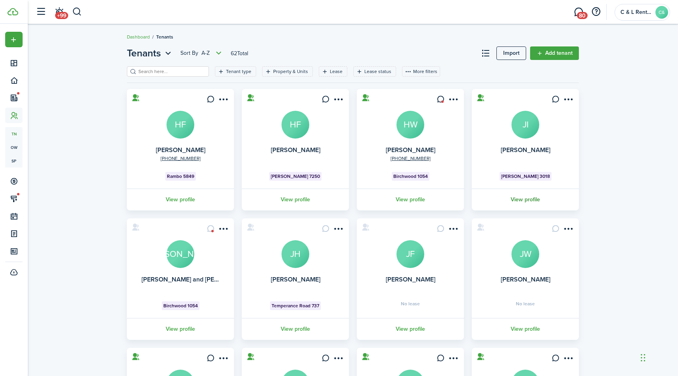
click at [526, 198] on link "View profile" at bounding box center [525, 199] width 109 height 22
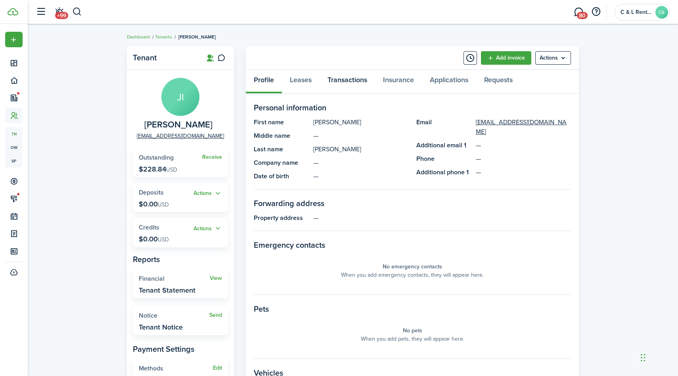
click at [351, 79] on link "Transactions" at bounding box center [348, 82] width 56 height 24
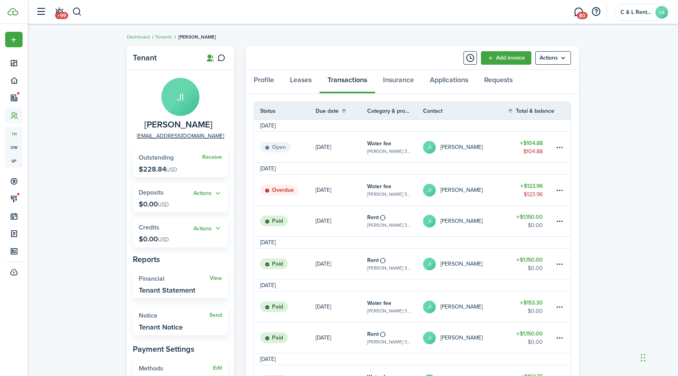
click at [526, 186] on table-amount-title "$123.96" at bounding box center [531, 186] width 23 height 8
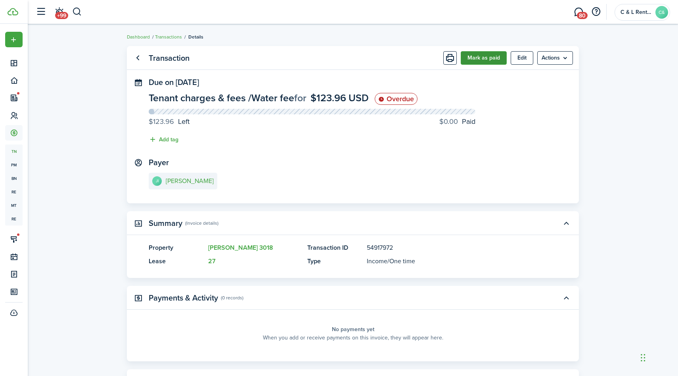
click at [487, 58] on button "Mark as paid" at bounding box center [484, 57] width 46 height 13
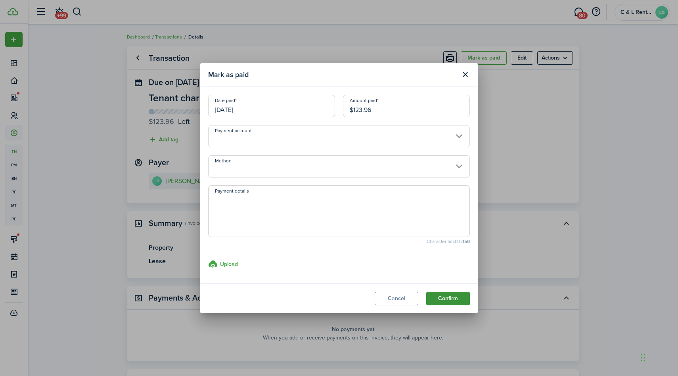
click at [438, 296] on button "Confirm" at bounding box center [448, 298] width 44 height 13
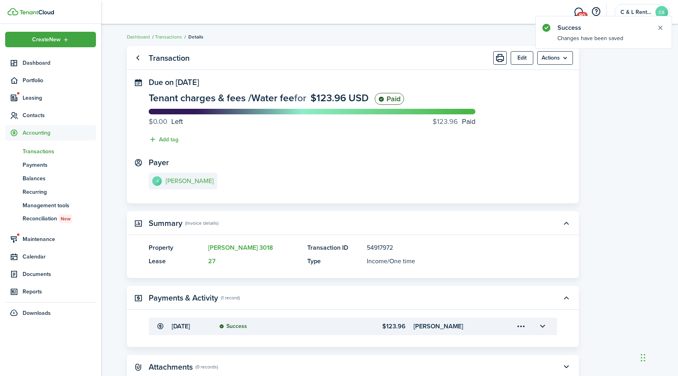
click at [37, 133] on span "Accounting" at bounding box center [59, 133] width 73 height 8
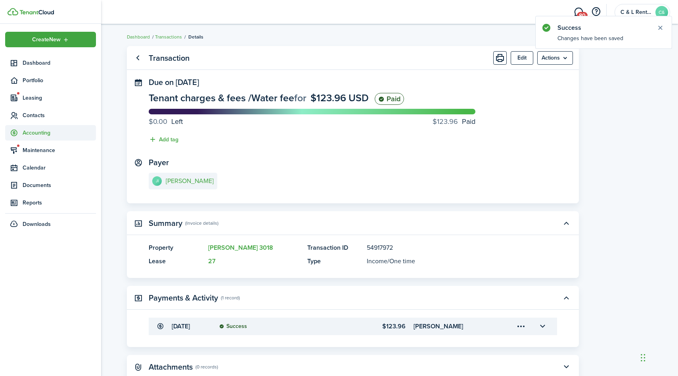
click at [38, 134] on span "Accounting" at bounding box center [59, 133] width 73 height 8
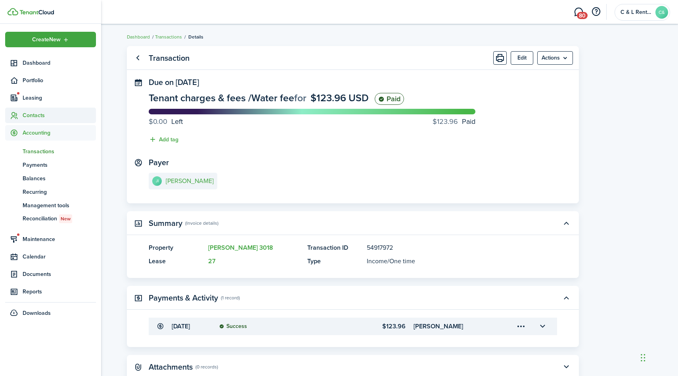
click at [41, 115] on span "Contacts" at bounding box center [59, 115] width 73 height 8
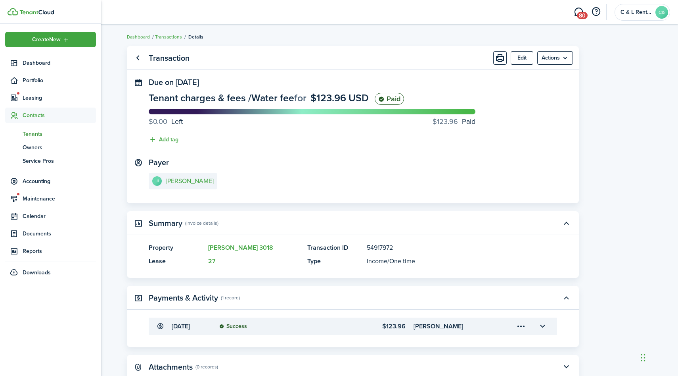
click at [39, 135] on span "Tenants" at bounding box center [59, 134] width 73 height 8
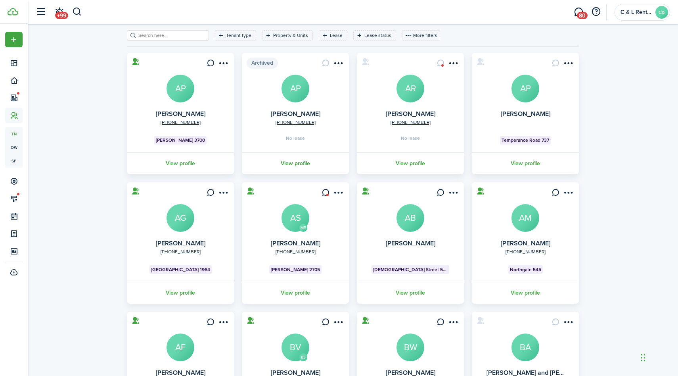
scroll to position [143, 0]
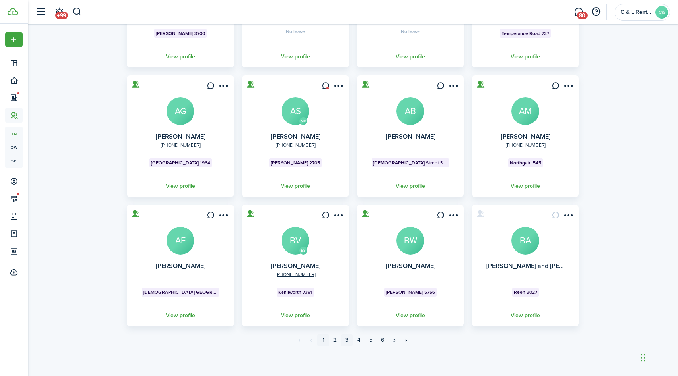
click at [349, 337] on link "3" at bounding box center [347, 340] width 12 height 12
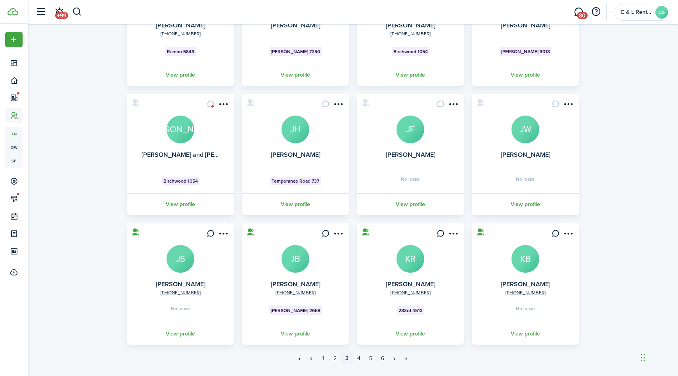
scroll to position [143, 0]
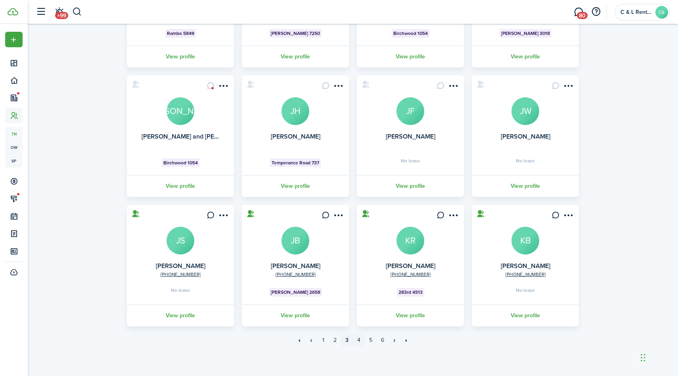
click at [356, 341] on link "4" at bounding box center [359, 340] width 12 height 12
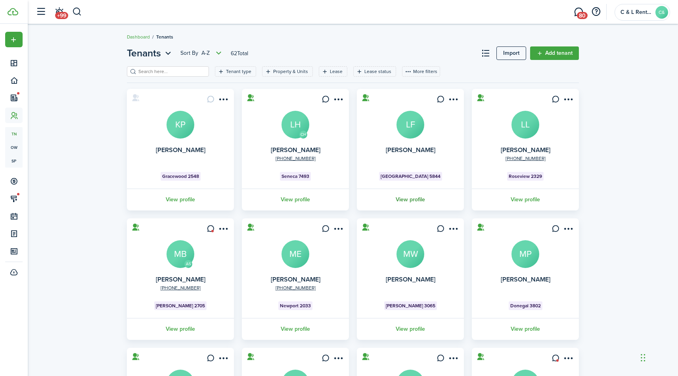
click at [410, 200] on link "View profile" at bounding box center [410, 199] width 109 height 22
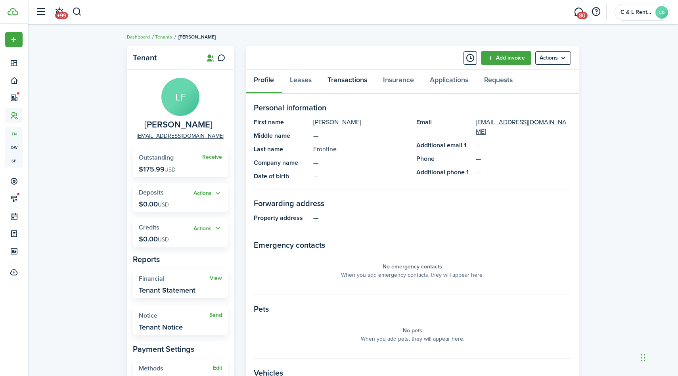
click at [349, 79] on link "Transactions" at bounding box center [348, 82] width 56 height 24
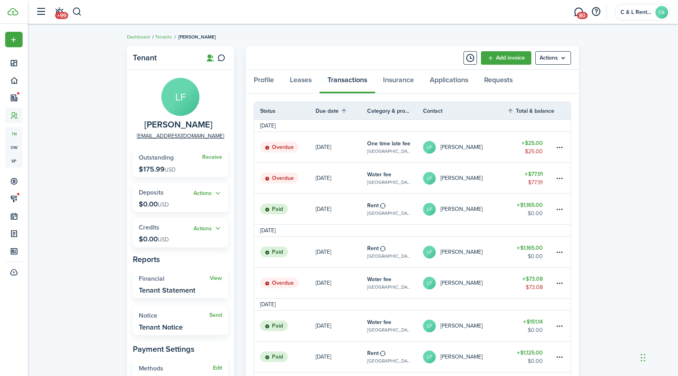
click at [528, 142] on table-amount-title "$25.00" at bounding box center [532, 143] width 21 height 8
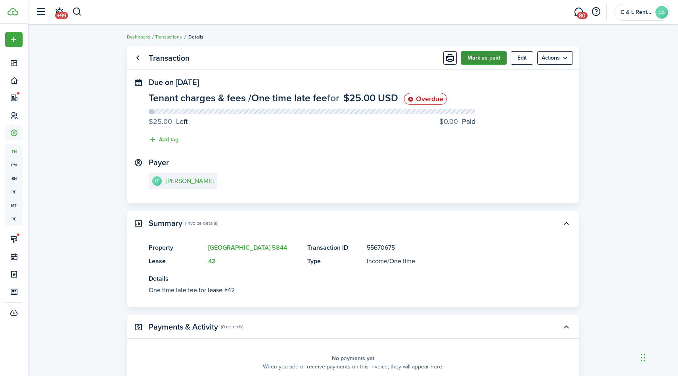
click at [486, 58] on button "Mark as paid" at bounding box center [484, 57] width 46 height 13
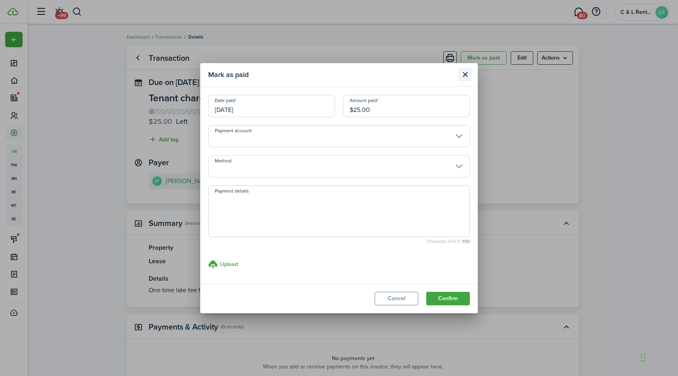
click at [467, 69] on button "Close modal" at bounding box center [465, 74] width 13 height 13
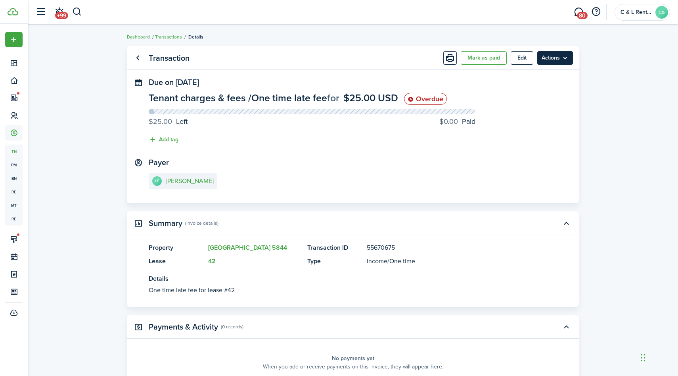
click at [558, 56] on menu-btn "Actions" at bounding box center [555, 57] width 36 height 13
click at [521, 161] on button "Delete" at bounding box center [538, 158] width 69 height 13
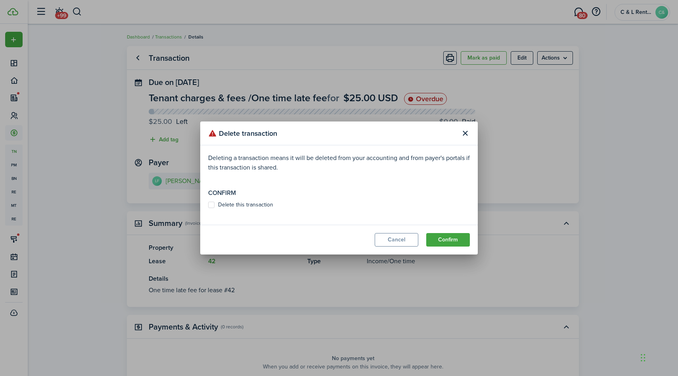
click at [213, 204] on label "Delete this transaction" at bounding box center [240, 205] width 65 height 6
click at [208, 205] on input "Delete this transaction" at bounding box center [208, 205] width 0 height 0
checkbox input "true"
click at [438, 236] on button "Confirm" at bounding box center [448, 239] width 44 height 13
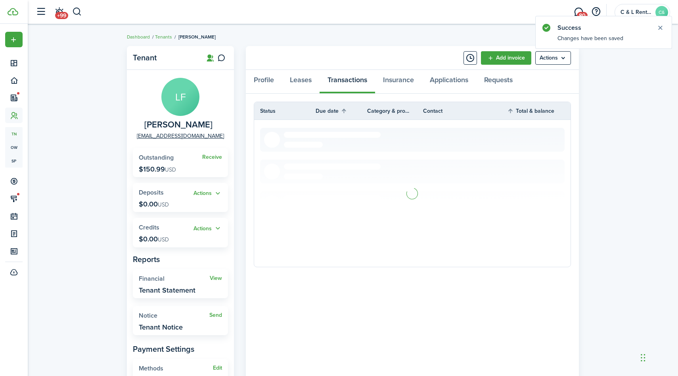
scroll to position [9, 0]
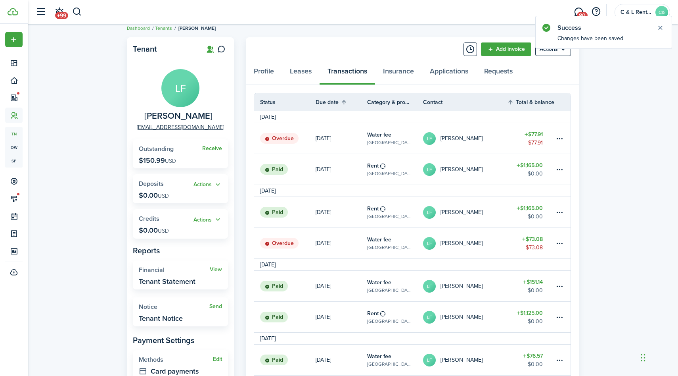
click at [359, 68] on div "Profile Leases Transactions Insurance Applications Requests" at bounding box center [412, 73] width 333 height 24
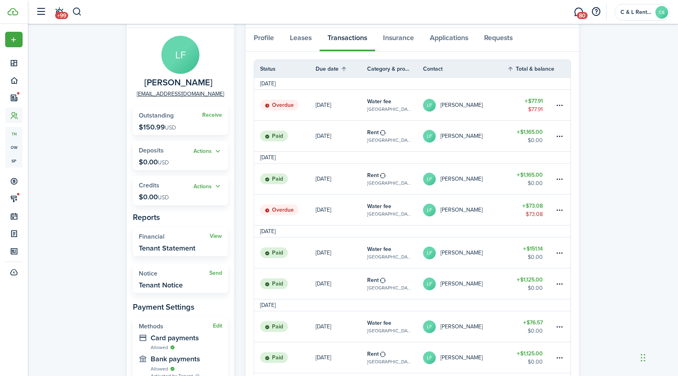
scroll to position [0, 0]
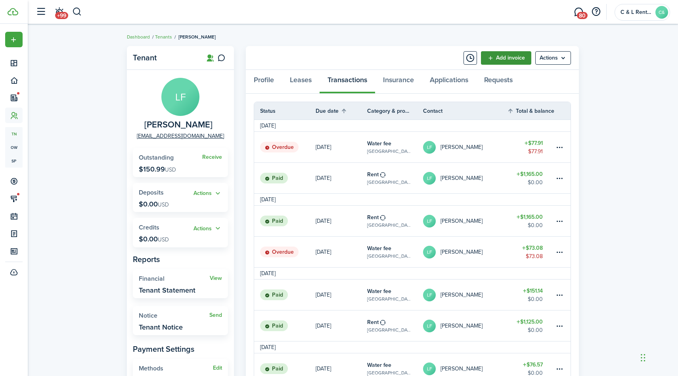
click at [498, 56] on link "Add invoice" at bounding box center [506, 57] width 50 height 13
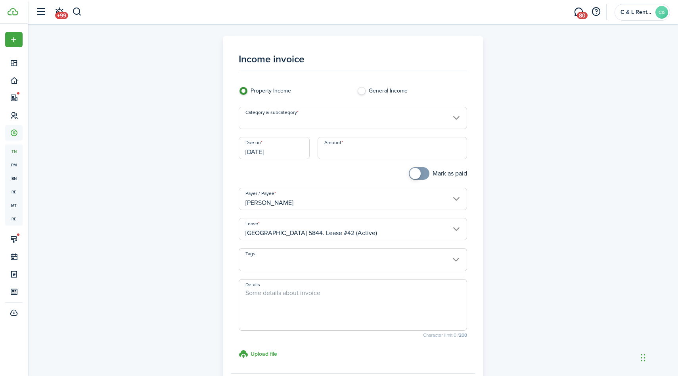
click at [406, 115] on input "Category & subcategory" at bounding box center [353, 118] width 229 height 22
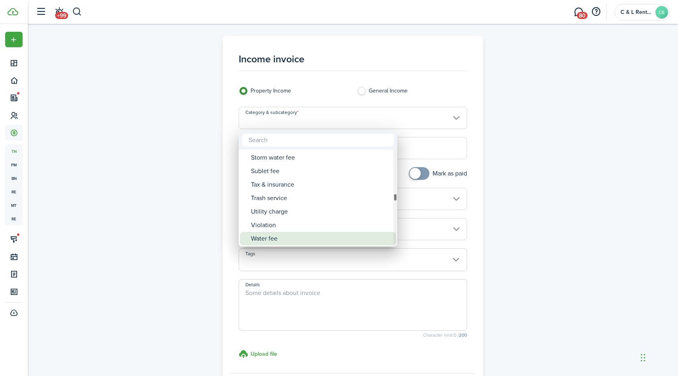
click at [278, 238] on div "Water fee" at bounding box center [321, 238] width 140 height 13
type input "Tenant charges & fees / Water fee"
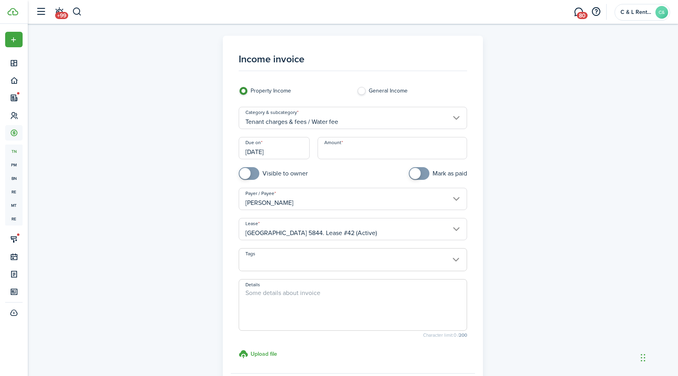
click at [274, 155] on input "[DATE]" at bounding box center [274, 148] width 71 height 22
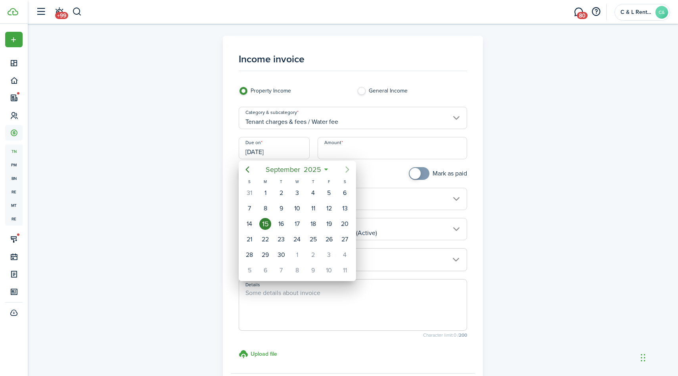
click at [346, 165] on icon "Next page" at bounding box center [348, 170] width 10 height 10
click at [328, 191] on div "3" at bounding box center [329, 193] width 12 height 12
type input "[DATE]"
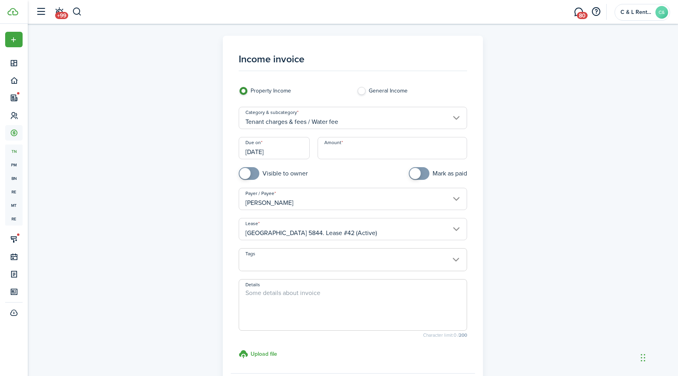
click at [365, 151] on input "Amount" at bounding box center [393, 148] width 150 height 22
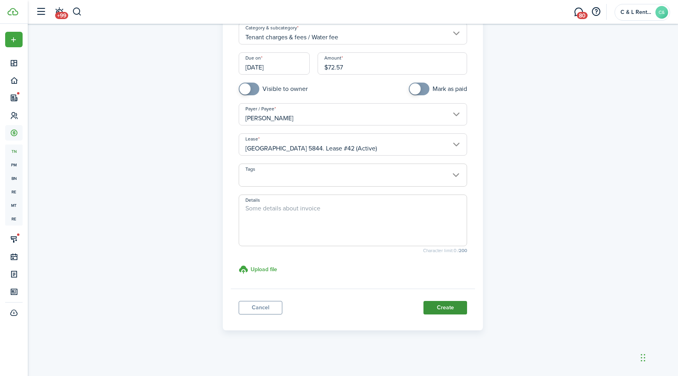
type input "$72.57"
click at [450, 308] on button "Create" at bounding box center [446, 307] width 44 height 13
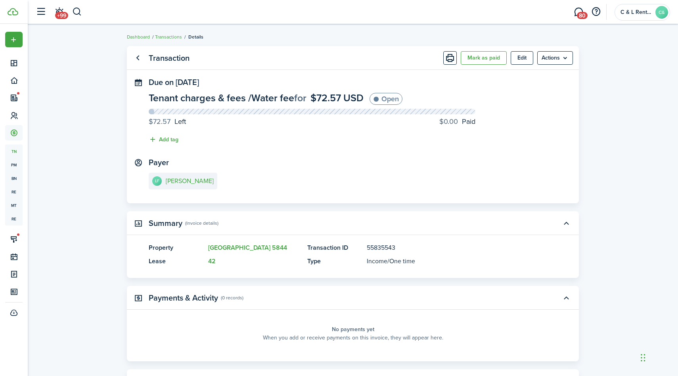
click at [176, 57] on panel-main-title "Transaction" at bounding box center [169, 58] width 41 height 9
click at [138, 55] on link "Go back" at bounding box center [137, 57] width 13 height 13
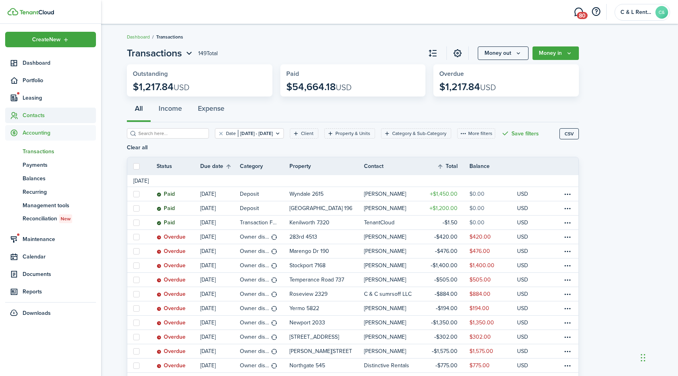
click at [29, 113] on span "Contacts" at bounding box center [59, 115] width 73 height 8
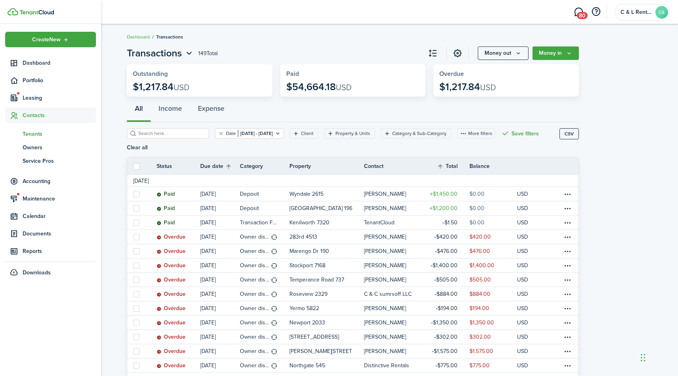
click at [31, 133] on span "Tenants" at bounding box center [59, 134] width 73 height 8
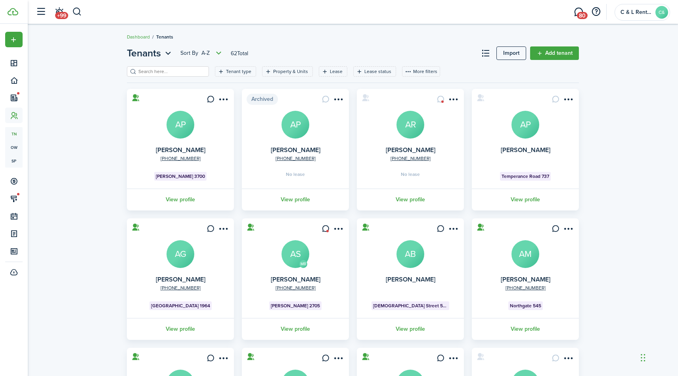
scroll to position [143, 0]
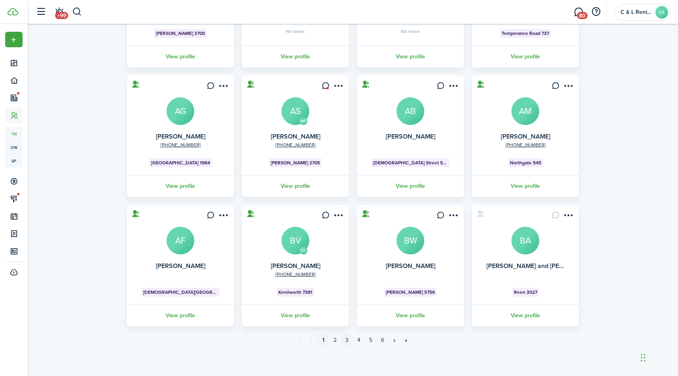
click at [348, 338] on link "3" at bounding box center [347, 340] width 12 height 12
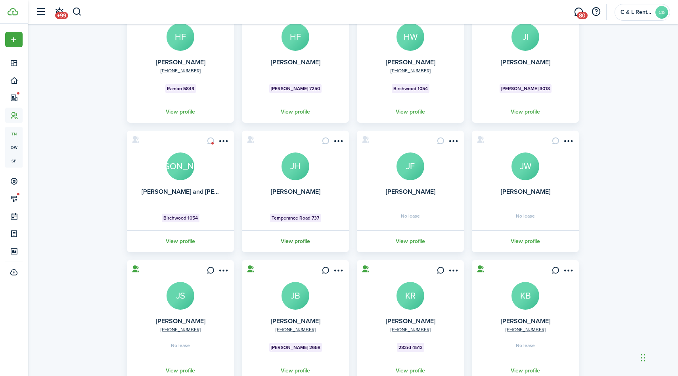
scroll to position [143, 0]
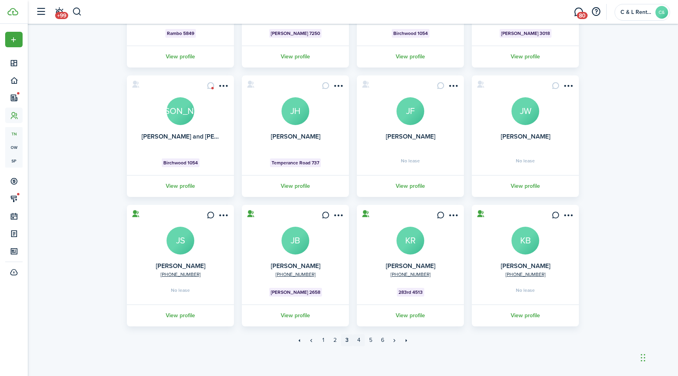
click at [359, 341] on link "4" at bounding box center [359, 340] width 12 height 12
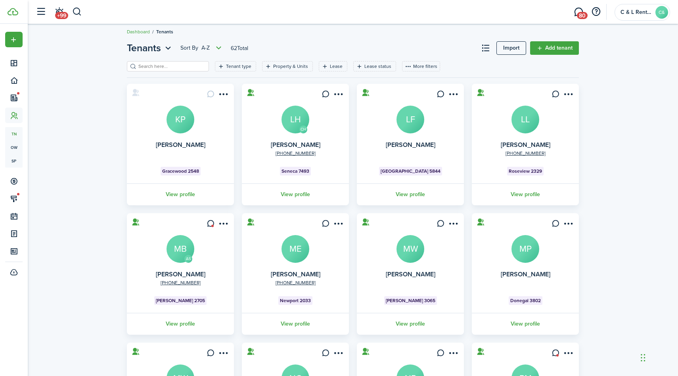
scroll to position [7, 0]
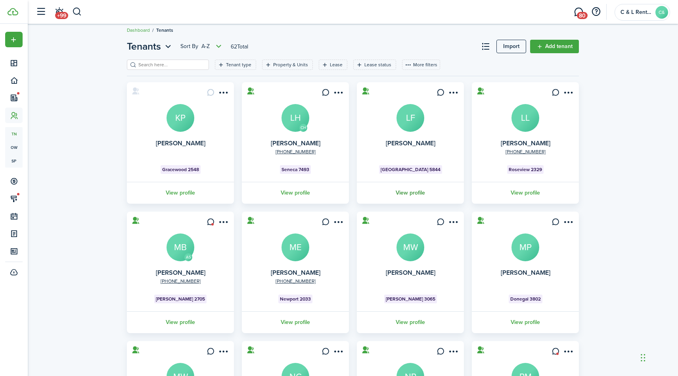
click at [412, 194] on link "View profile" at bounding box center [410, 193] width 109 height 22
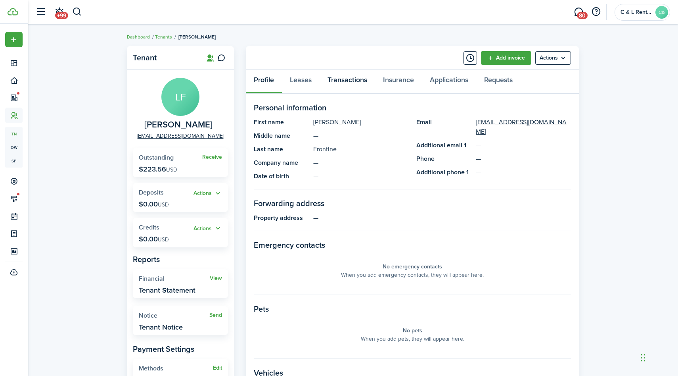
click at [358, 80] on link "Transactions" at bounding box center [348, 82] width 56 height 24
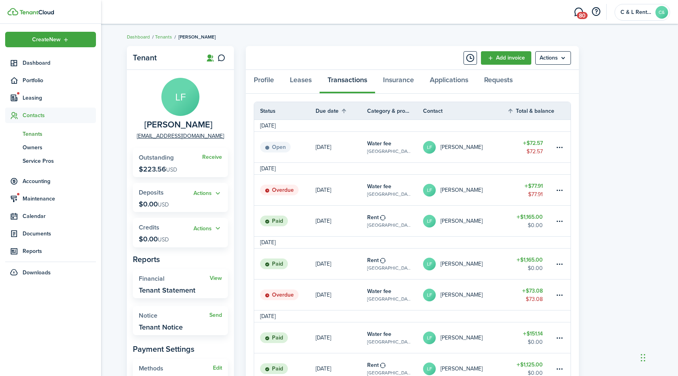
click at [31, 113] on span "Contacts" at bounding box center [59, 115] width 73 height 8
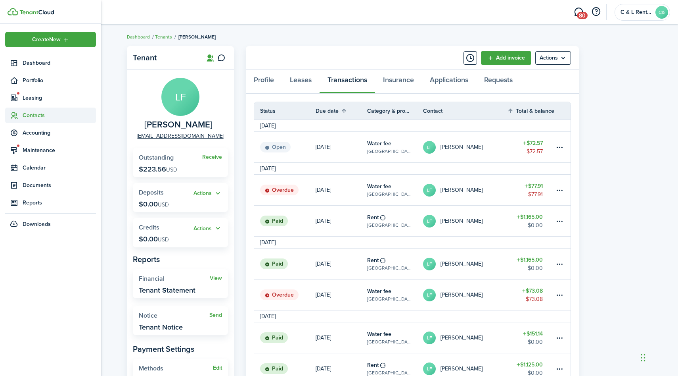
click at [34, 115] on span "Contacts" at bounding box center [59, 115] width 73 height 8
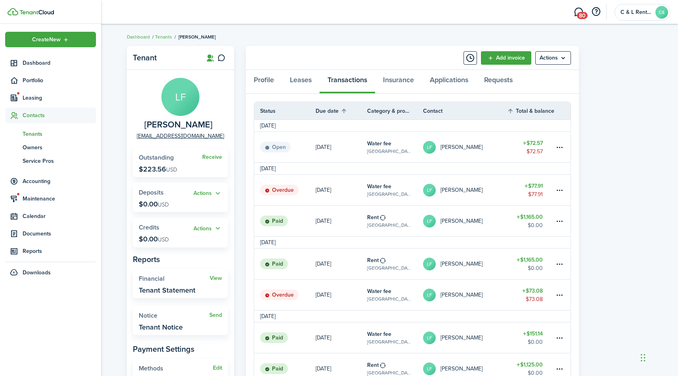
click at [35, 135] on span "Tenants" at bounding box center [59, 134] width 73 height 8
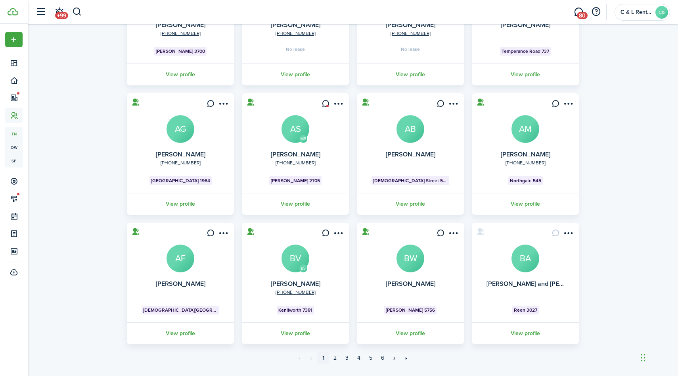
scroll to position [143, 0]
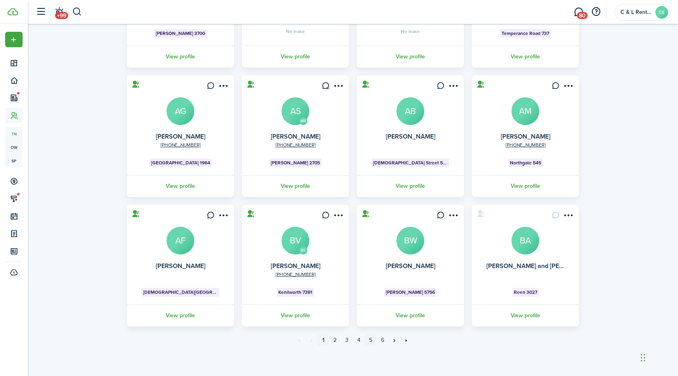
click at [370, 337] on link "5" at bounding box center [371, 340] width 12 height 12
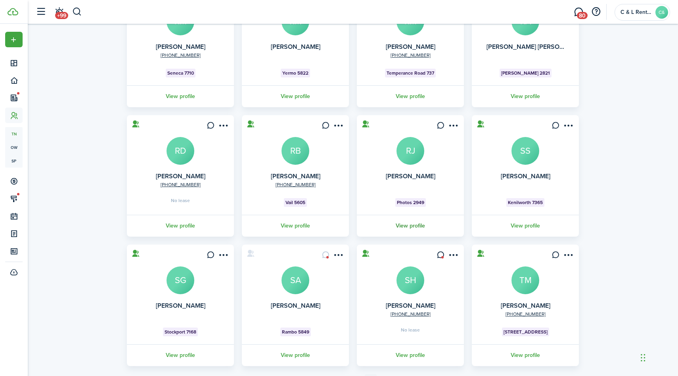
scroll to position [143, 0]
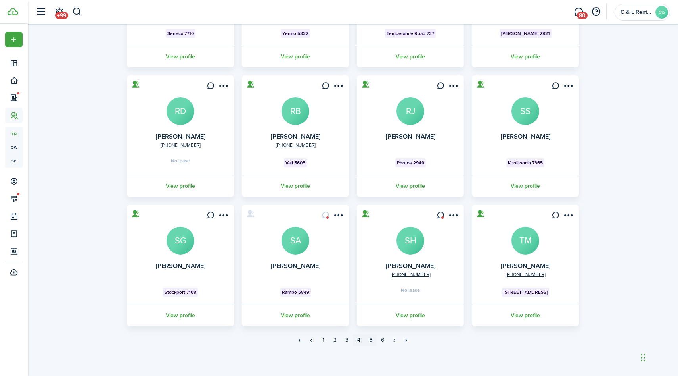
click at [360, 340] on link "4" at bounding box center [359, 340] width 12 height 12
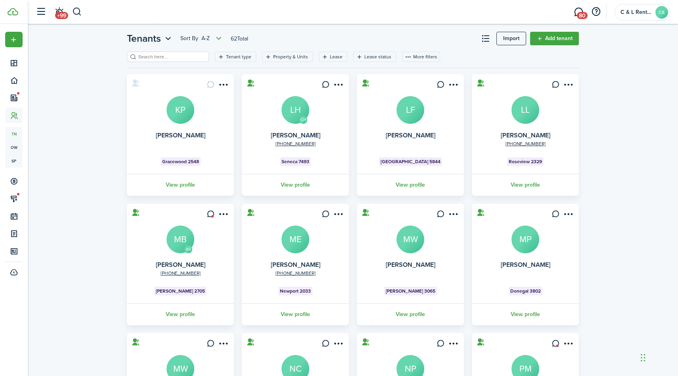
scroll to position [23, 0]
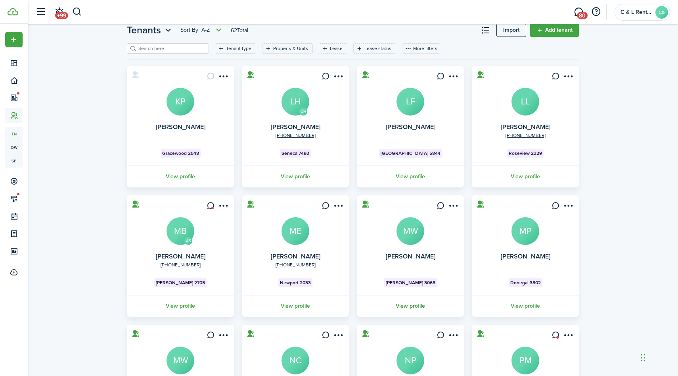
click at [401, 311] on link "View profile" at bounding box center [410, 306] width 109 height 22
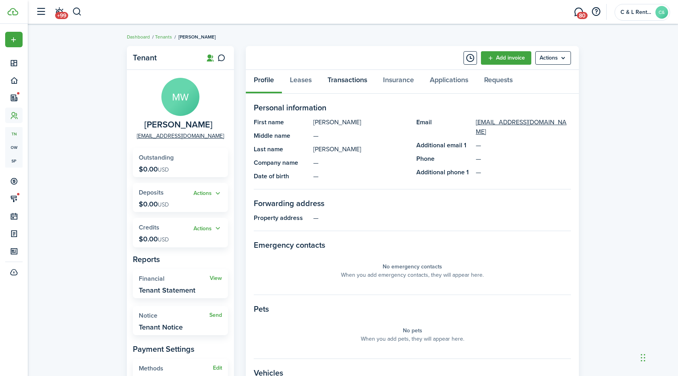
click at [344, 82] on link "Transactions" at bounding box center [348, 82] width 56 height 24
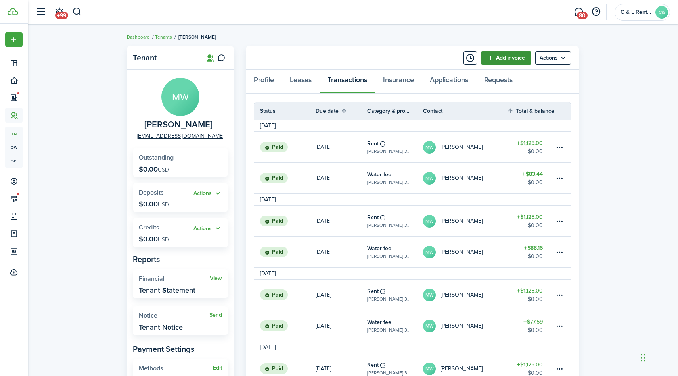
click at [498, 55] on link "Add invoice" at bounding box center [506, 57] width 50 height 13
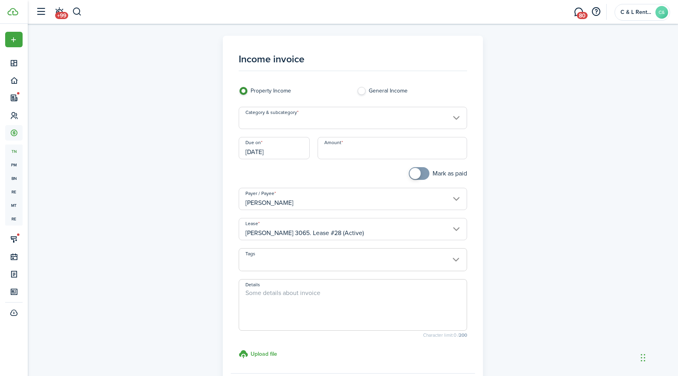
click at [434, 117] on input "Category & subcategory" at bounding box center [353, 118] width 229 height 22
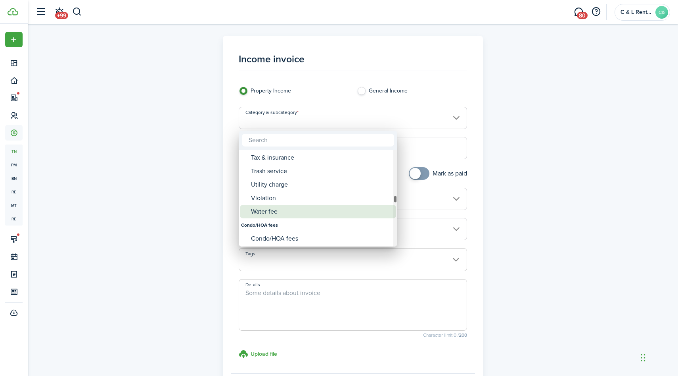
click at [257, 213] on div "Water fee" at bounding box center [321, 211] width 140 height 13
type input "Tenant charges & fees / Water fee"
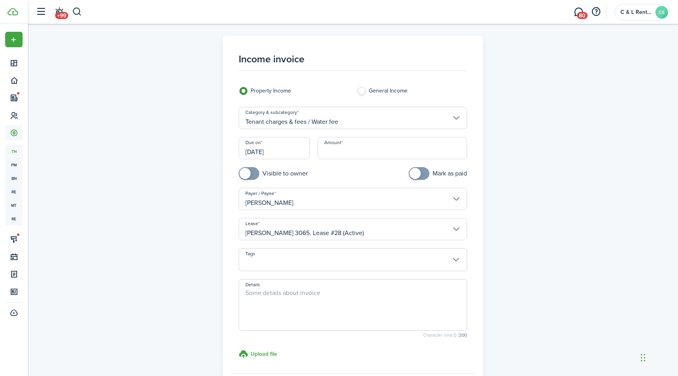
click at [278, 150] on input "[DATE]" at bounding box center [274, 148] width 71 height 22
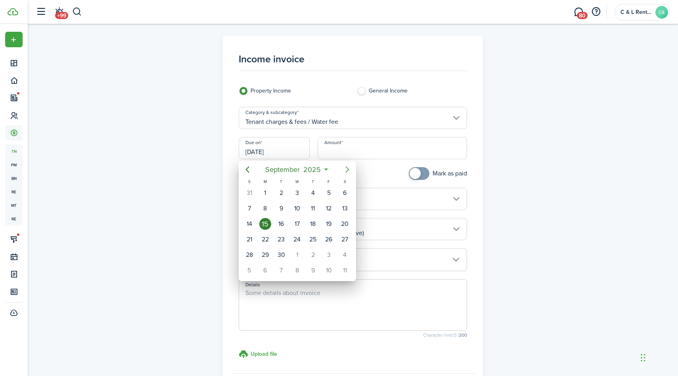
click at [348, 164] on mbsc-button "Next page" at bounding box center [348, 169] width 16 height 16
click at [325, 192] on div "3" at bounding box center [329, 193] width 12 height 12
type input "[DATE]"
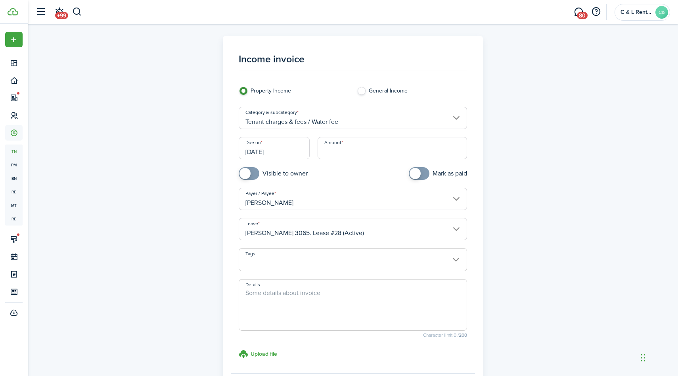
click at [346, 152] on input "Amount" at bounding box center [393, 148] width 150 height 22
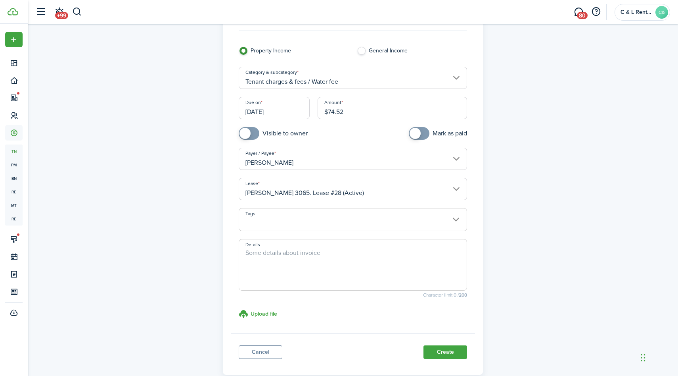
scroll to position [84, 0]
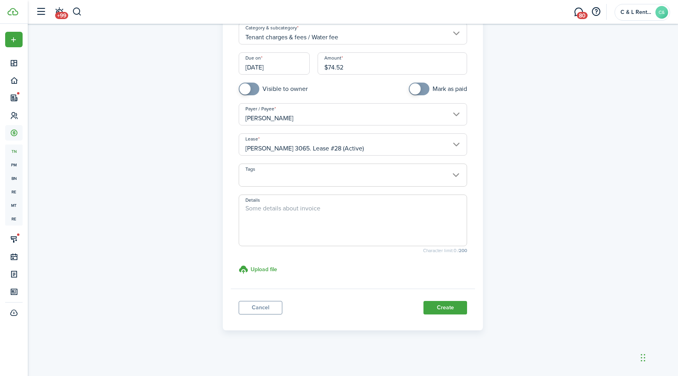
type input "$74.52"
click at [447, 299] on panel-main-footer "Cancel Create" at bounding box center [353, 305] width 245 height 34
click at [446, 307] on button "Create" at bounding box center [446, 307] width 44 height 13
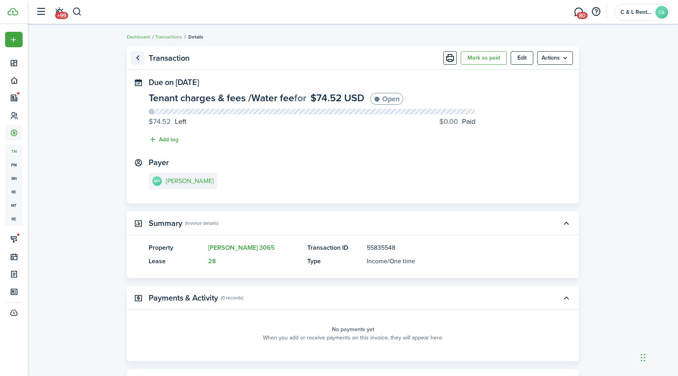
click at [138, 59] on link "Go back" at bounding box center [137, 57] width 13 height 13
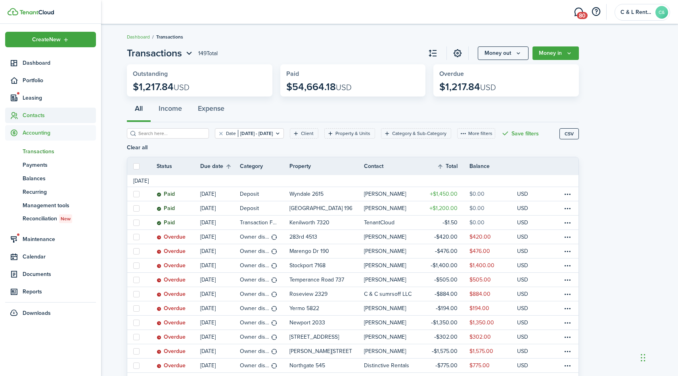
click at [31, 120] on span "Contacts" at bounding box center [50, 114] width 91 height 15
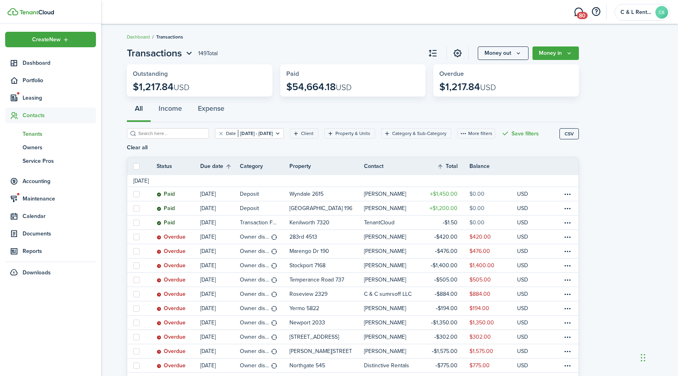
click at [35, 133] on span "Tenants" at bounding box center [59, 134] width 73 height 8
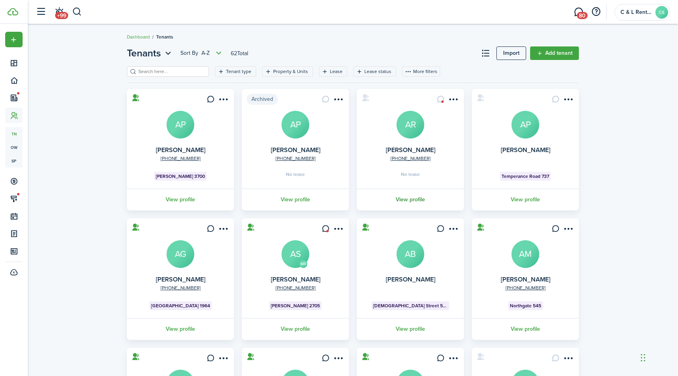
scroll to position [143, 0]
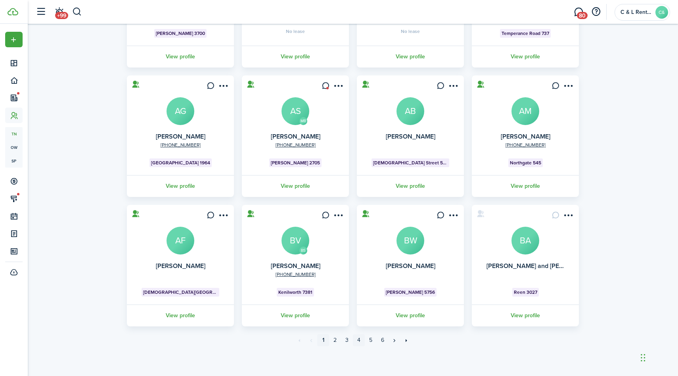
click at [359, 339] on link "4" at bounding box center [359, 340] width 12 height 12
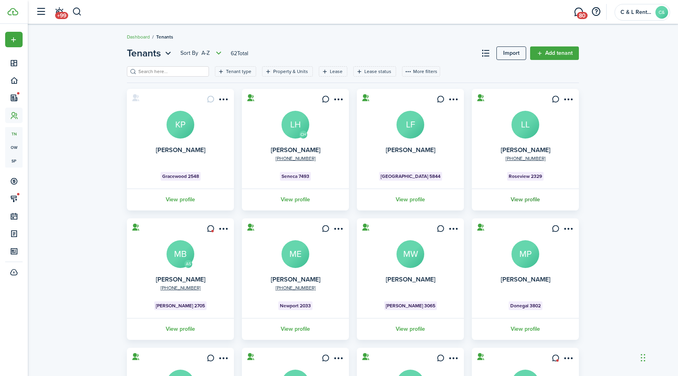
click at [518, 202] on link "View profile" at bounding box center [525, 199] width 109 height 22
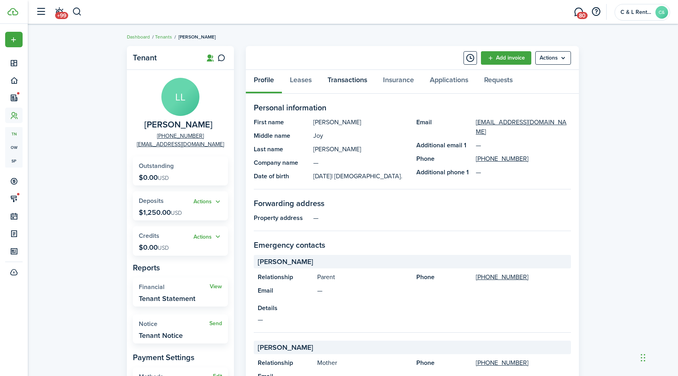
click at [338, 81] on link "Transactions" at bounding box center [348, 82] width 56 height 24
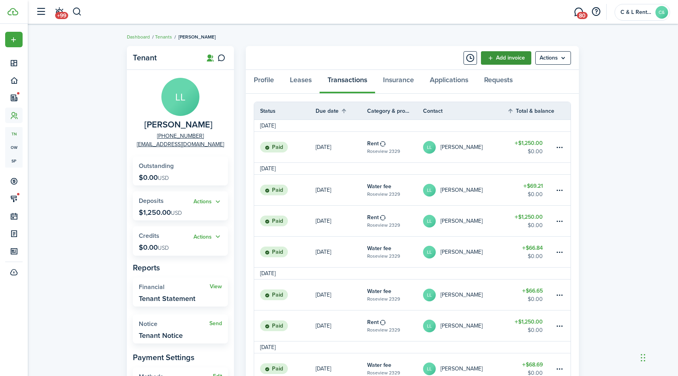
click at [518, 59] on link "Add invoice" at bounding box center [506, 57] width 50 height 13
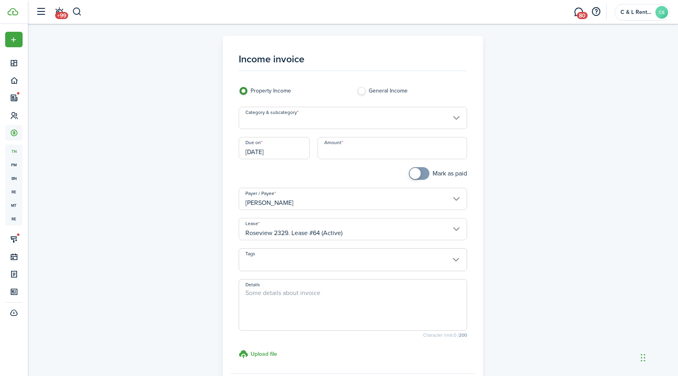
click at [387, 118] on input "Category & subcategory" at bounding box center [353, 118] width 229 height 22
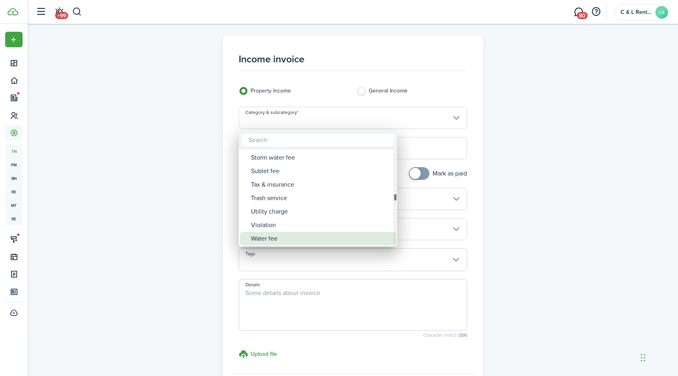
click at [272, 239] on div "Water fee" at bounding box center [321, 238] width 140 height 13
type input "Tenant charges & fees / Water fee"
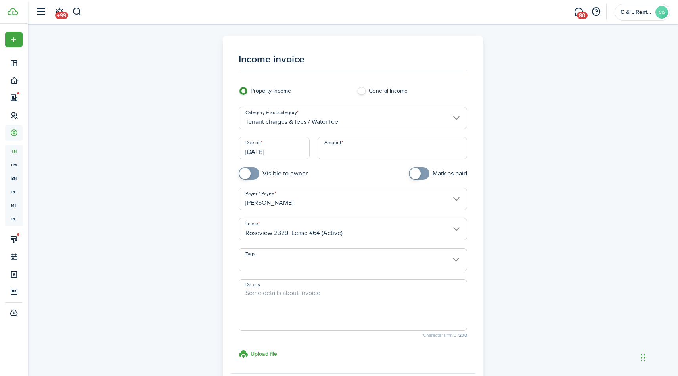
click at [289, 147] on input "[DATE]" at bounding box center [274, 148] width 71 height 22
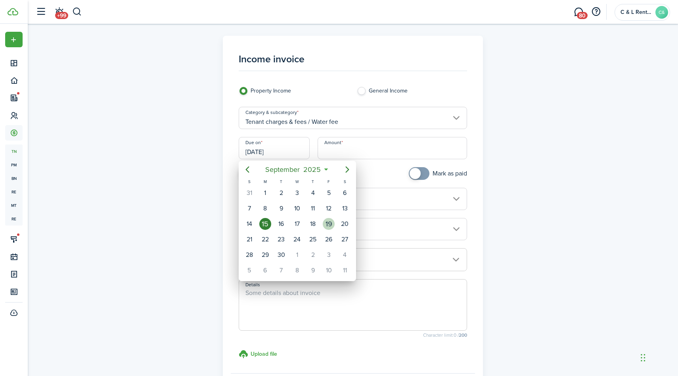
click at [329, 227] on div "19" at bounding box center [329, 224] width 12 height 12
type input "[DATE]"
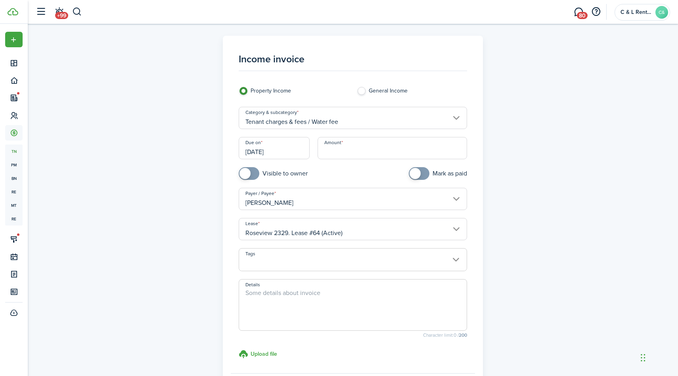
click at [357, 152] on input "Amount" at bounding box center [393, 148] width 150 height 22
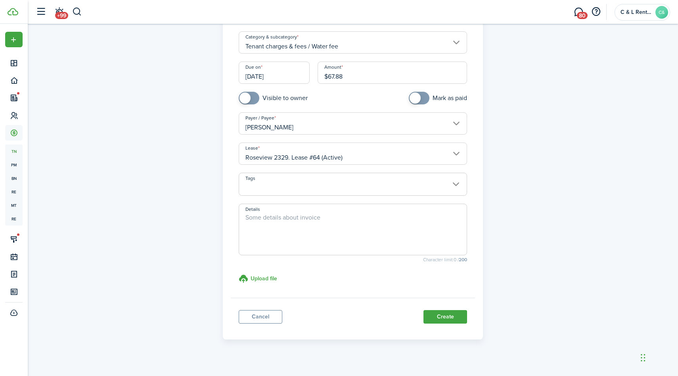
scroll to position [84, 0]
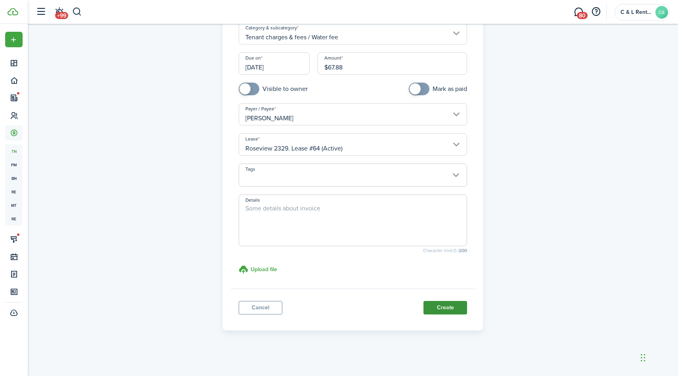
type input "$67.88"
click at [432, 305] on button "Create" at bounding box center [446, 307] width 44 height 13
